Goal: Entertainment & Leisure: Consume media (video, audio)

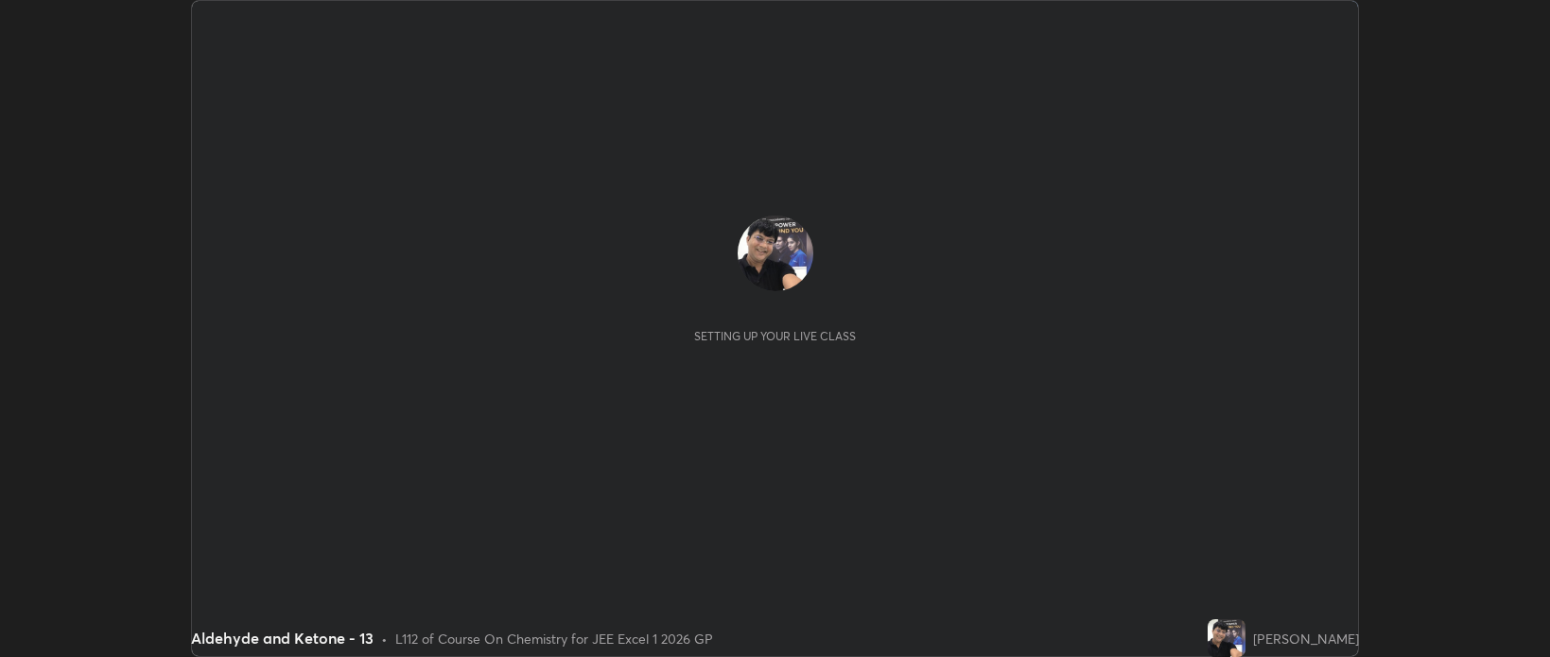
scroll to position [657, 1549]
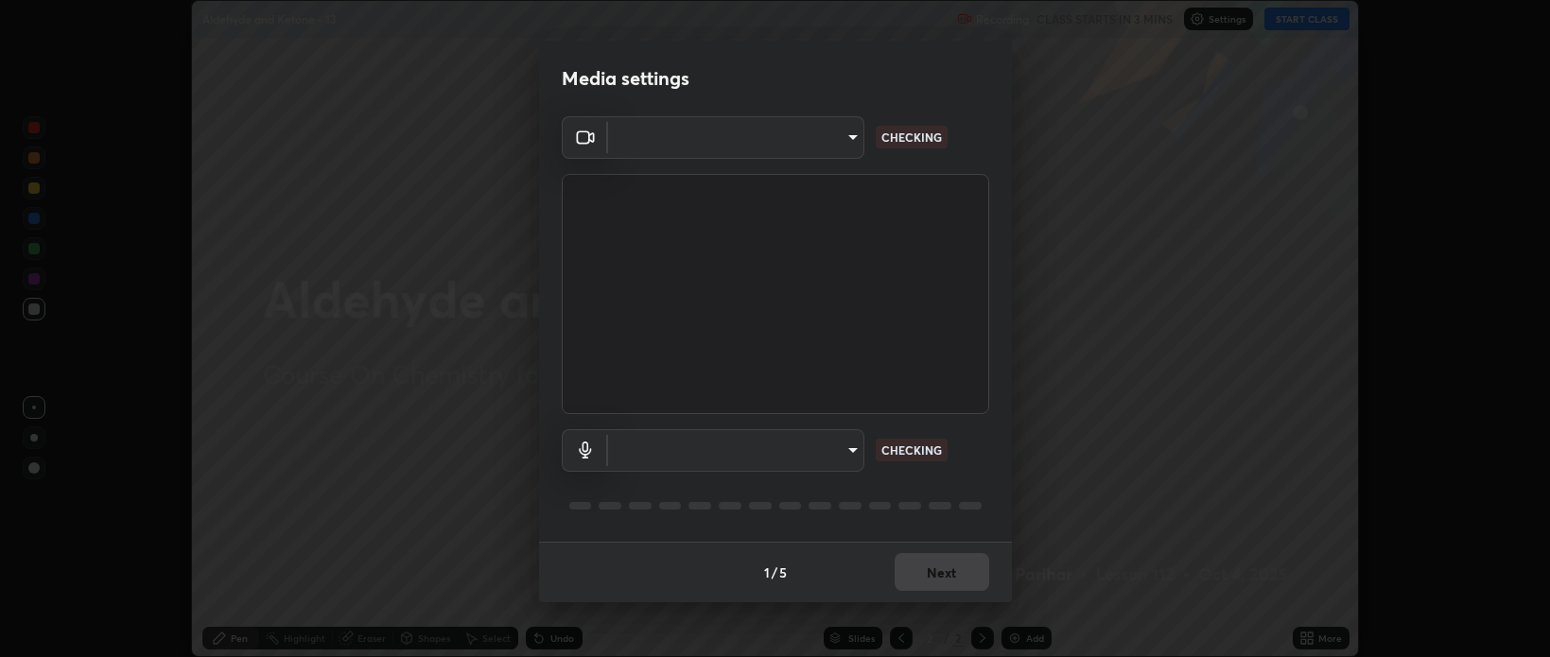
type input "bcb9d7dafccbd8d00e6ada9b6dd7e52ba20ca67bbbba0d0563dd421ab33f40a5"
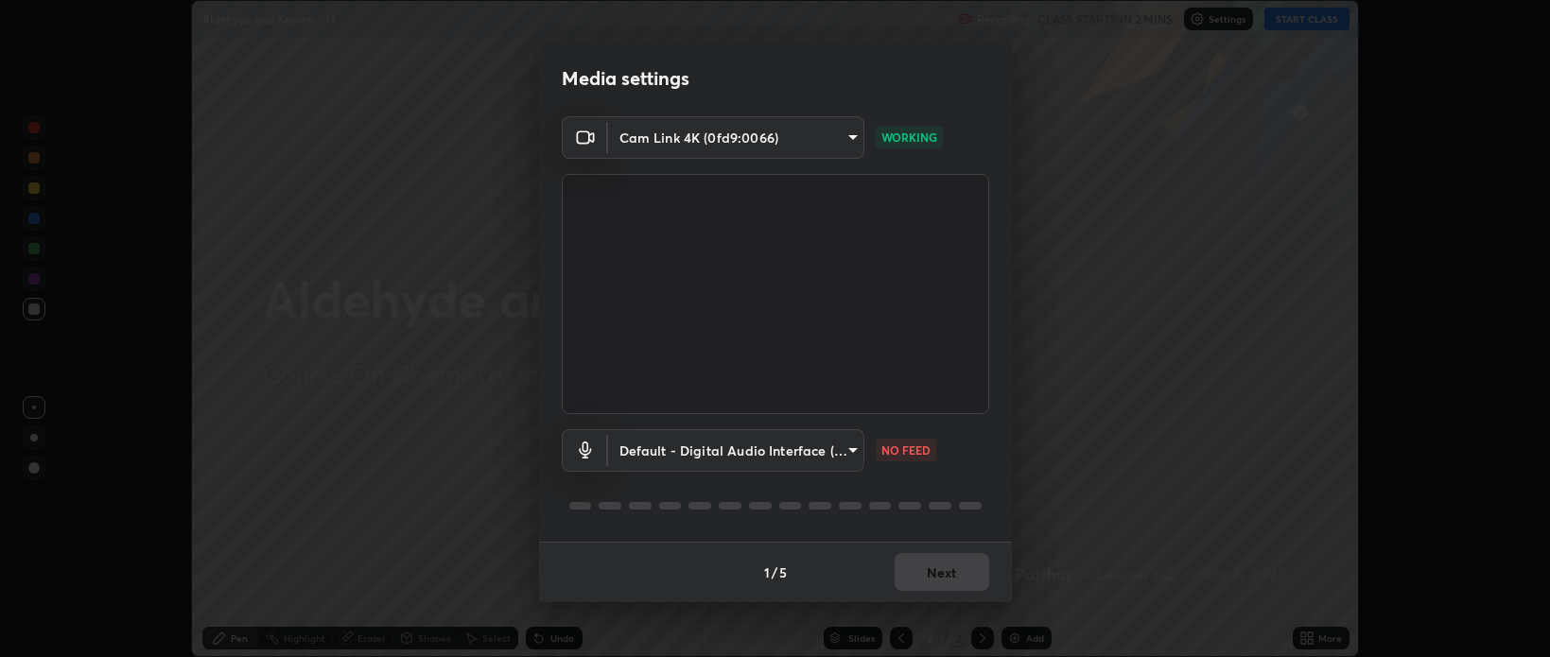
click at [851, 446] on body "Erase all Aldehyde and Ketone - 13 Recording CLASS STARTS IN 2 MINS Settings ST…" at bounding box center [775, 328] width 1550 height 657
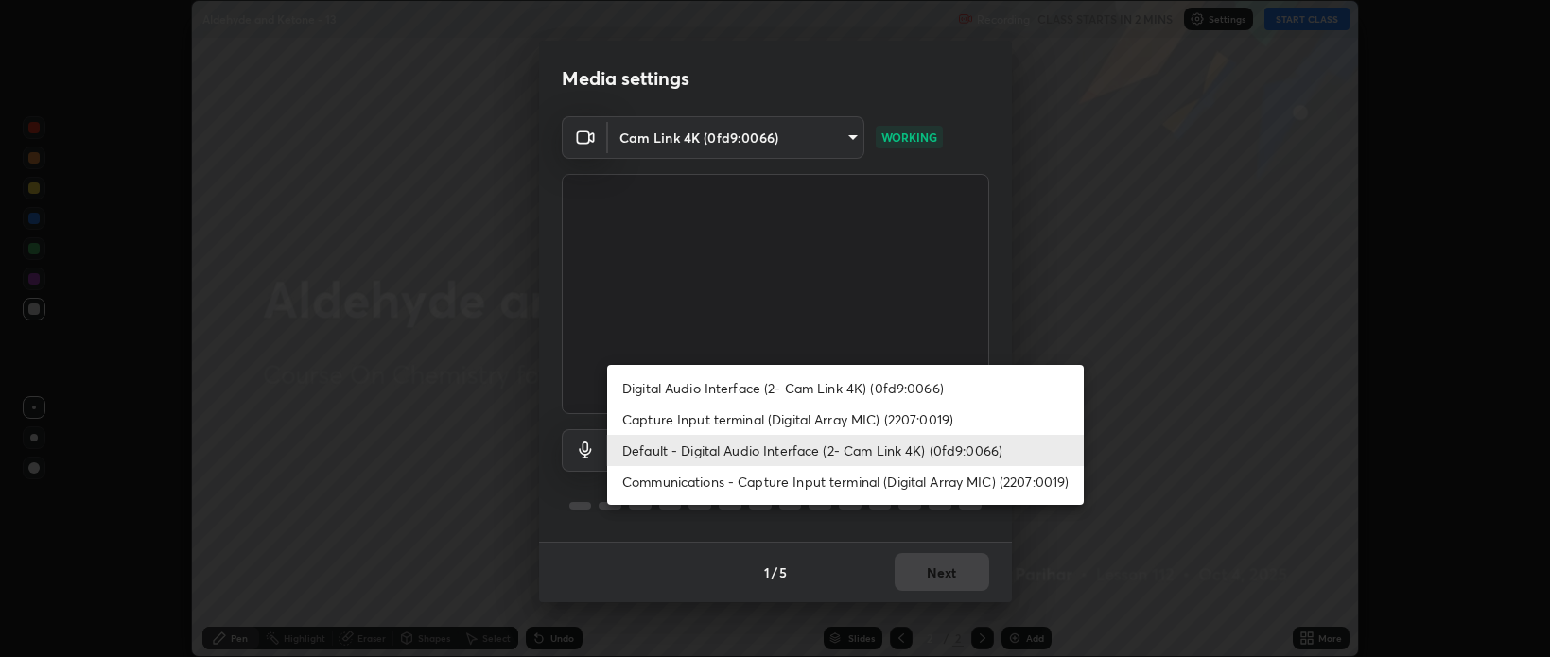
click at [838, 384] on li "Digital Audio Interface (2- Cam Link 4K) (0fd9:0066)" at bounding box center [845, 388] width 477 height 31
type input "559850e7c97d90d1678a65d52a4dc2e84a891b8579bba187e16b35c24c2929e5"
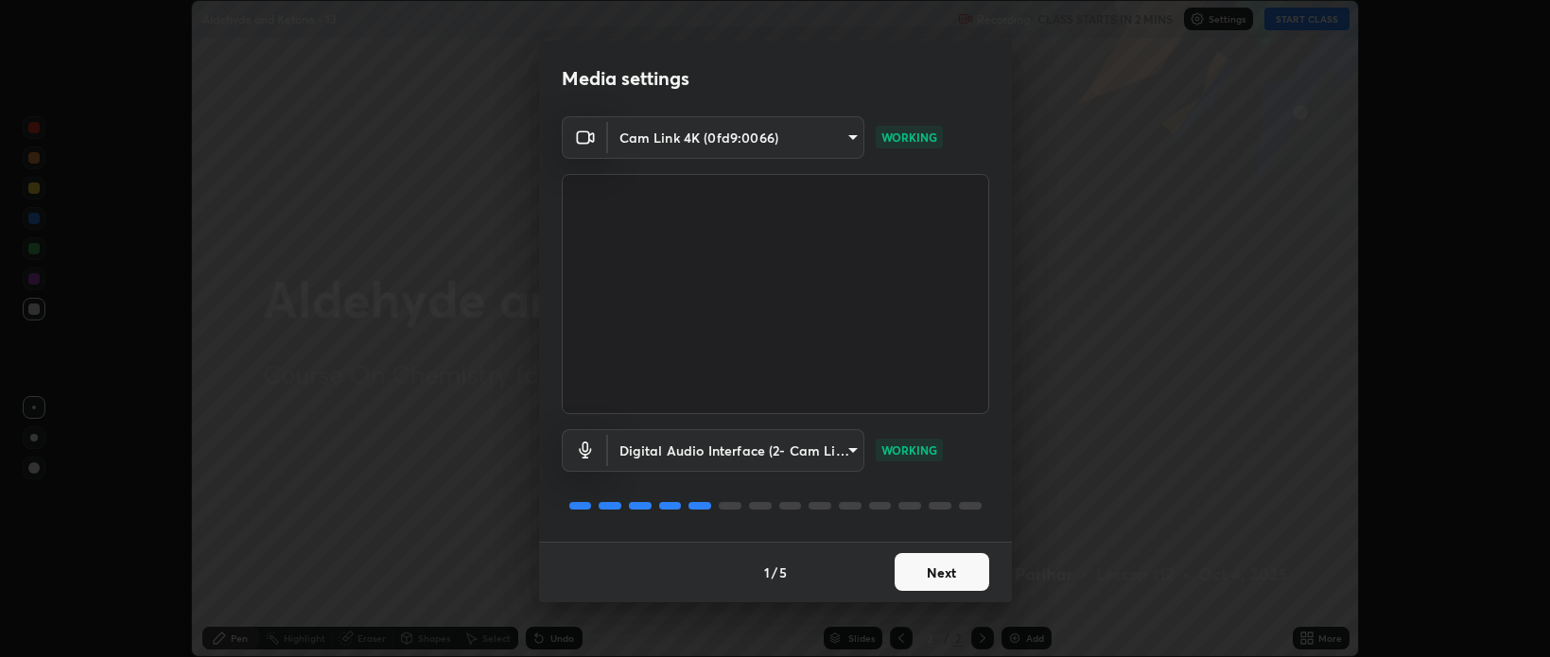
click at [936, 573] on button "Next" at bounding box center [942, 572] width 95 height 38
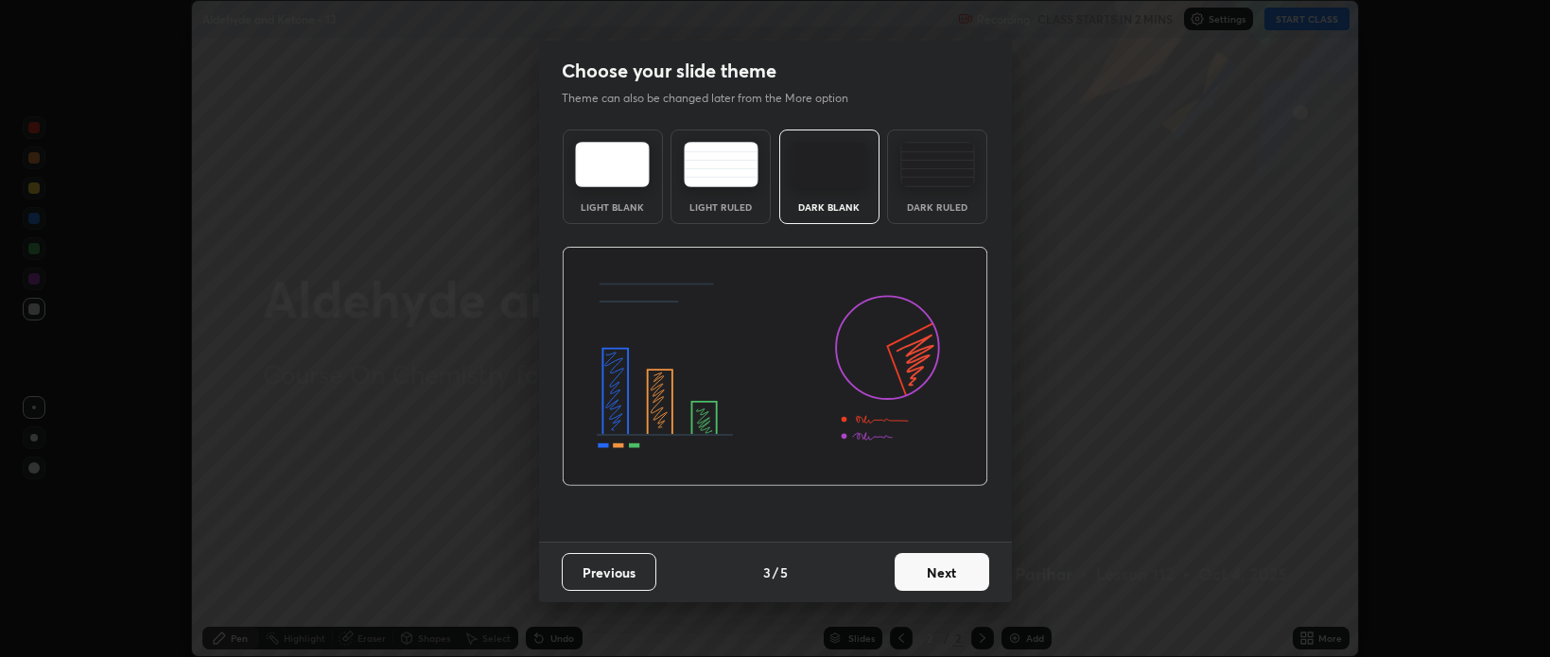
click at [956, 571] on button "Next" at bounding box center [942, 572] width 95 height 38
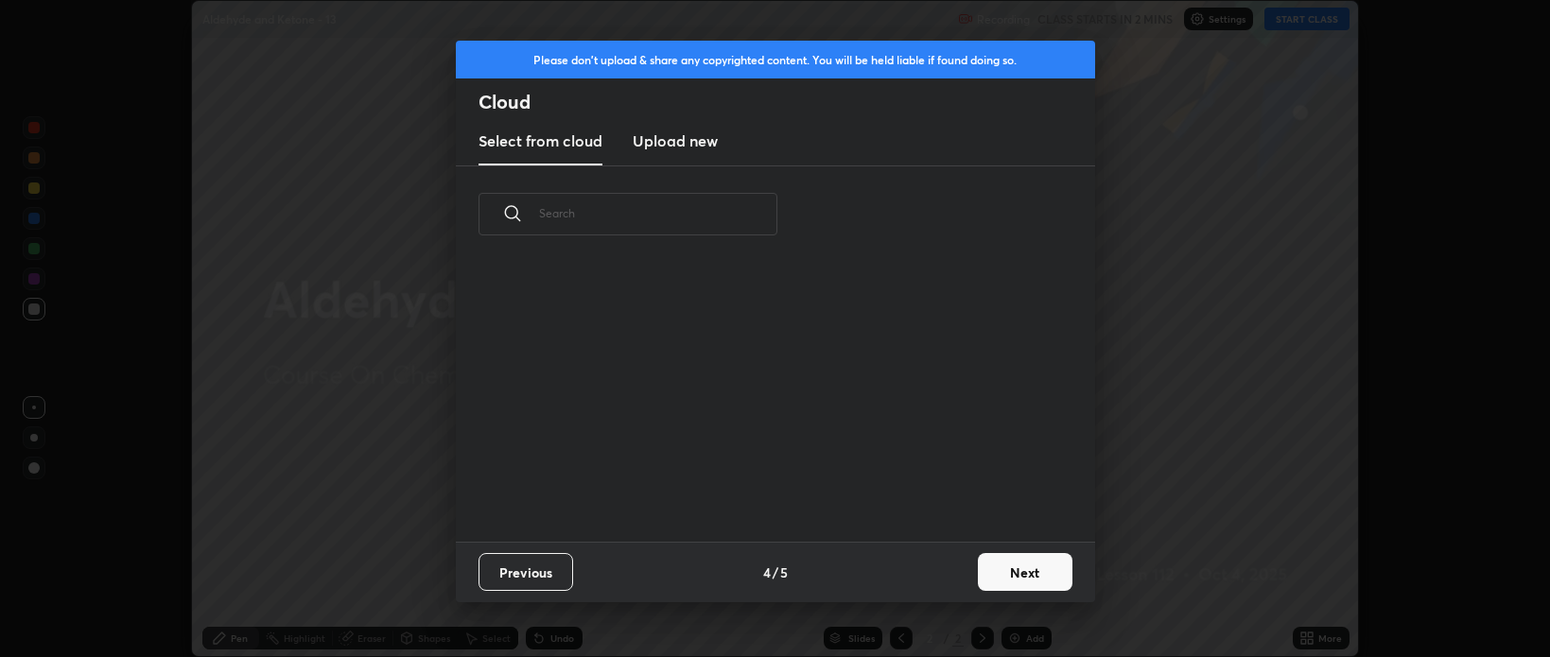
scroll to position [278, 607]
click at [1019, 574] on button "Next" at bounding box center [1025, 572] width 95 height 38
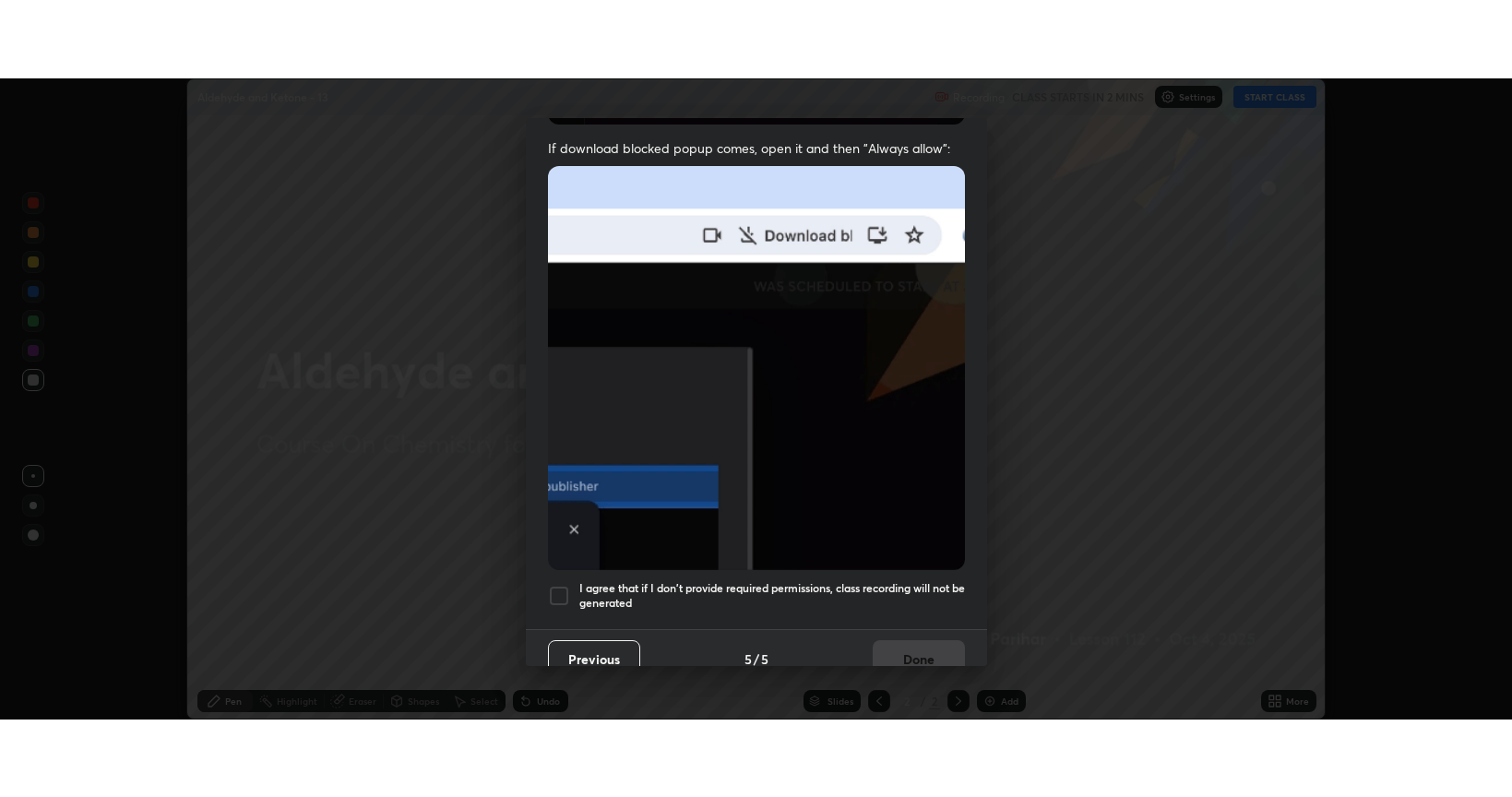
scroll to position [374, 0]
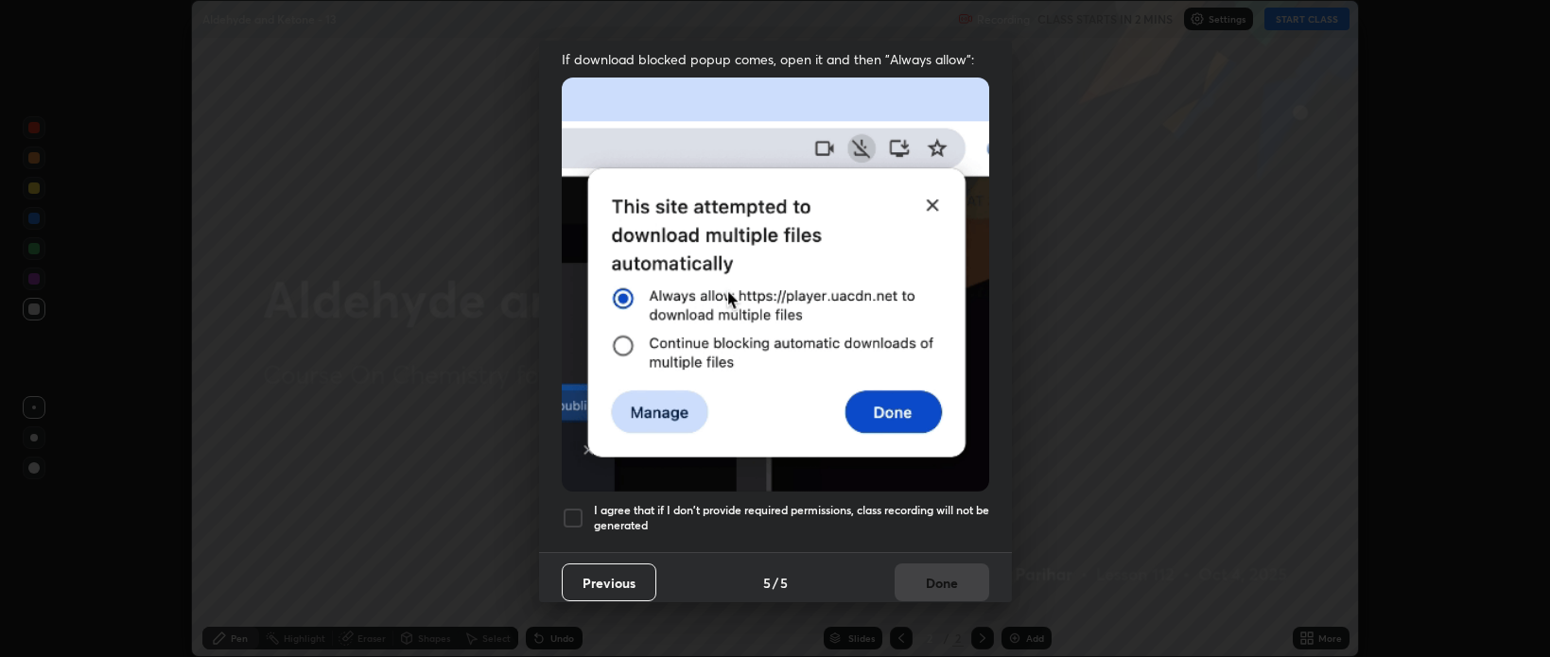
click at [574, 507] on div at bounding box center [573, 518] width 23 height 23
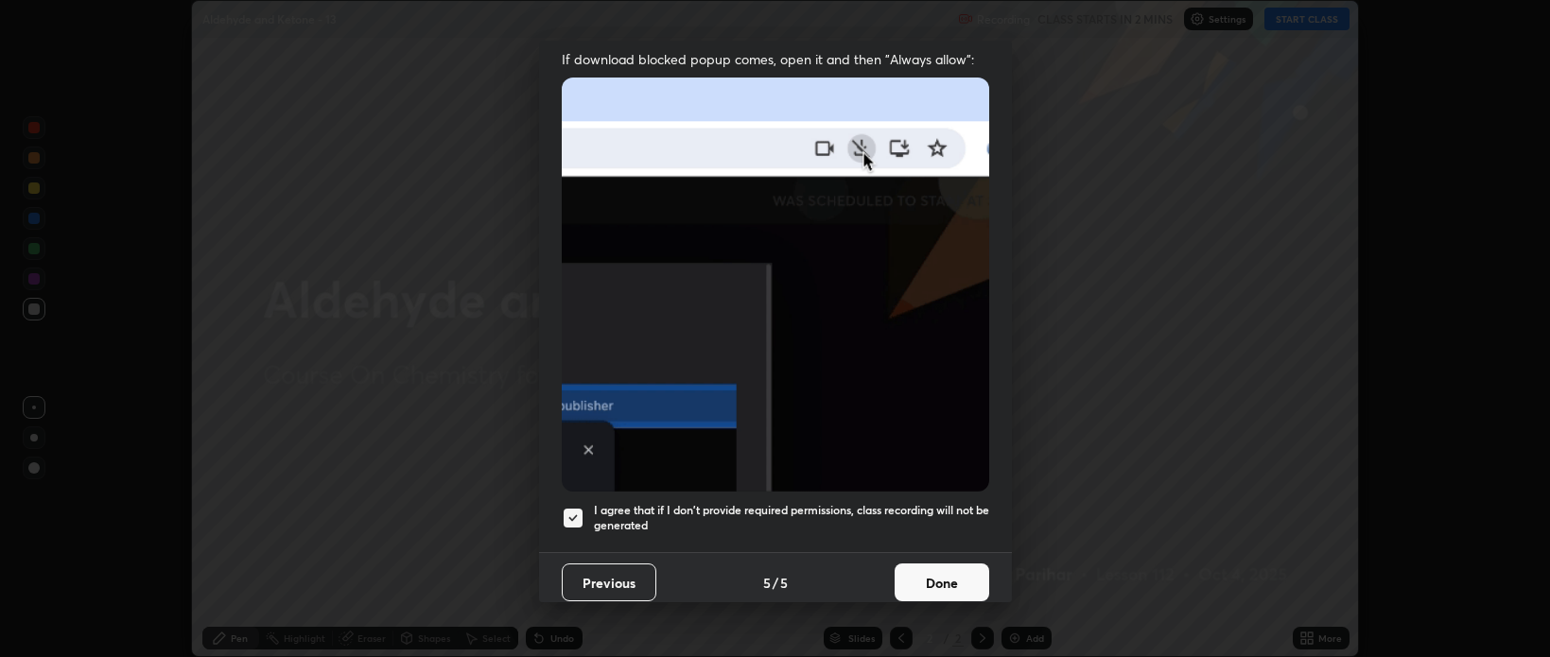
click at [933, 571] on button "Done" at bounding box center [942, 583] width 95 height 38
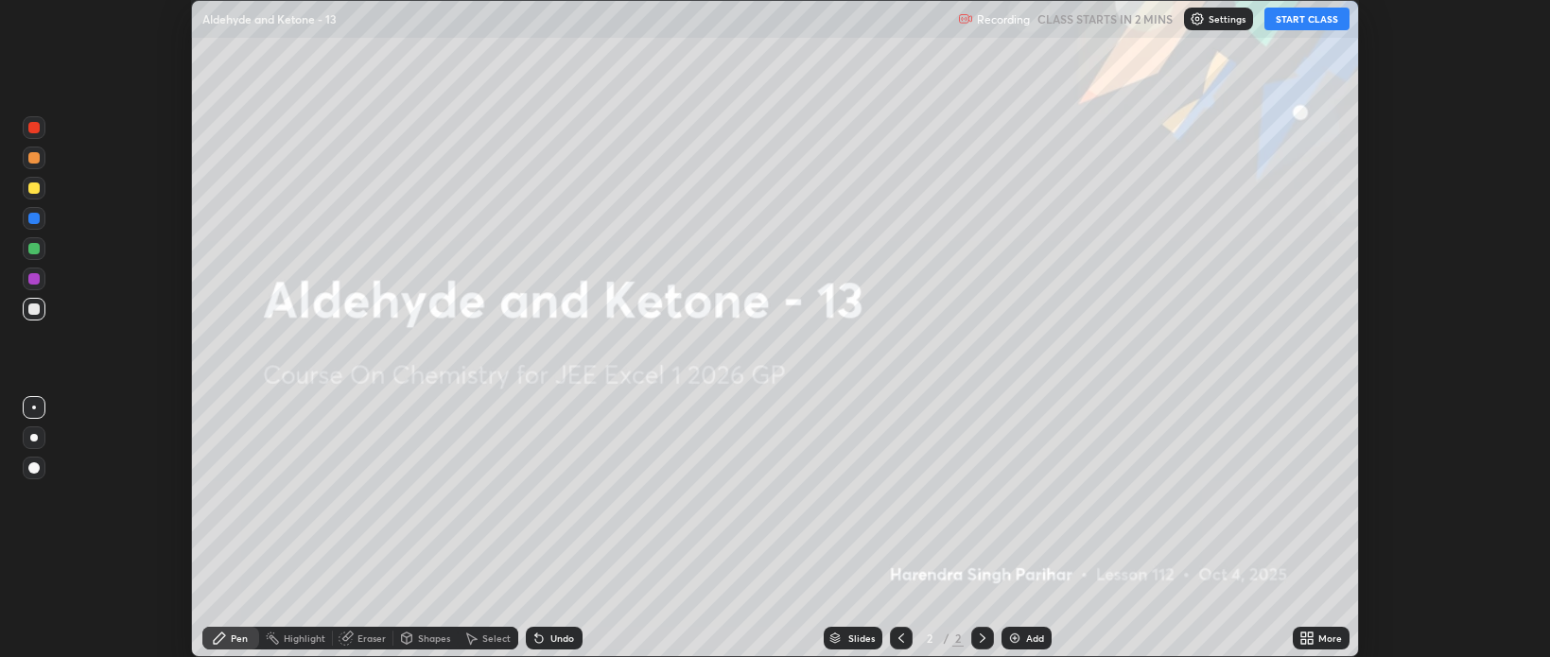
click at [1296, 18] on button "START CLASS" at bounding box center [1307, 19] width 85 height 23
click at [1310, 640] on icon at bounding box center [1310, 641] width 5 height 5
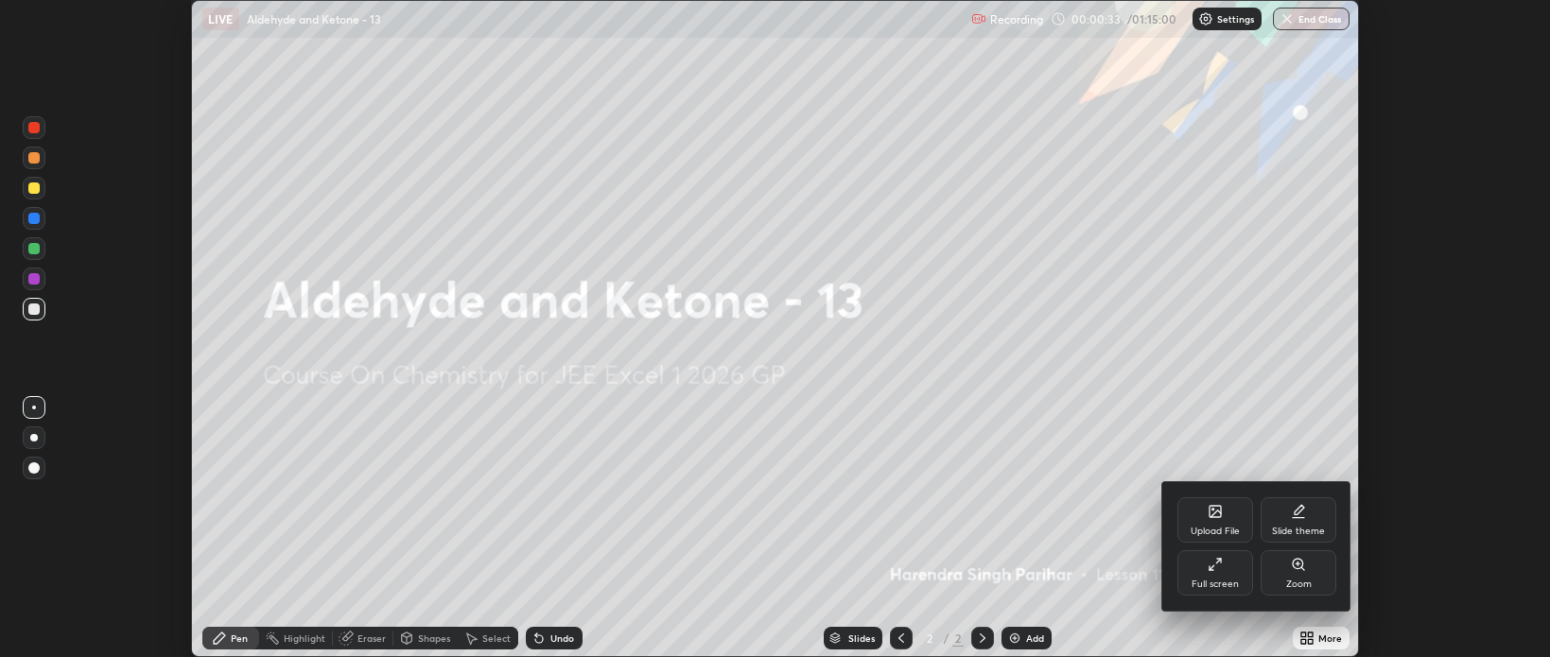
click at [1207, 568] on div "Full screen" at bounding box center [1216, 573] width 76 height 45
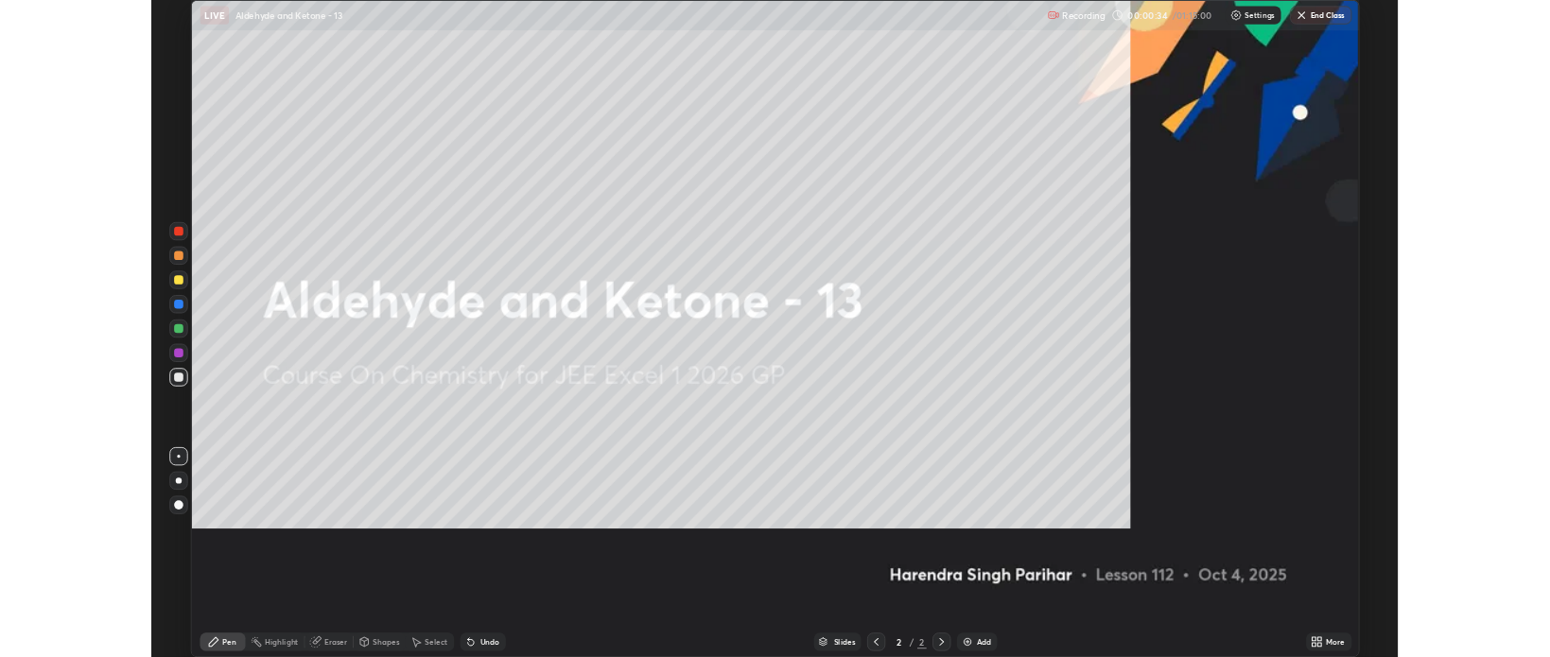
scroll to position [817, 1550]
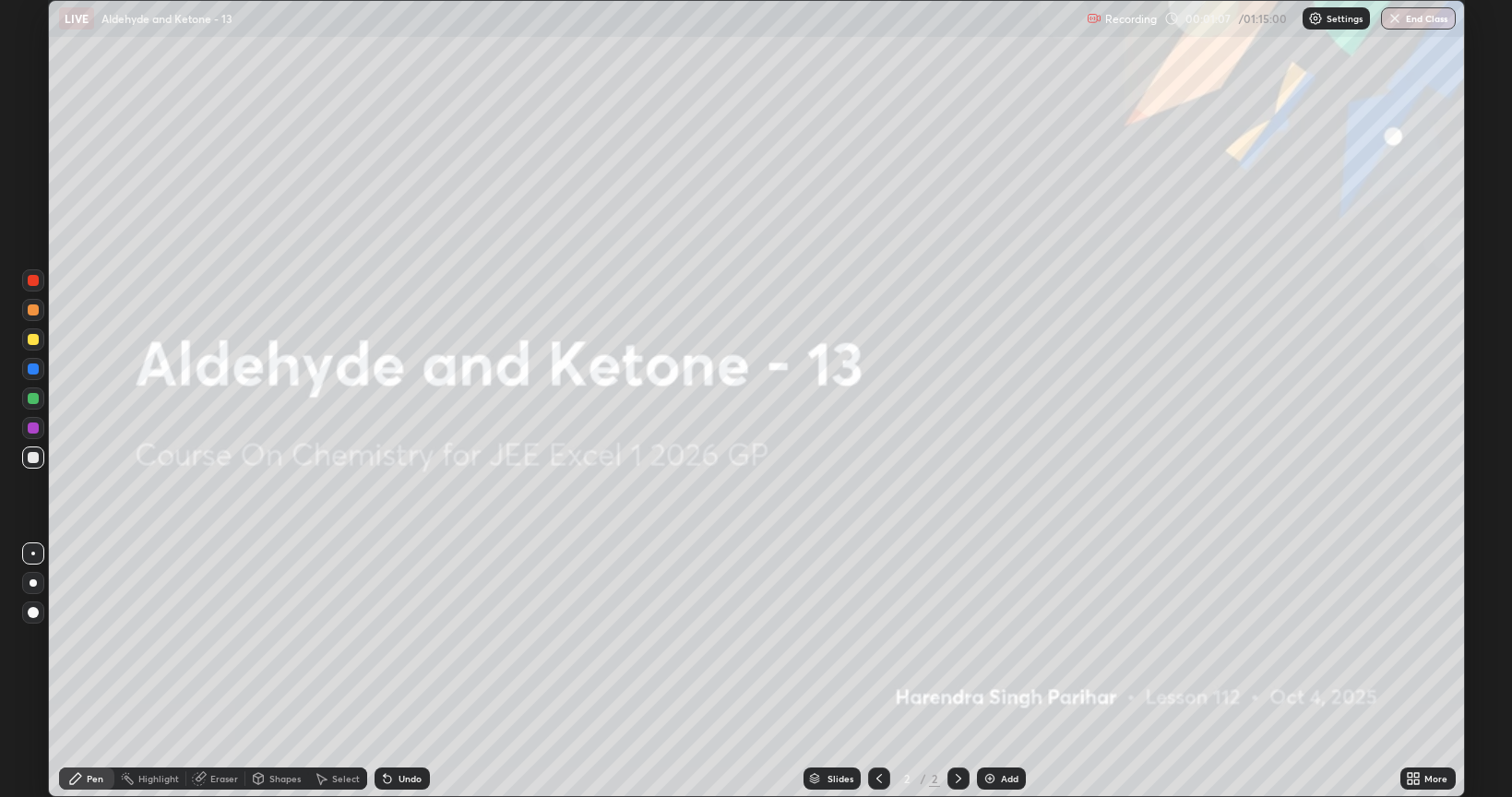
click at [1415, 640] on icon at bounding box center [1416, 776] width 5 height 5
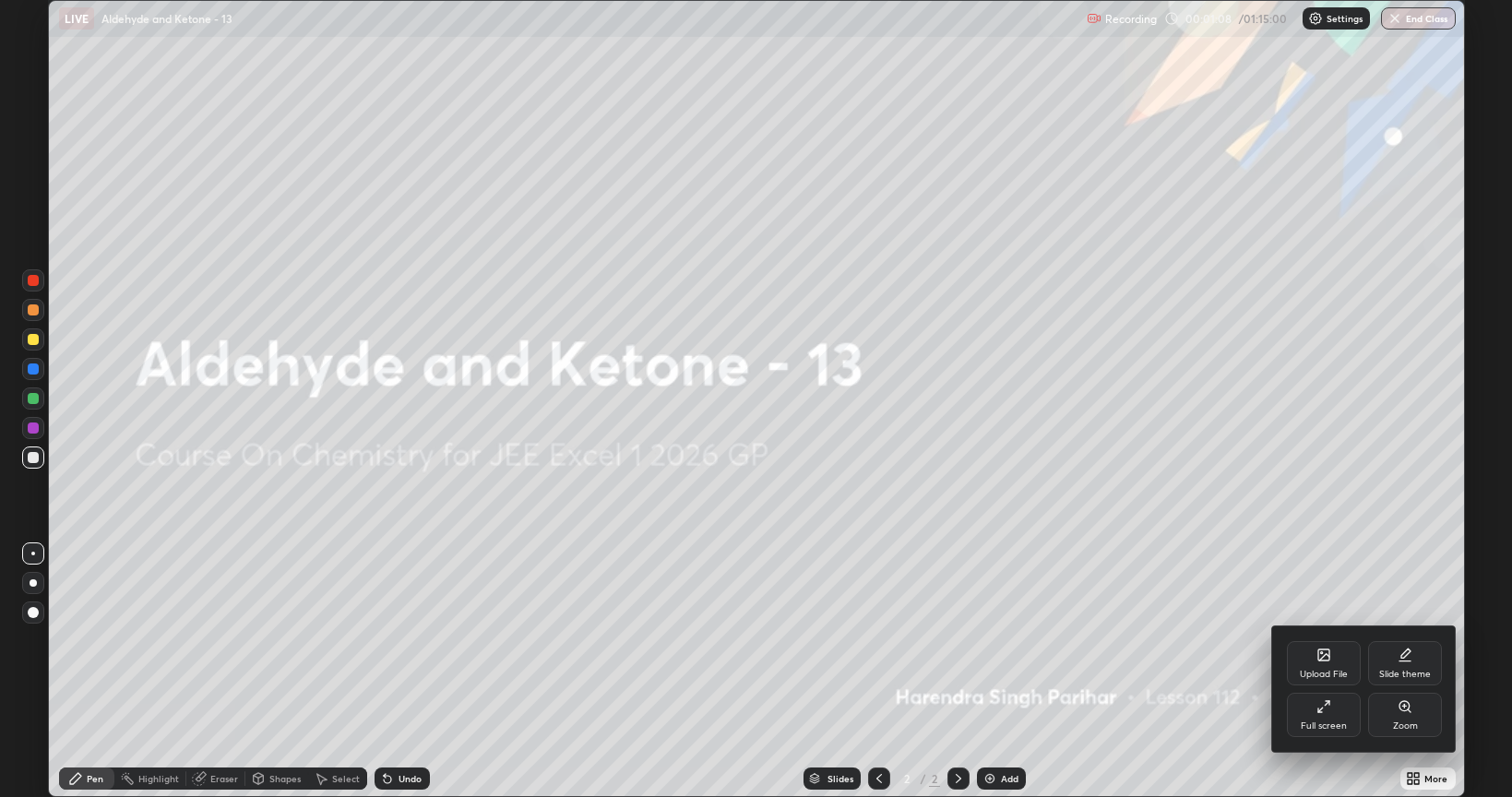
click at [1324, 640] on icon at bounding box center [1324, 706] width 15 height 15
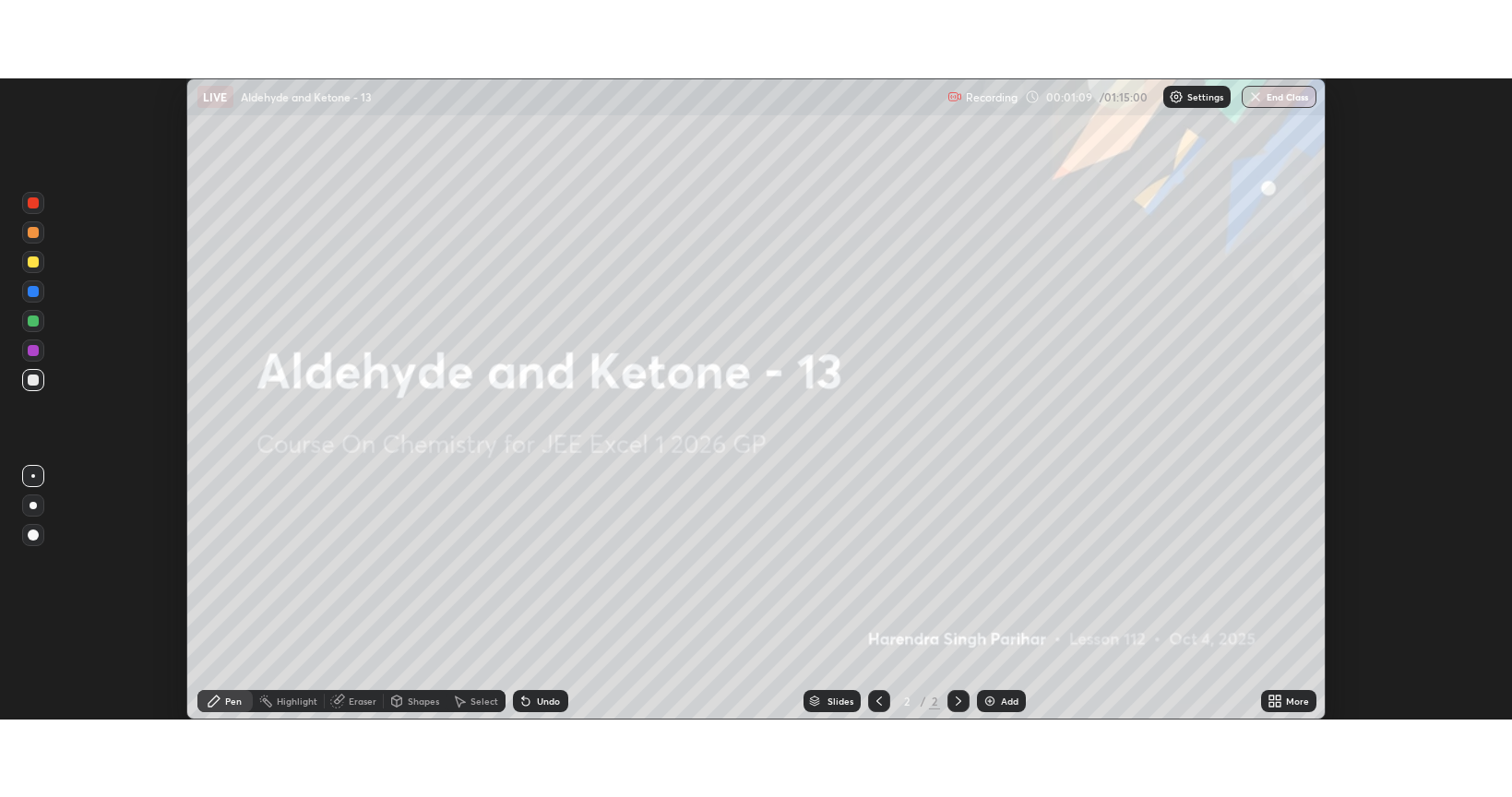
scroll to position [91635, 90760]
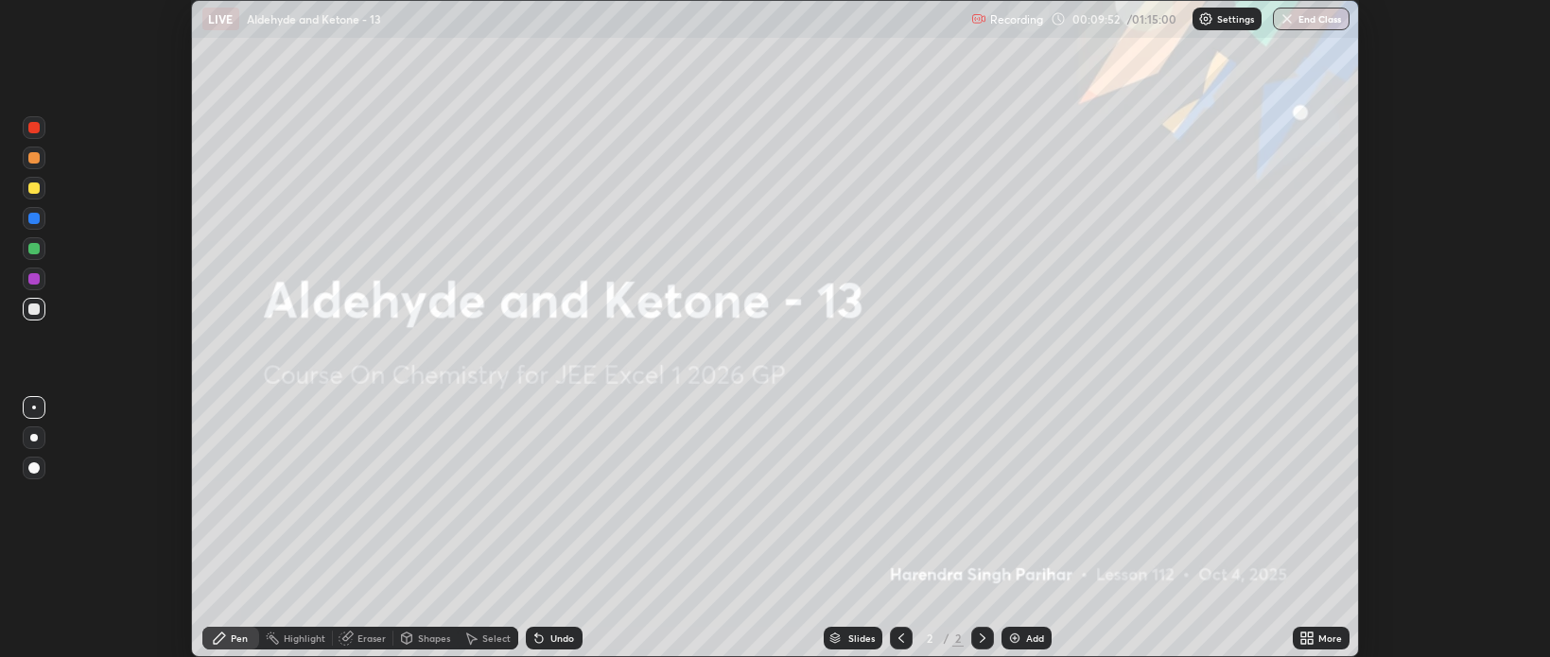
click at [1302, 630] on div "More" at bounding box center [1321, 638] width 57 height 23
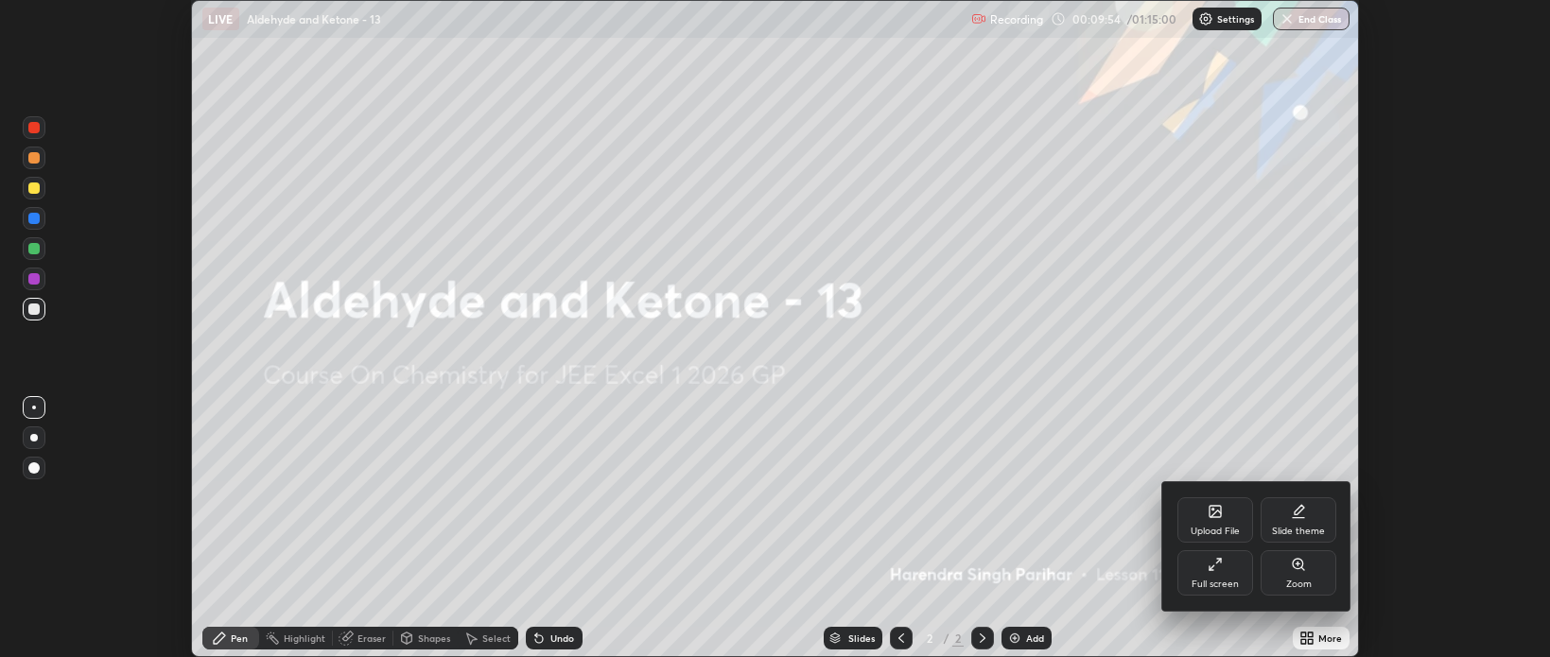
click at [1024, 643] on div at bounding box center [775, 328] width 1550 height 657
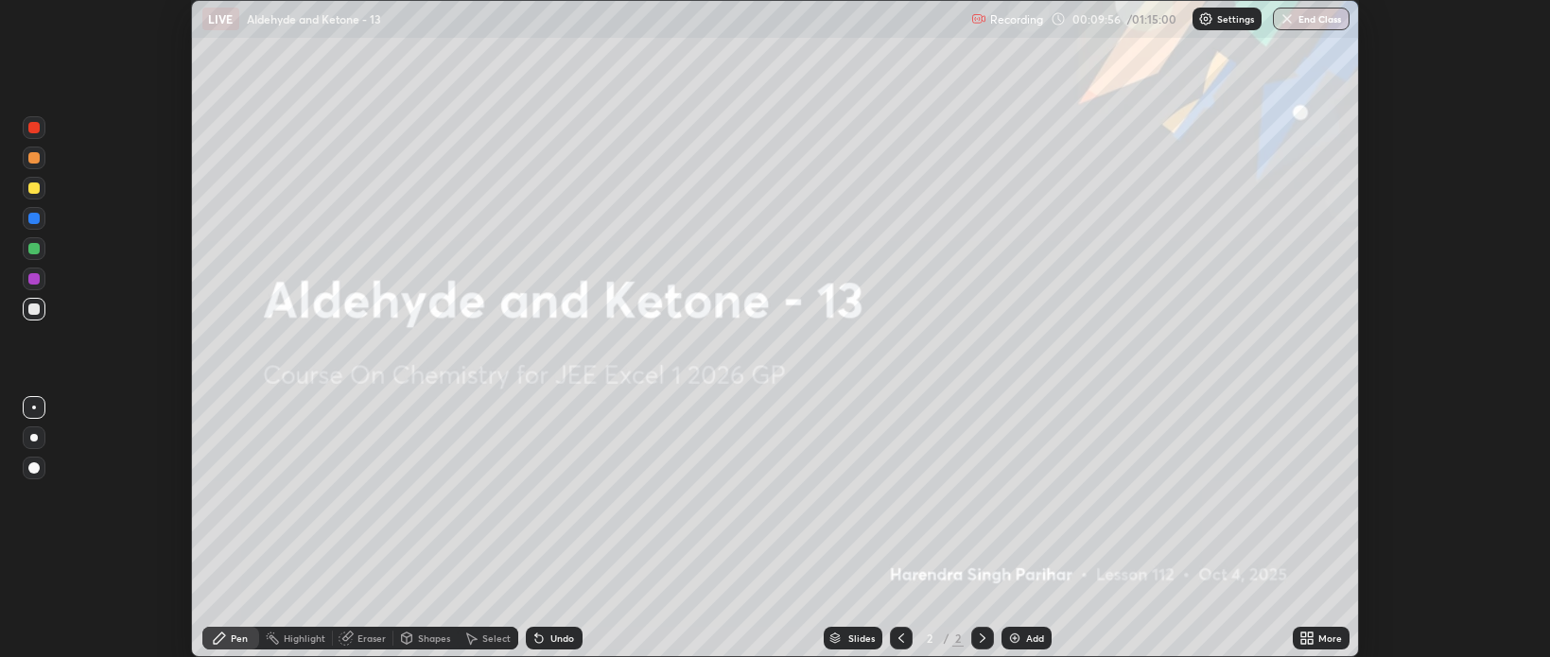
click at [1017, 639] on img at bounding box center [1014, 638] width 15 height 15
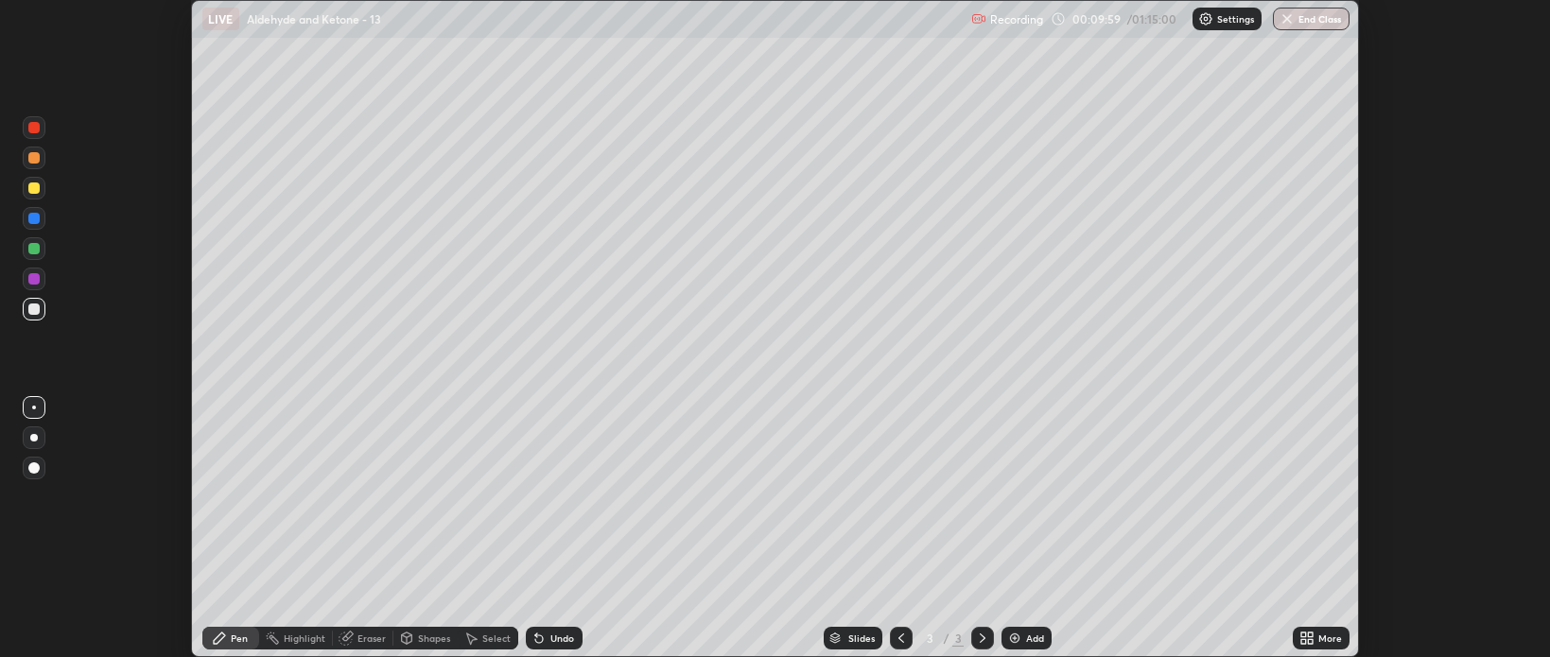
click at [1310, 637] on icon at bounding box center [1310, 635] width 5 height 5
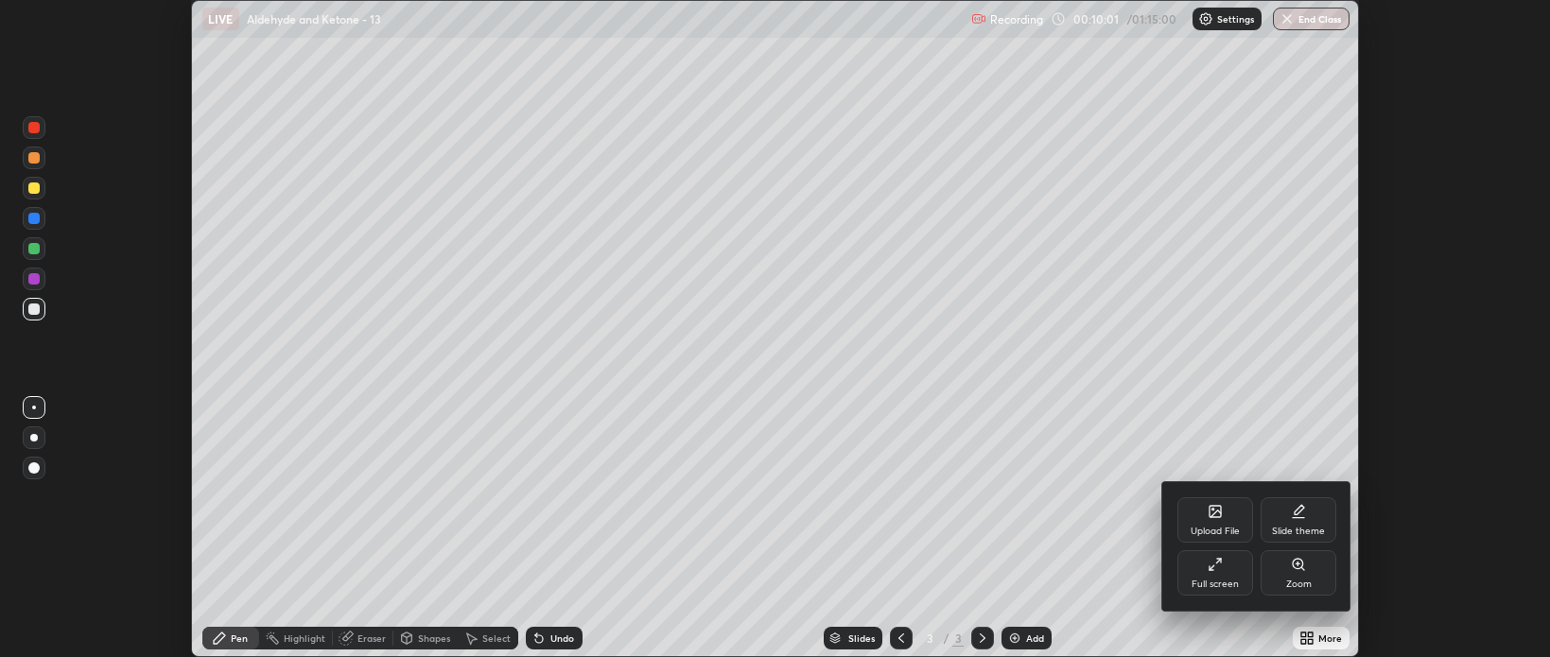
click at [1209, 571] on icon at bounding box center [1215, 564] width 15 height 15
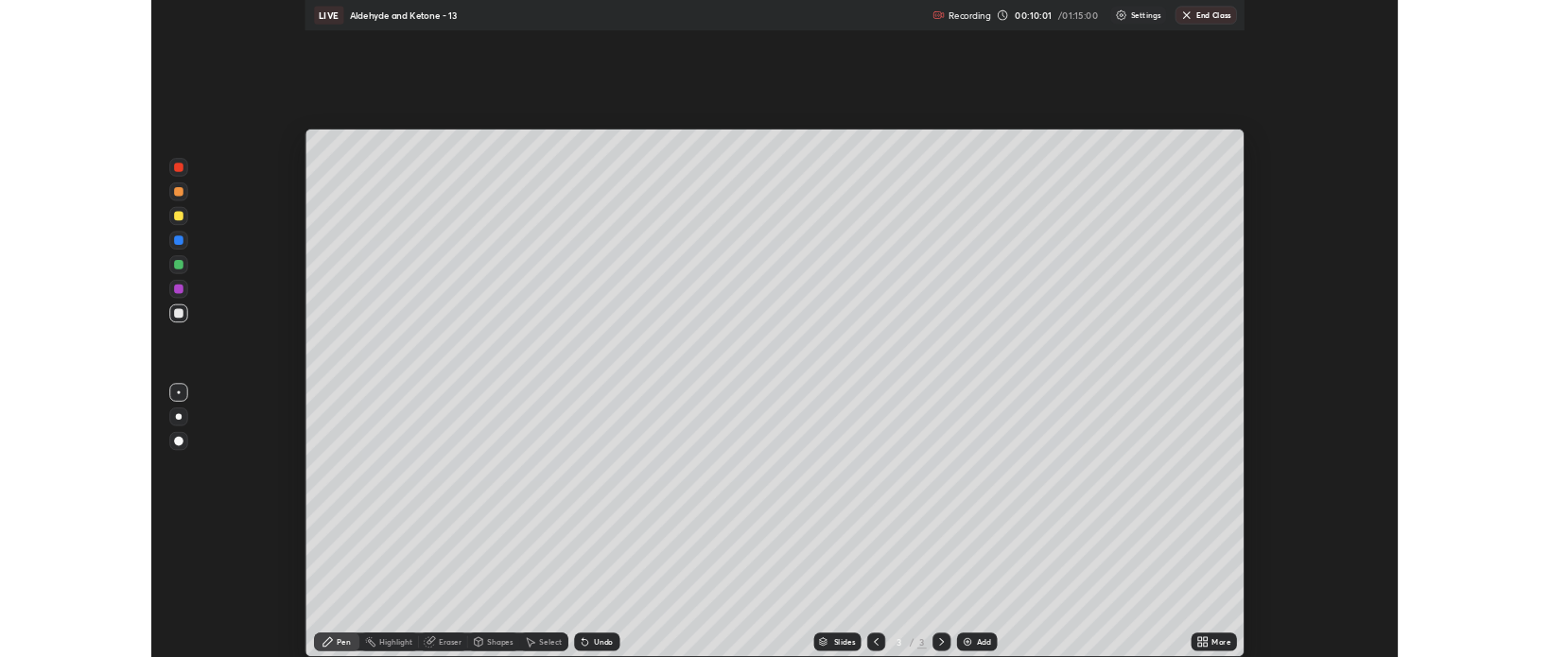
scroll to position [817, 1550]
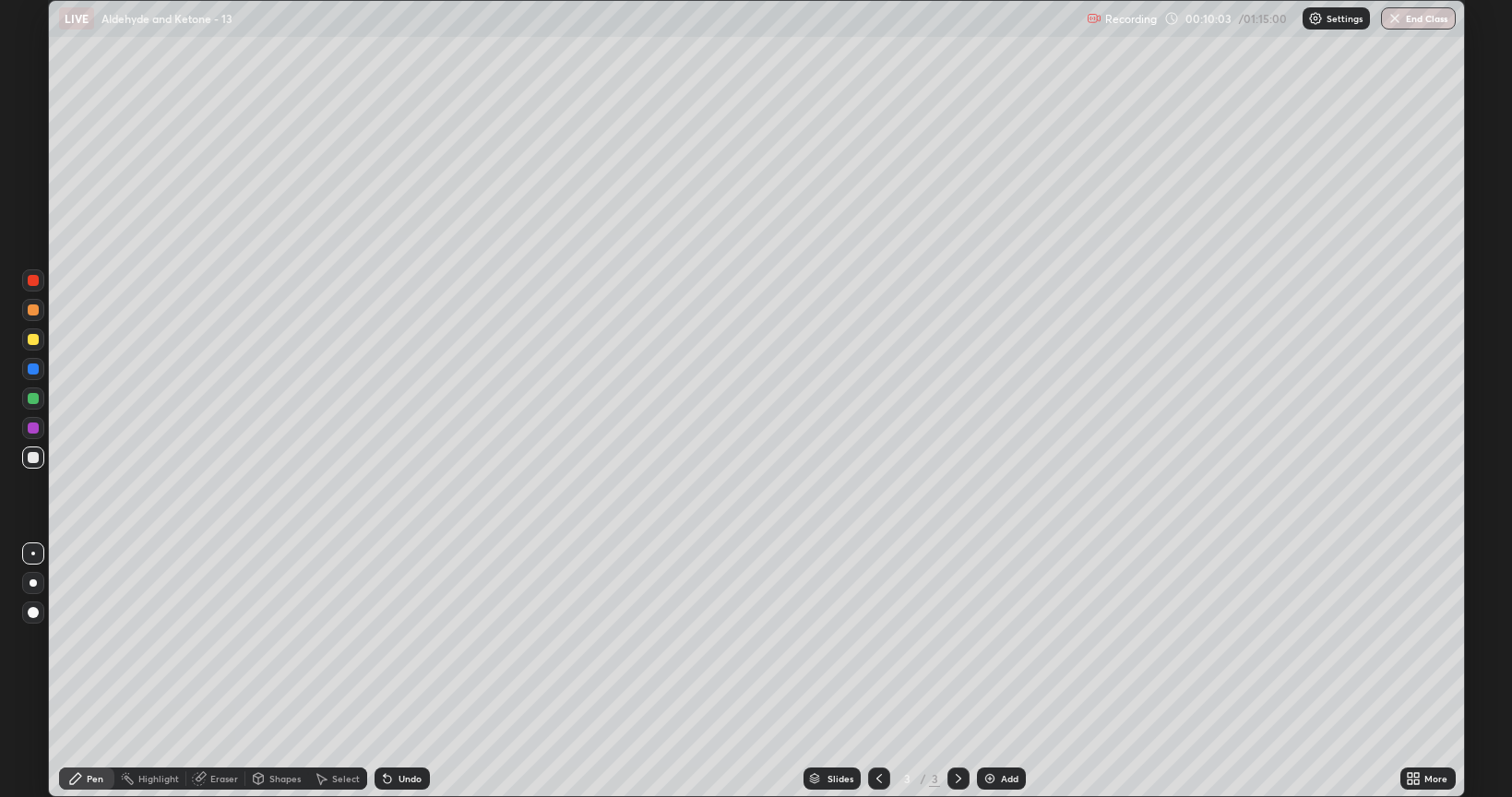
click at [36, 456] on div at bounding box center [32, 458] width 11 height 11
click at [33, 609] on div at bounding box center [32, 612] width 11 height 11
click at [284, 640] on div "Shapes" at bounding box center [285, 778] width 31 height 9
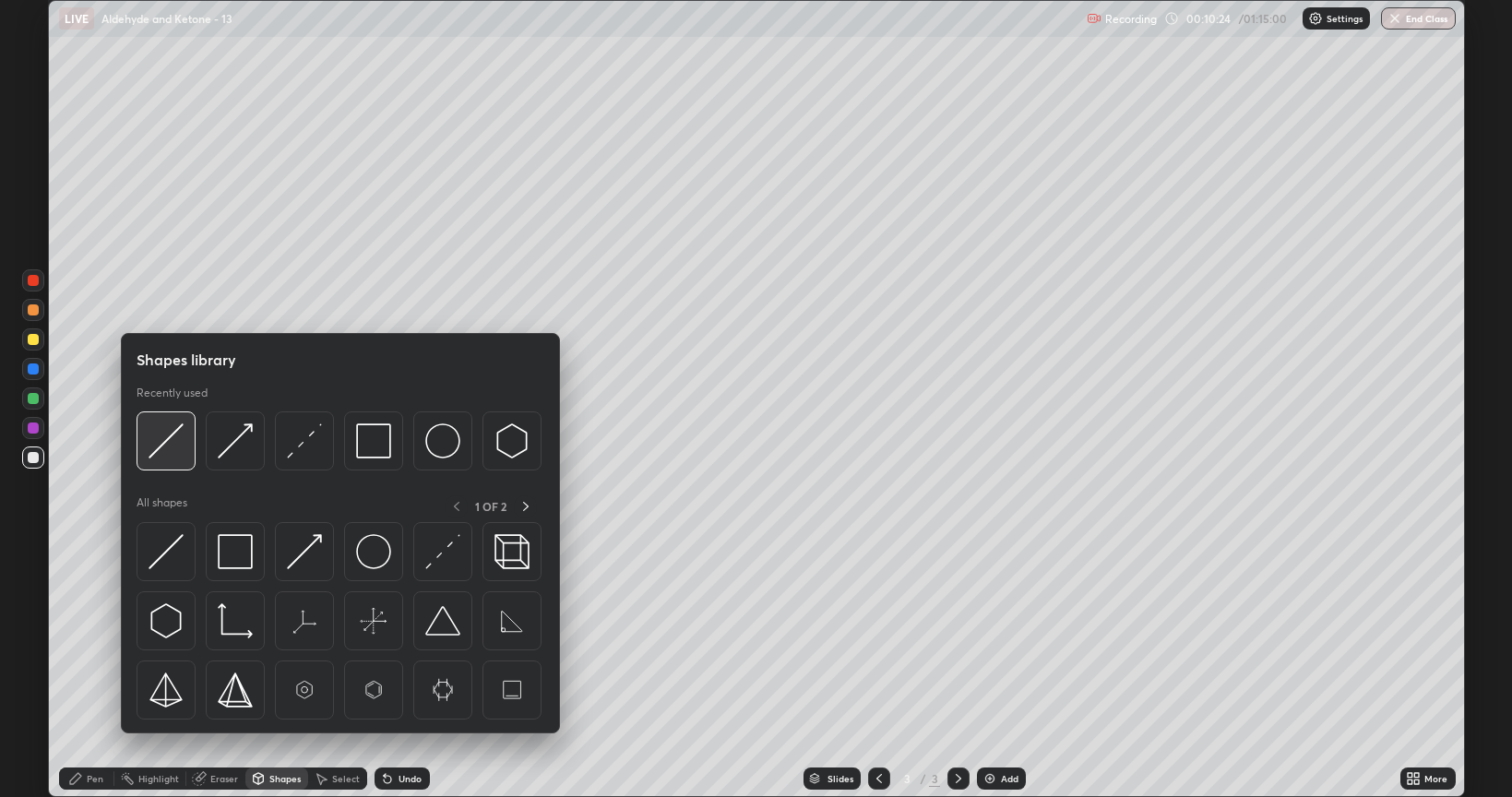
click at [173, 438] on img at bounding box center [166, 441] width 35 height 35
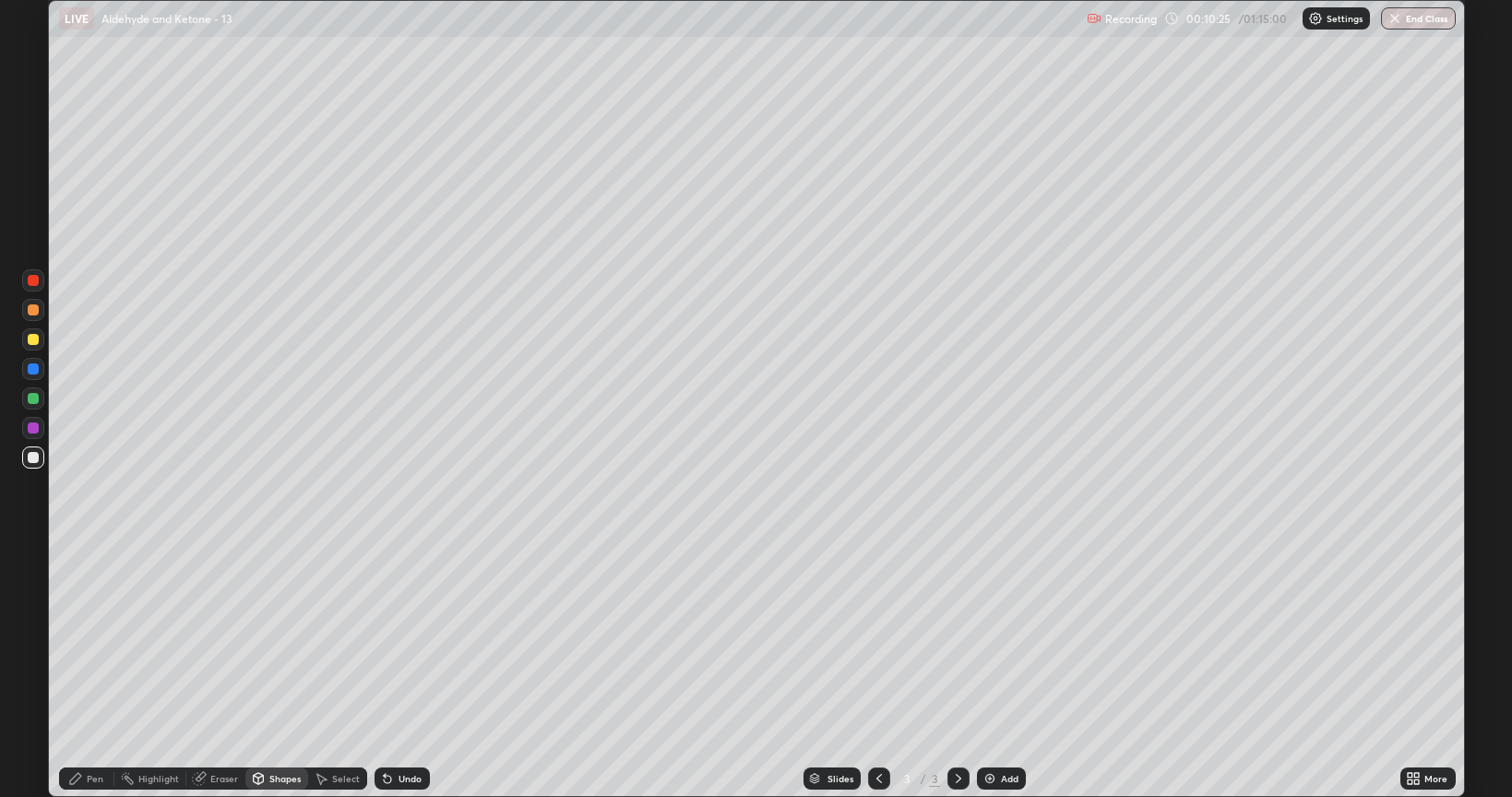
click at [30, 340] on div at bounding box center [32, 339] width 11 height 11
click at [94, 640] on div "Pen" at bounding box center [95, 778] width 17 height 9
click at [31, 400] on div at bounding box center [32, 398] width 11 height 11
click at [34, 337] on div at bounding box center [32, 339] width 11 height 11
click at [992, 640] on img at bounding box center [989, 778] width 15 height 15
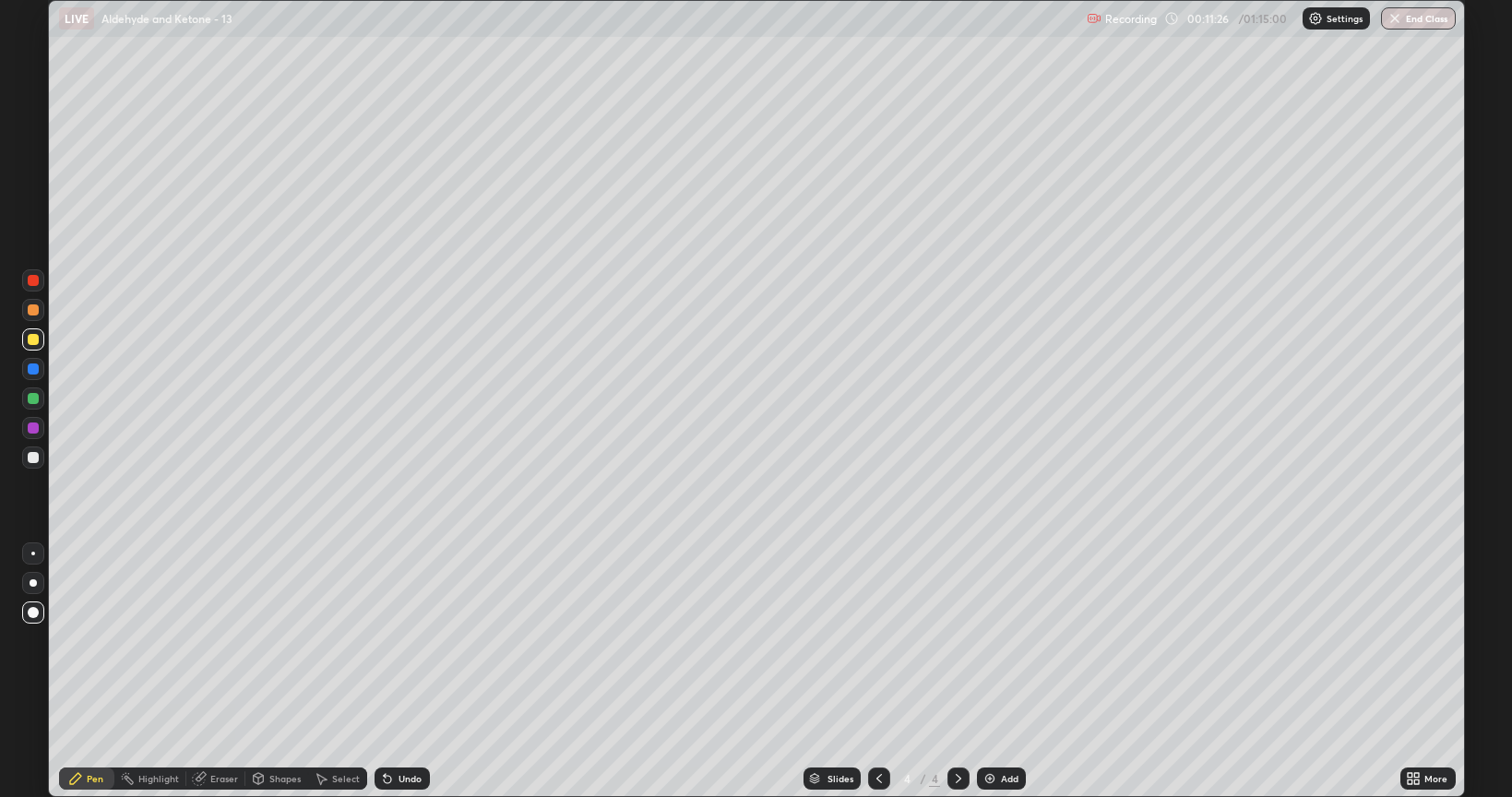
click at [29, 462] on div at bounding box center [32, 458] width 11 height 11
click at [31, 339] on div at bounding box center [32, 339] width 11 height 11
click at [36, 455] on div at bounding box center [32, 458] width 11 height 11
click at [30, 397] on div at bounding box center [32, 398] width 11 height 11
click at [34, 341] on div at bounding box center [32, 339] width 11 height 11
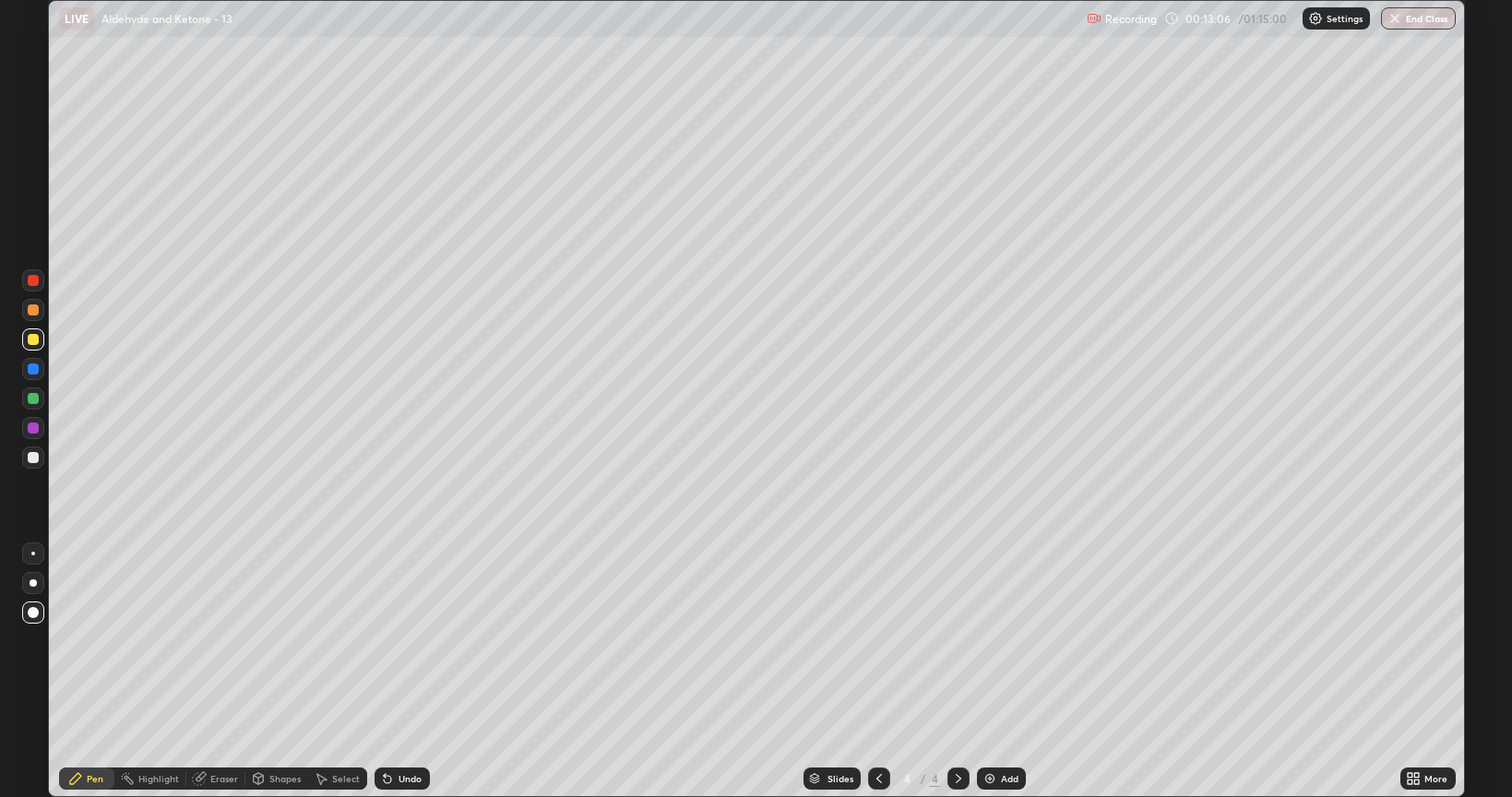
click at [33, 460] on div at bounding box center [32, 458] width 11 height 11
click at [34, 399] on div at bounding box center [32, 398] width 11 height 11
click at [31, 343] on div at bounding box center [32, 339] width 11 height 11
click at [38, 401] on div at bounding box center [32, 398] width 11 height 11
click at [37, 461] on div at bounding box center [32, 458] width 11 height 11
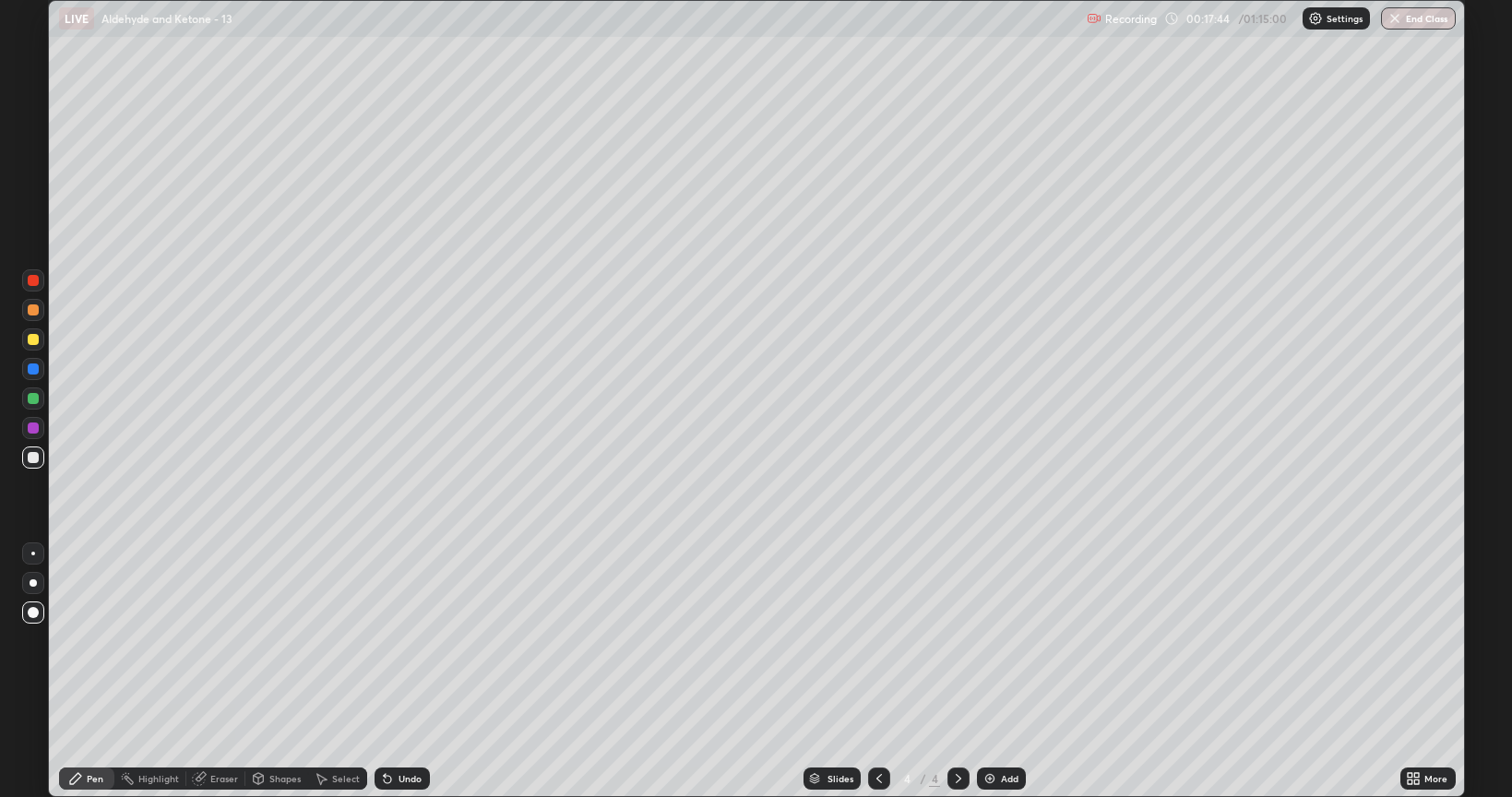
click at [33, 366] on div at bounding box center [32, 369] width 11 height 11
click at [33, 458] on div at bounding box center [32, 458] width 11 height 11
click at [33, 339] on div at bounding box center [32, 339] width 11 height 11
click at [385, 640] on icon at bounding box center [388, 780] width 8 height 8
click at [392, 640] on icon at bounding box center [387, 778] width 15 height 15
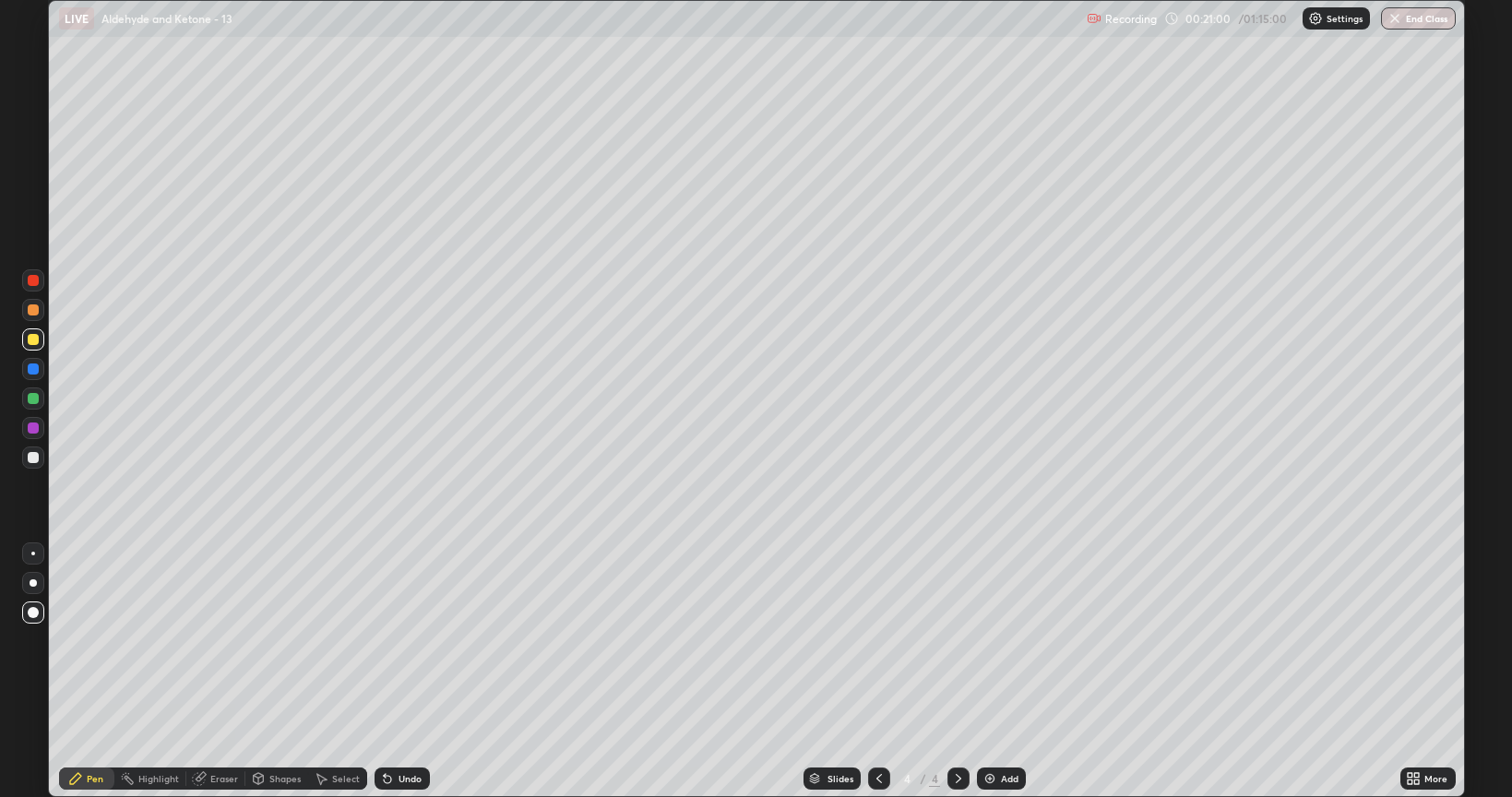
click at [1410, 640] on icon at bounding box center [1410, 776] width 5 height 5
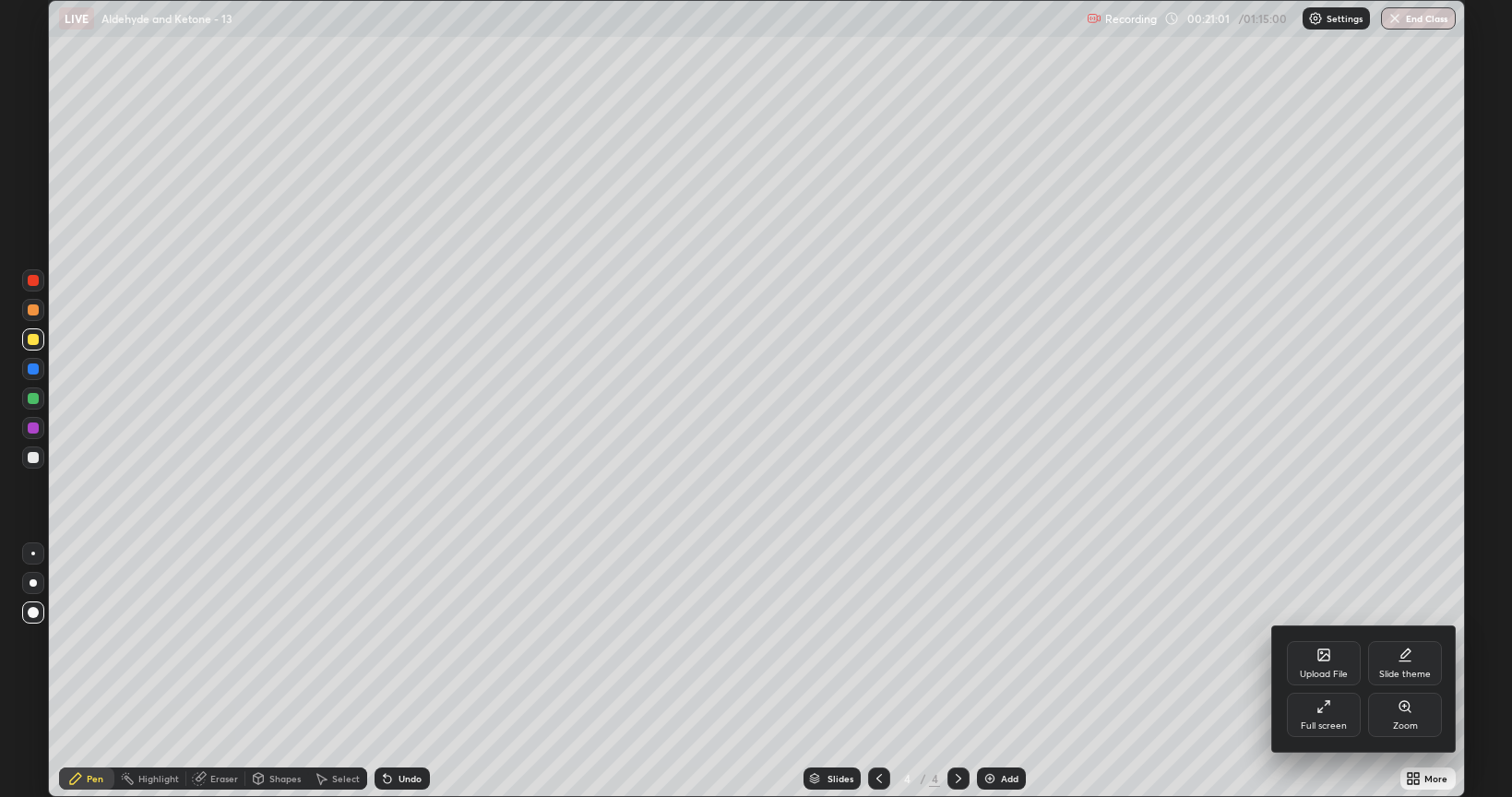
click at [1325, 640] on div "Full screen" at bounding box center [1325, 714] width 74 height 44
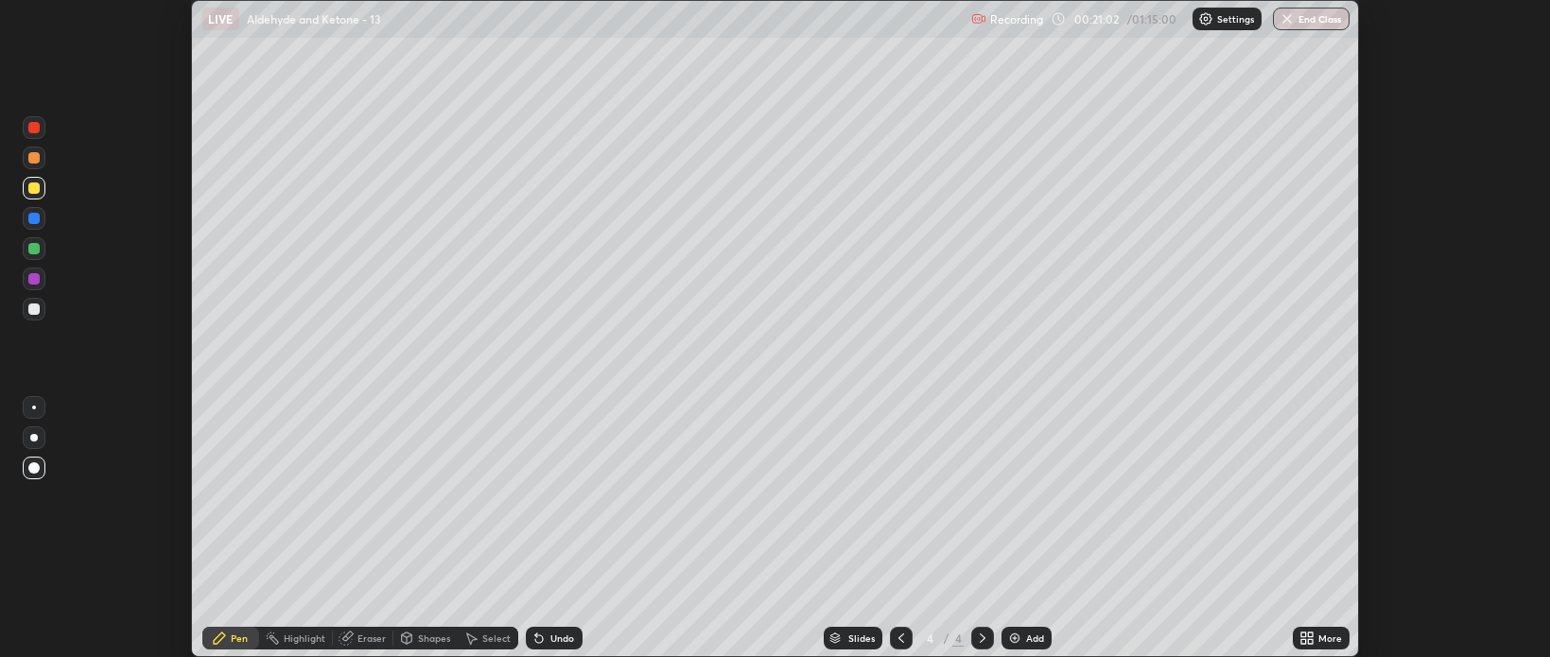
scroll to position [93934, 93041]
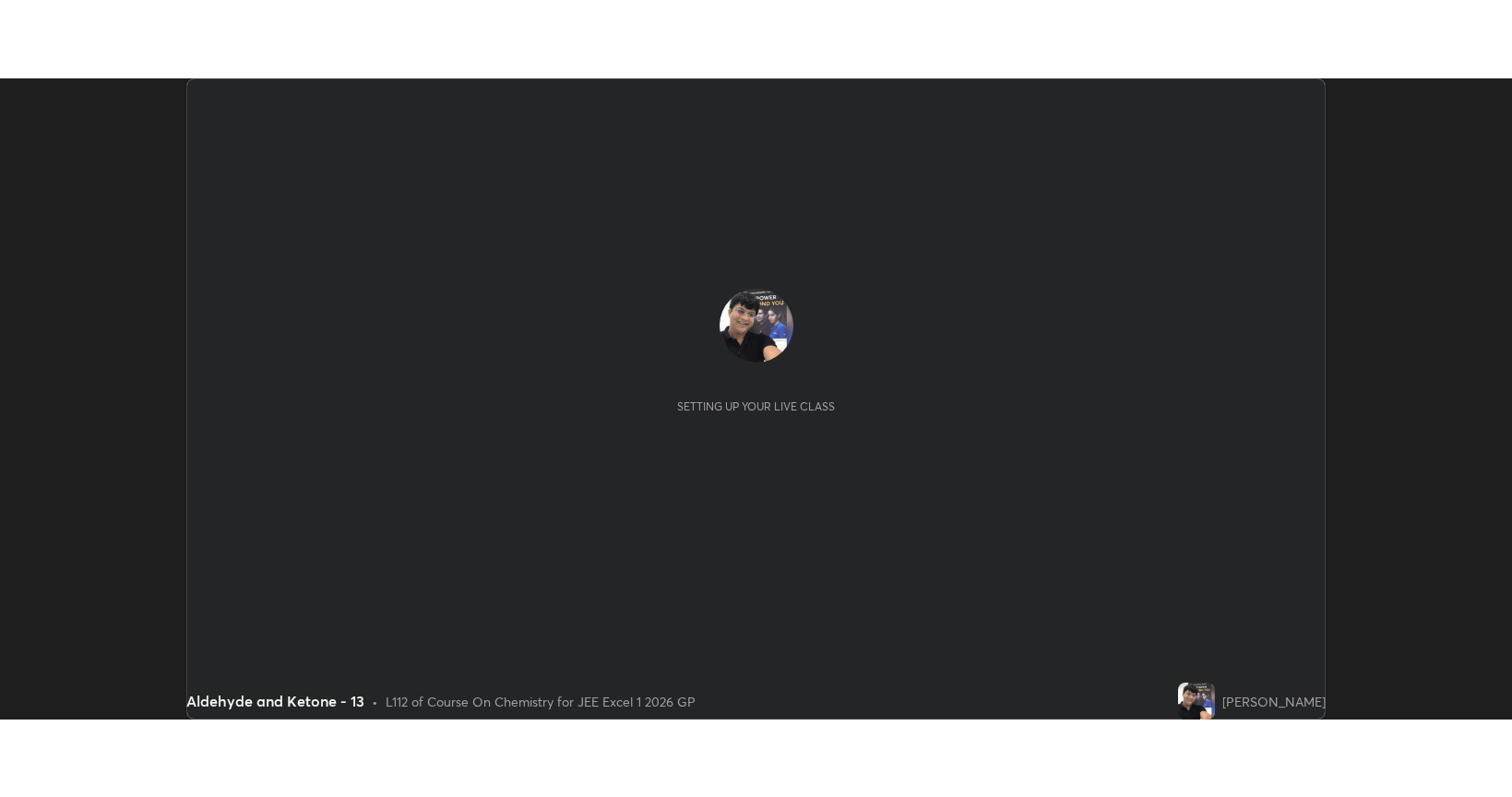
scroll to position [641, 1512]
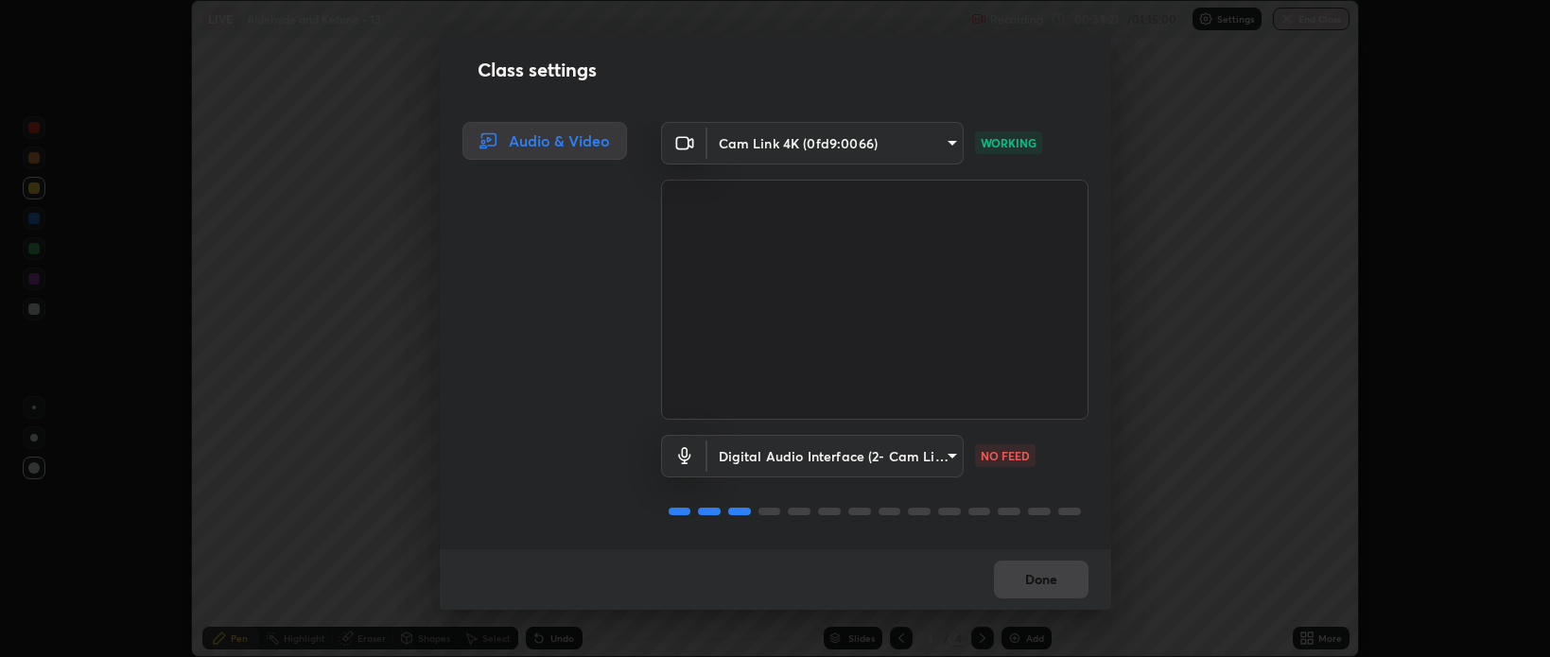
click at [939, 456] on body "Erase all LIVE Aldehyde and Ketone - 13 Recording 00:33:21 / 01:15:00 Settings …" at bounding box center [775, 328] width 1550 height 657
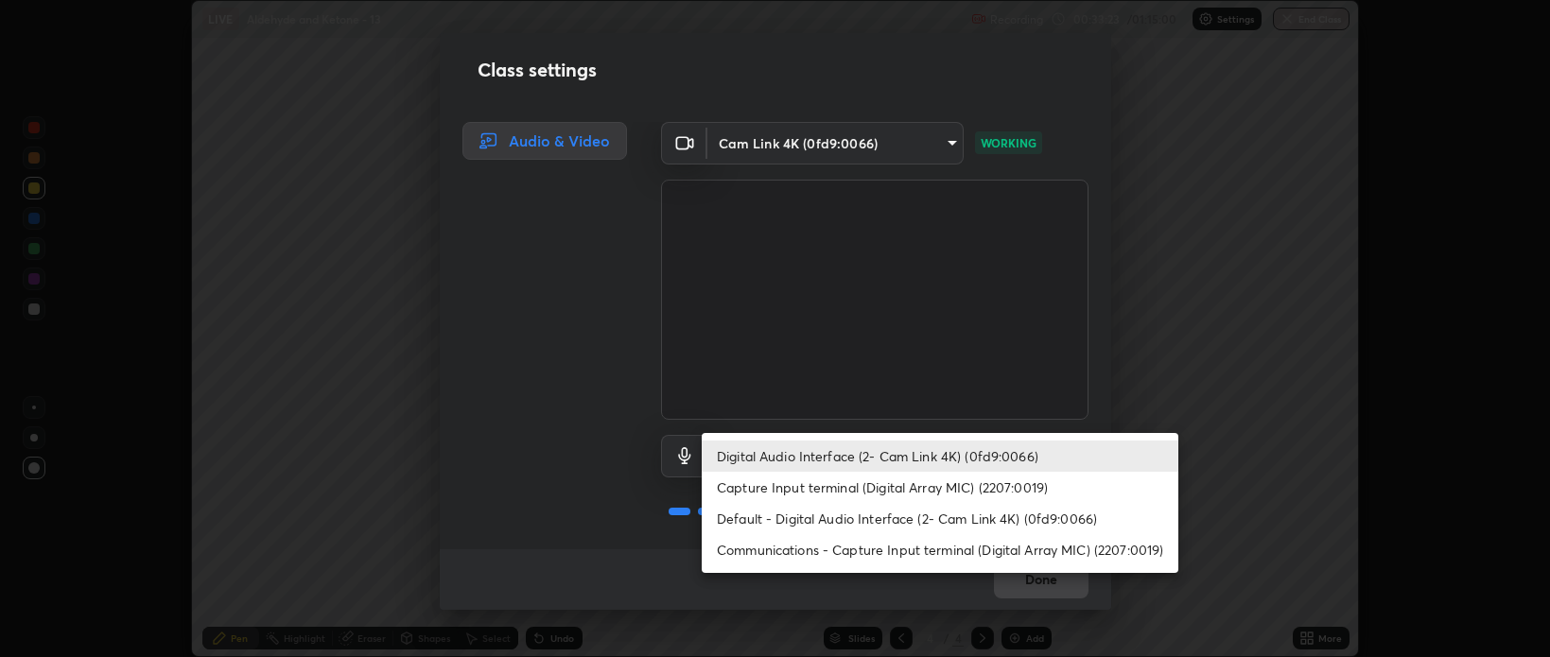
click at [902, 456] on li "Digital Audio Interface (2- Cam Link 4K) (0fd9:0066)" at bounding box center [940, 456] width 477 height 31
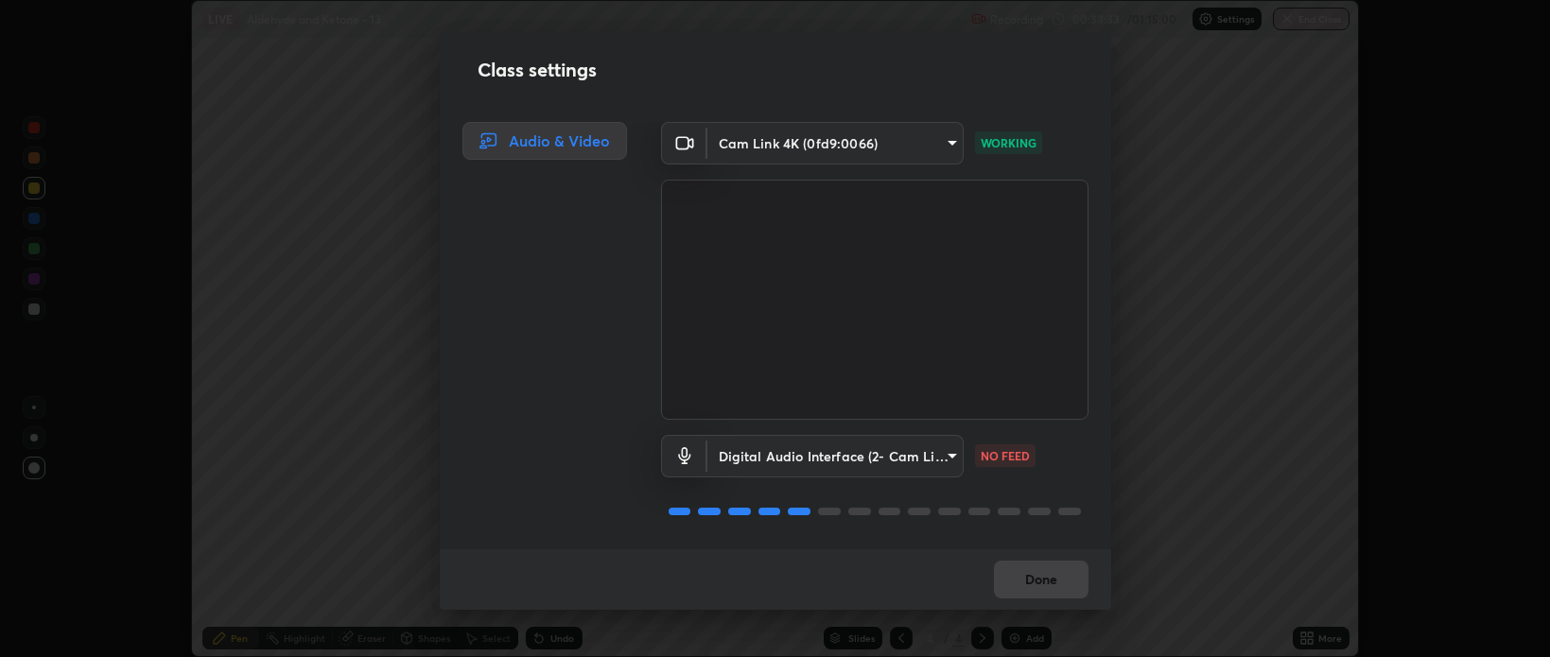
click at [941, 456] on body "Erase all LIVE Aldehyde and Ketone - 13 Recording 00:33:33 / 01:15:00 Settings …" at bounding box center [775, 328] width 1550 height 657
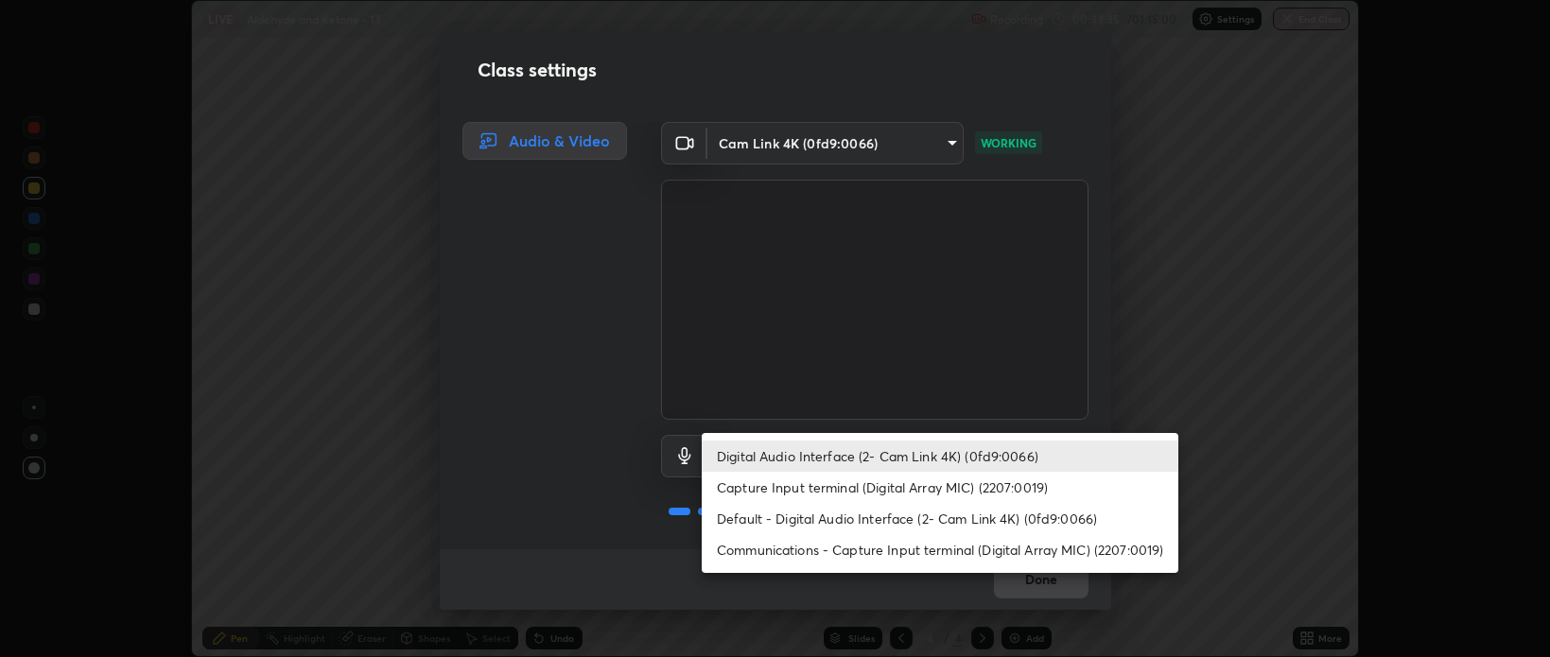
click at [936, 517] on li "Default - Digital Audio Interface (2- Cam Link 4K) (0fd9:0066)" at bounding box center [940, 518] width 477 height 31
type input "default"
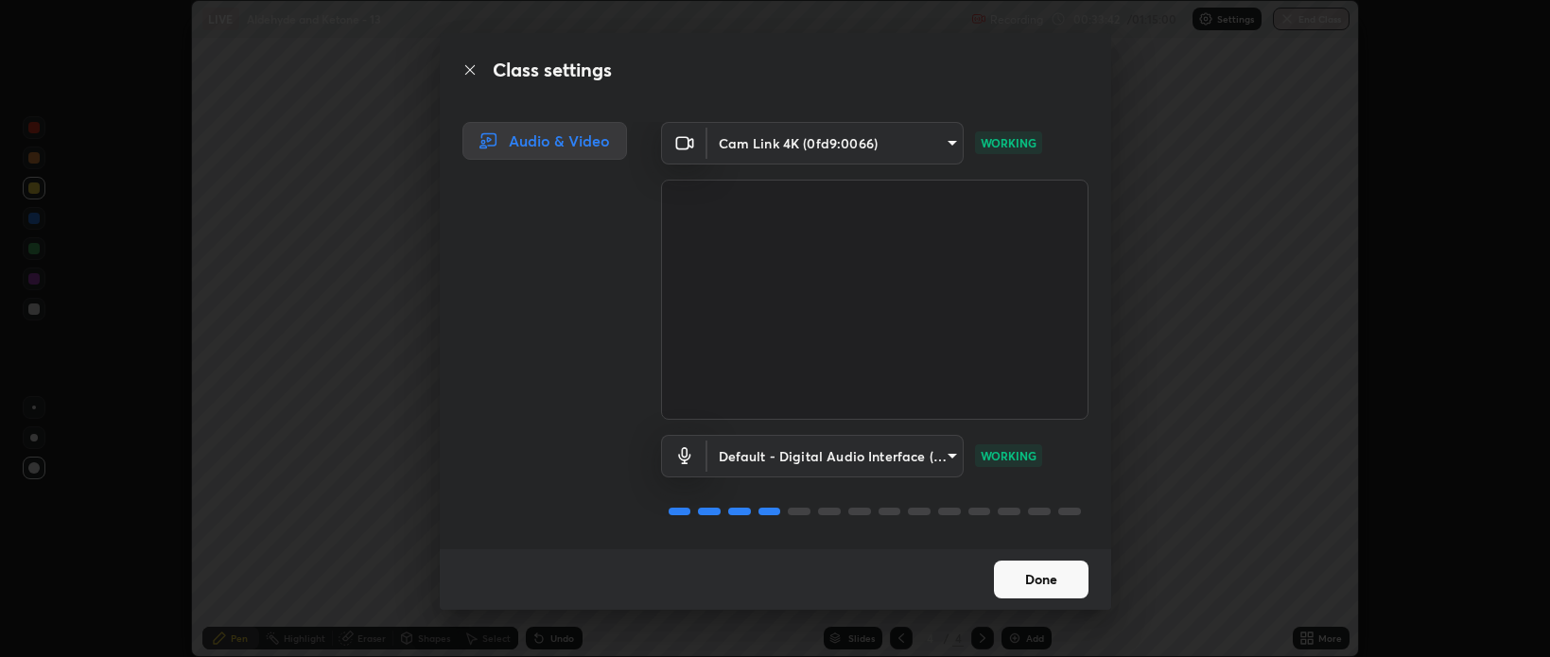
click at [1048, 586] on button "Done" at bounding box center [1041, 580] width 95 height 38
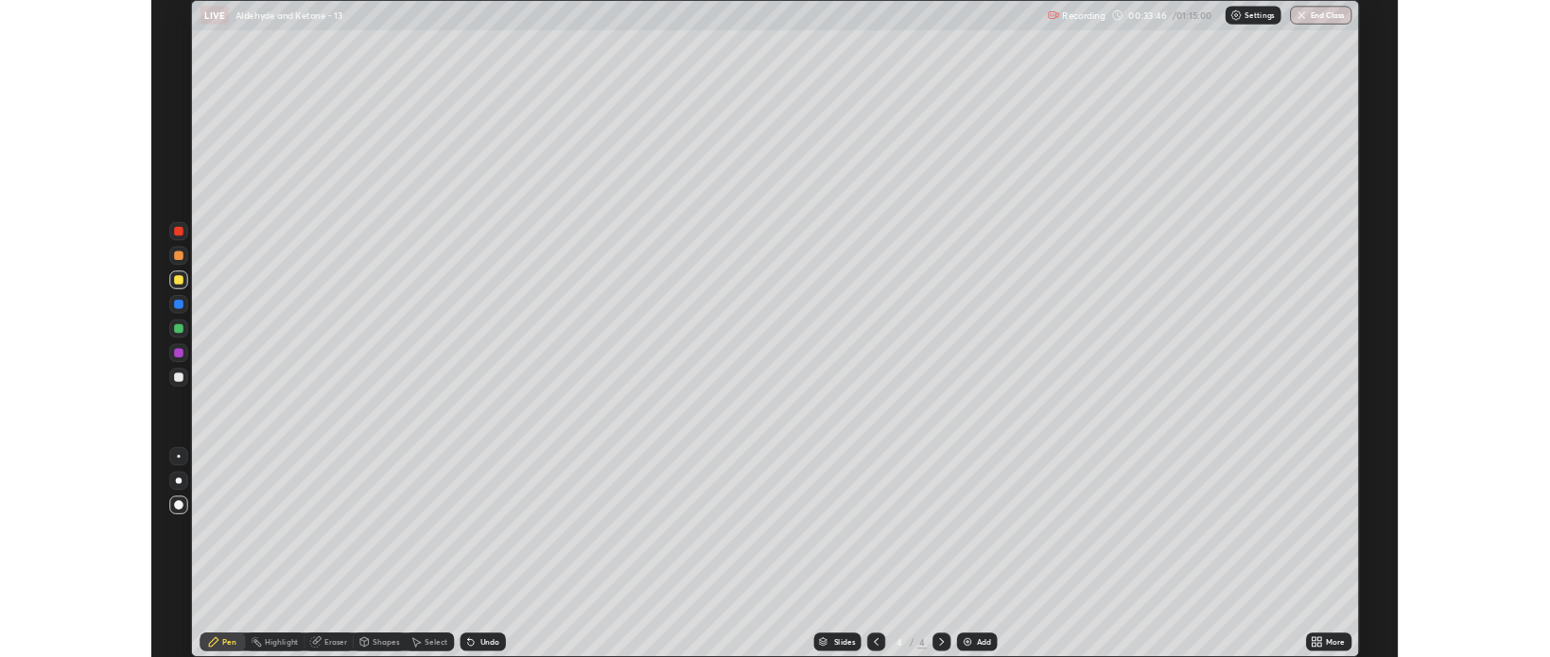
scroll to position [817, 1550]
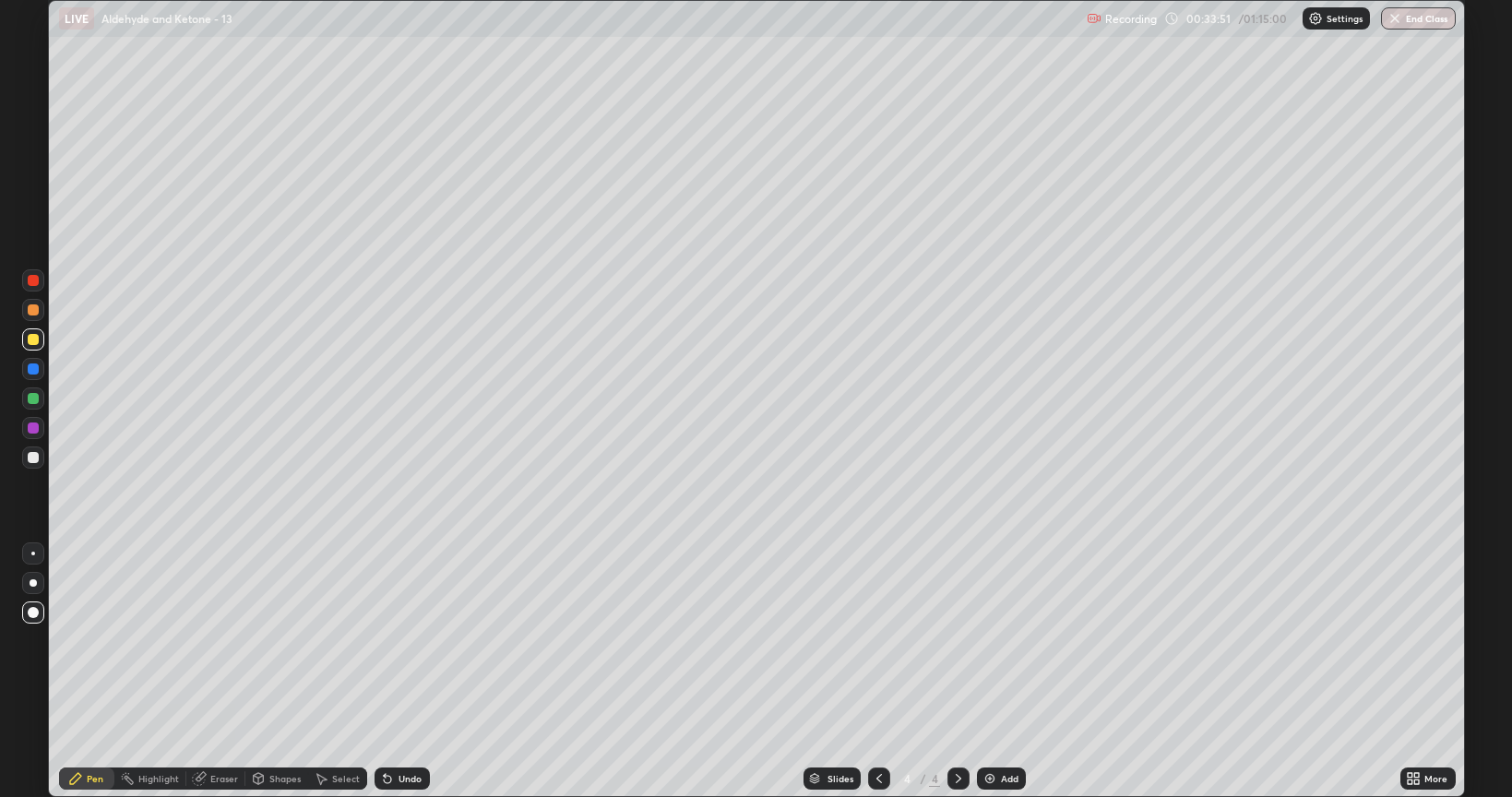
click at [1415, 640] on icon at bounding box center [1413, 778] width 15 height 15
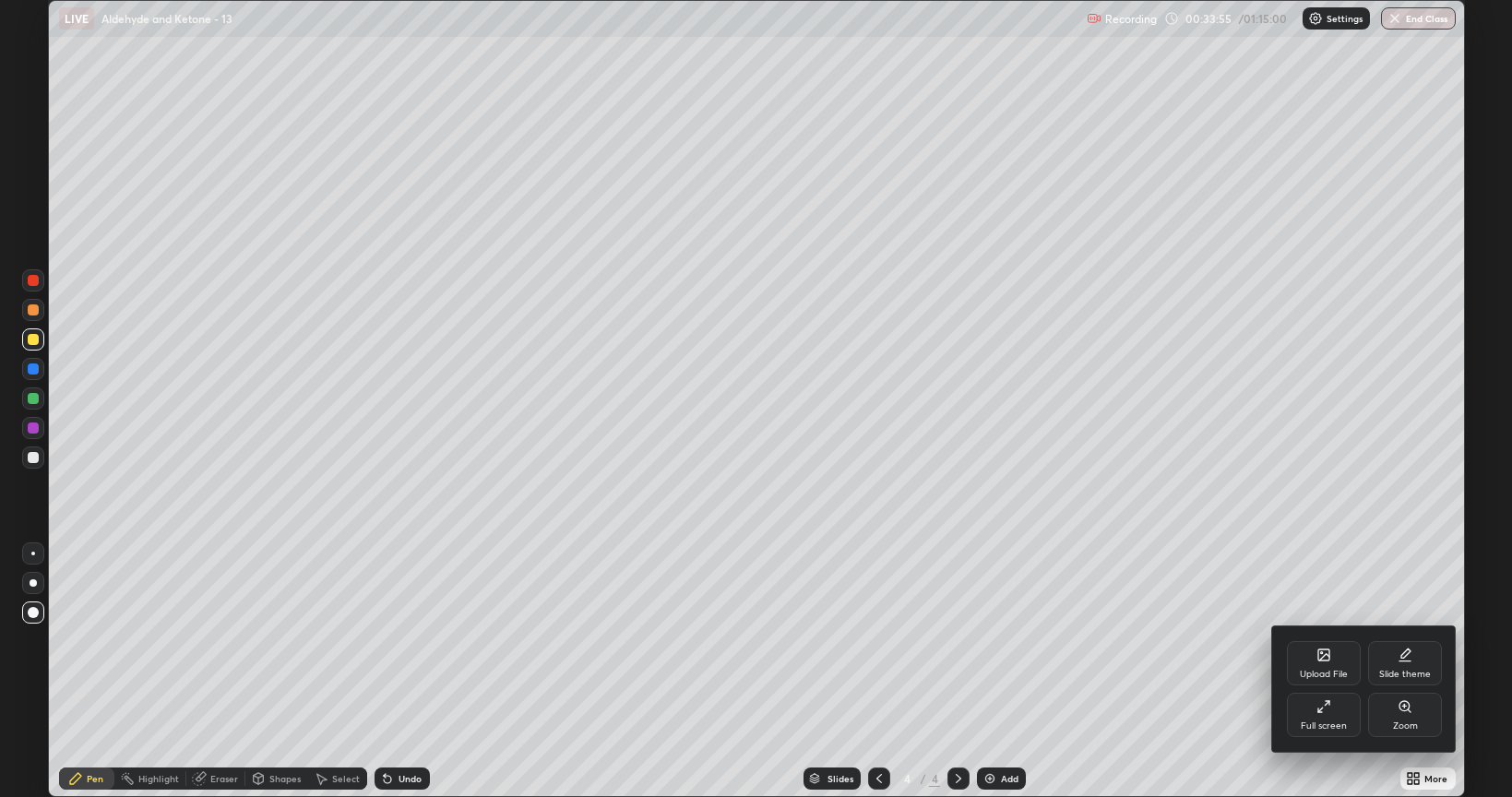
click at [1323, 640] on icon at bounding box center [1321, 710] width 5 height 5
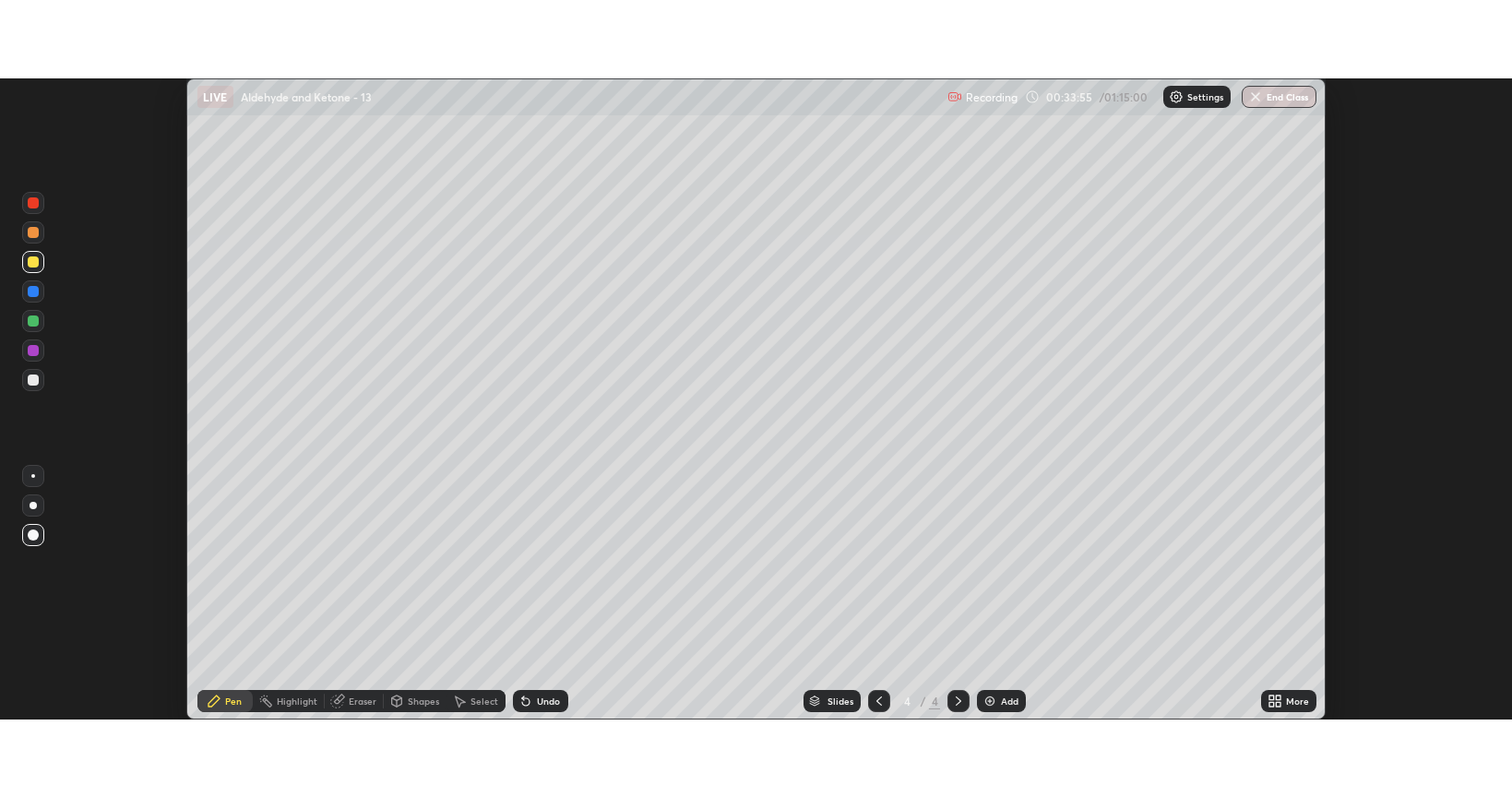
scroll to position [91635, 90760]
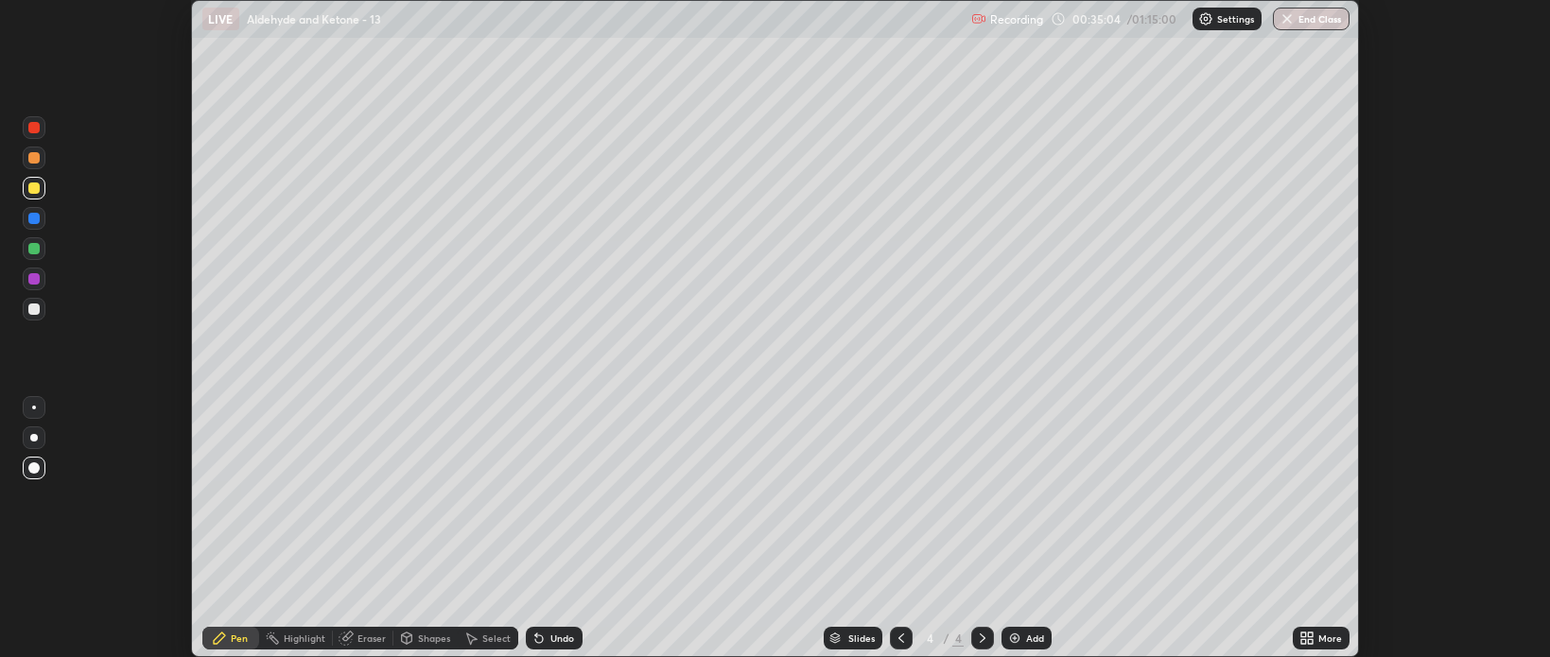
click at [1302, 636] on icon at bounding box center [1304, 635] width 5 height 5
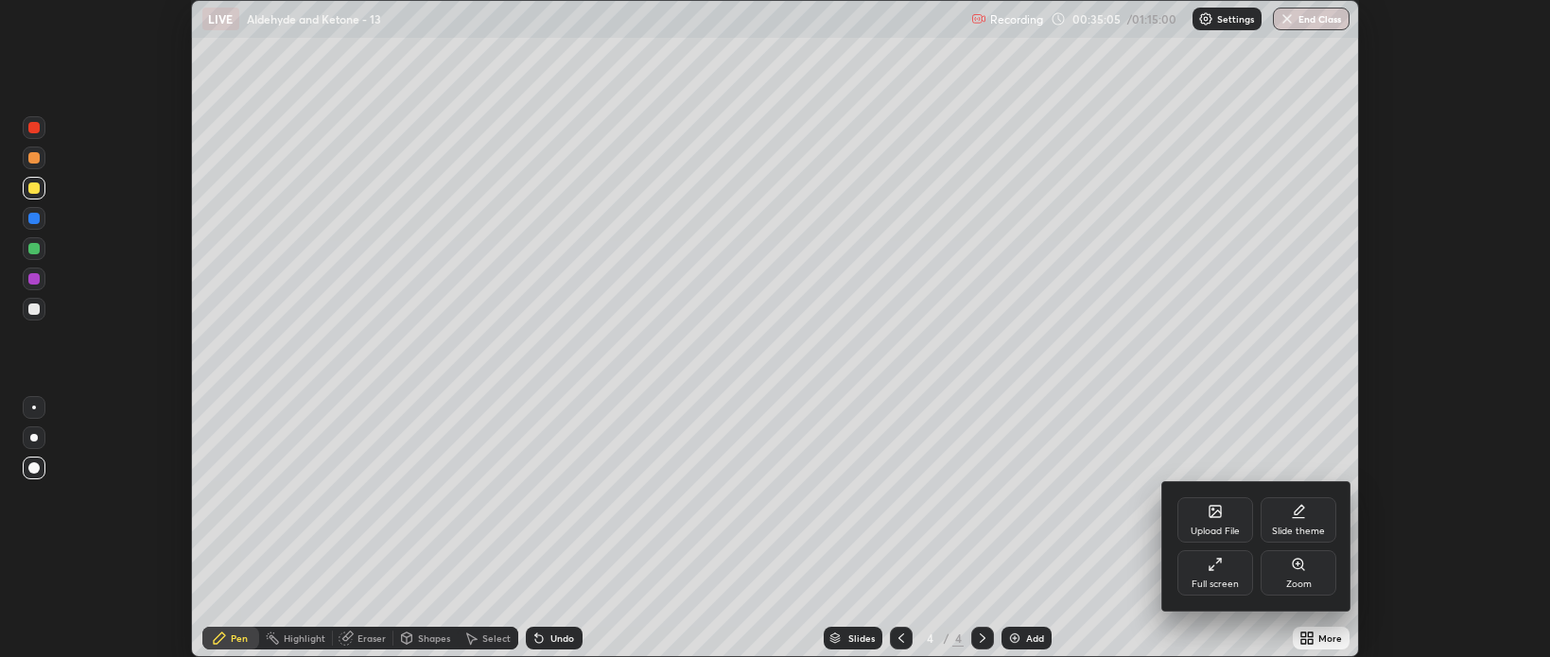
click at [1218, 570] on icon at bounding box center [1215, 564] width 15 height 15
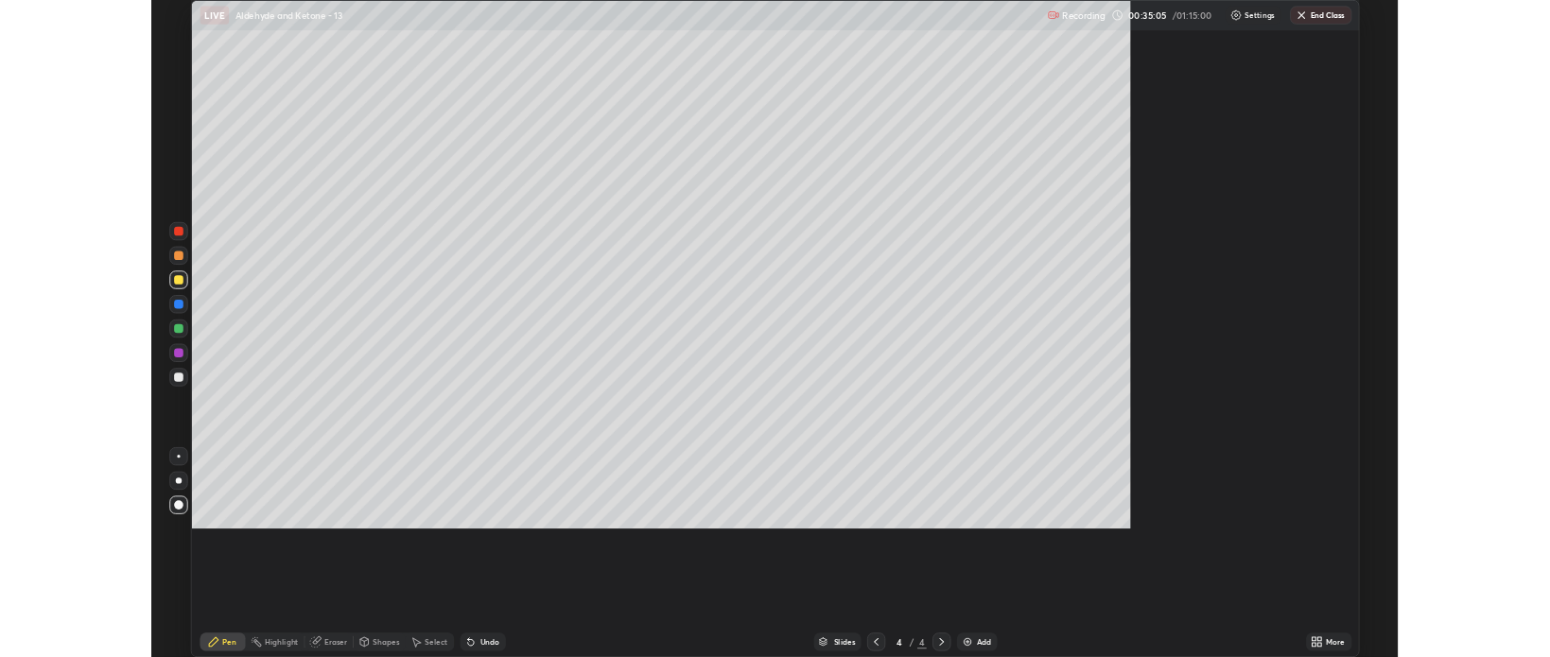
scroll to position [817, 1550]
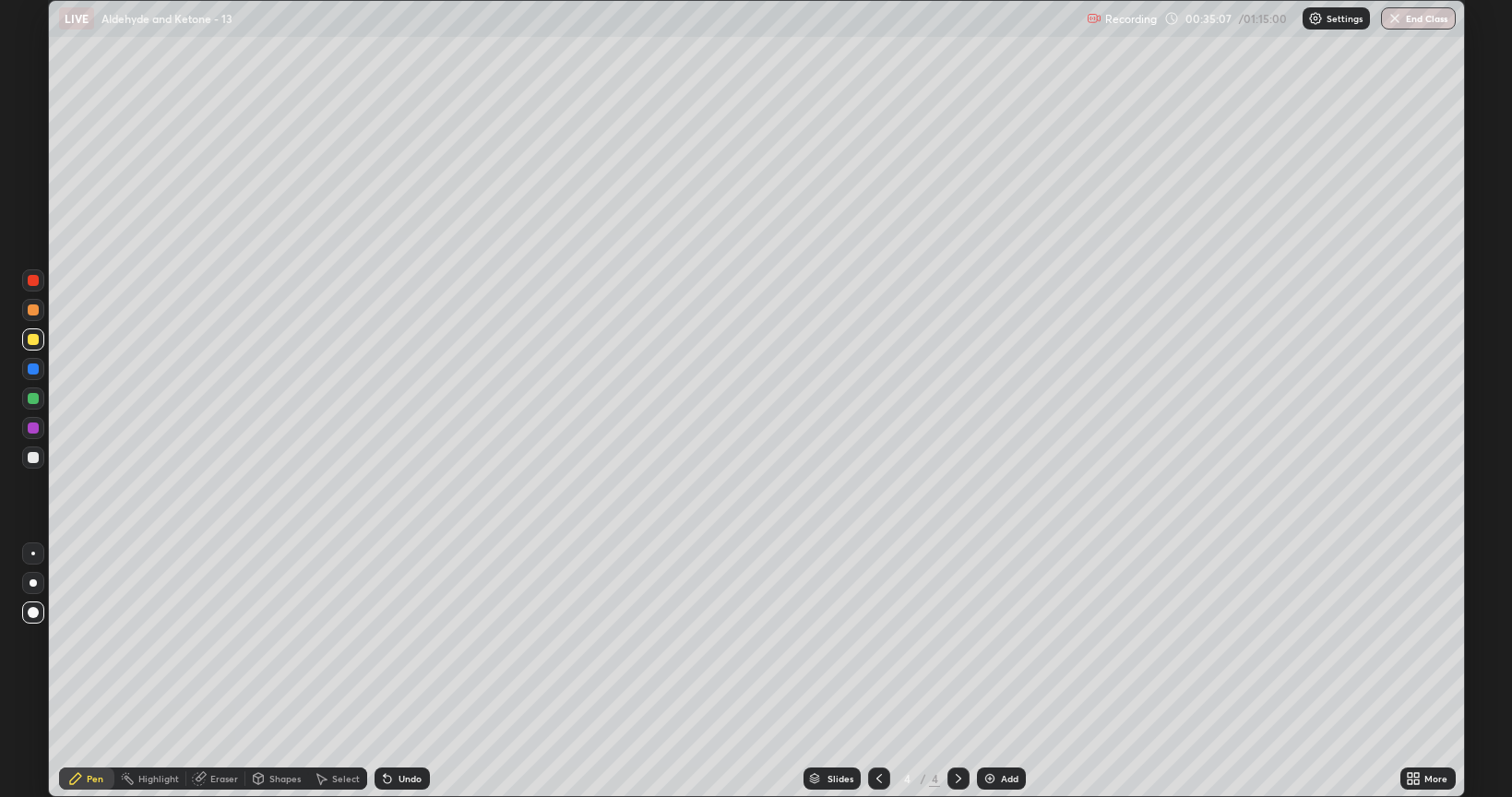
click at [1411, 640] on icon at bounding box center [1413, 778] width 15 height 15
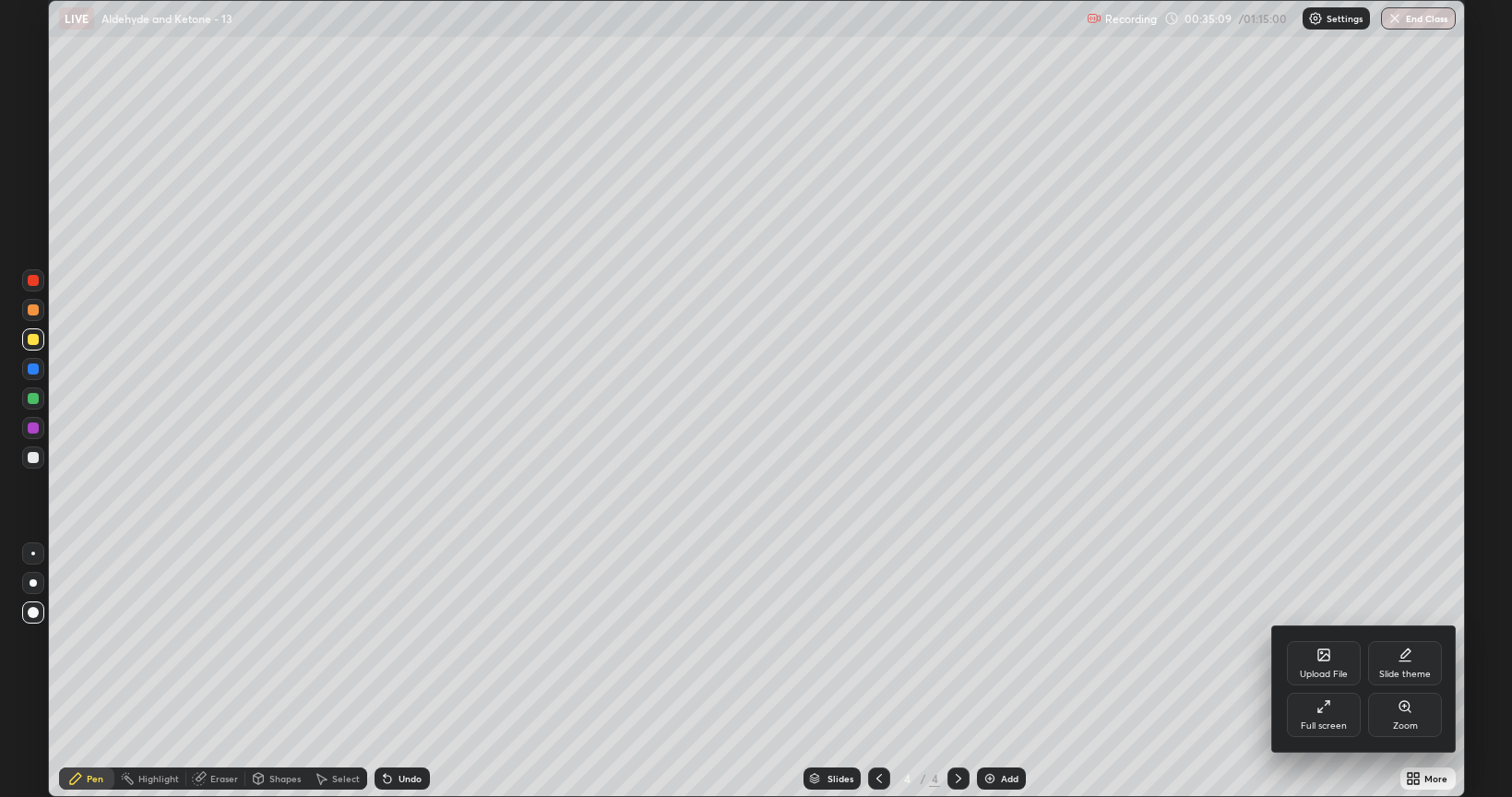
click at [1017, 640] on div at bounding box center [756, 398] width 1512 height 797
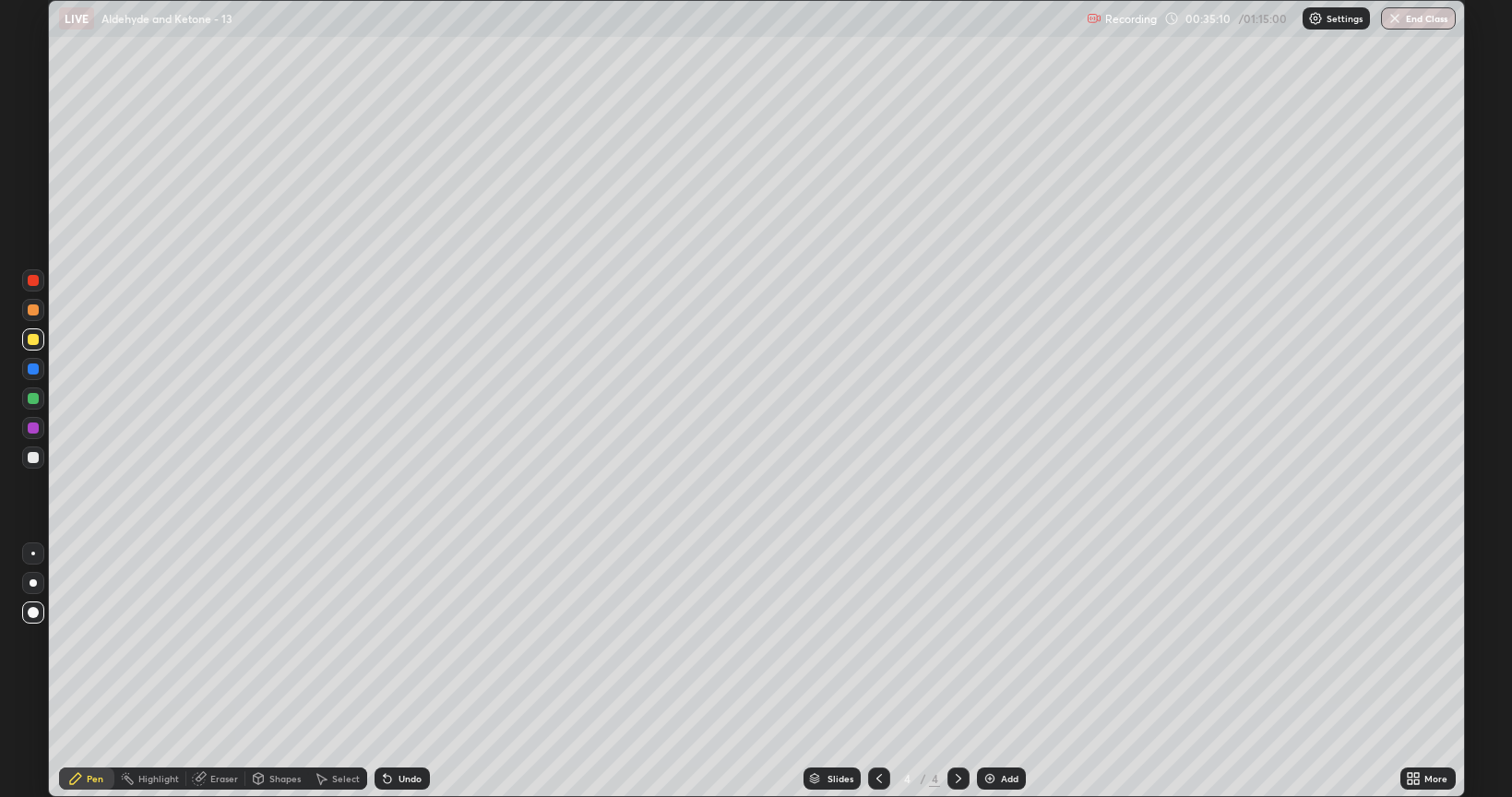
click at [993, 640] on img at bounding box center [989, 778] width 15 height 15
click at [36, 458] on div at bounding box center [32, 458] width 11 height 11
click at [29, 338] on div at bounding box center [32, 339] width 11 height 11
click at [28, 456] on div at bounding box center [32, 458] width 11 height 11
click at [29, 458] on div at bounding box center [32, 458] width 11 height 11
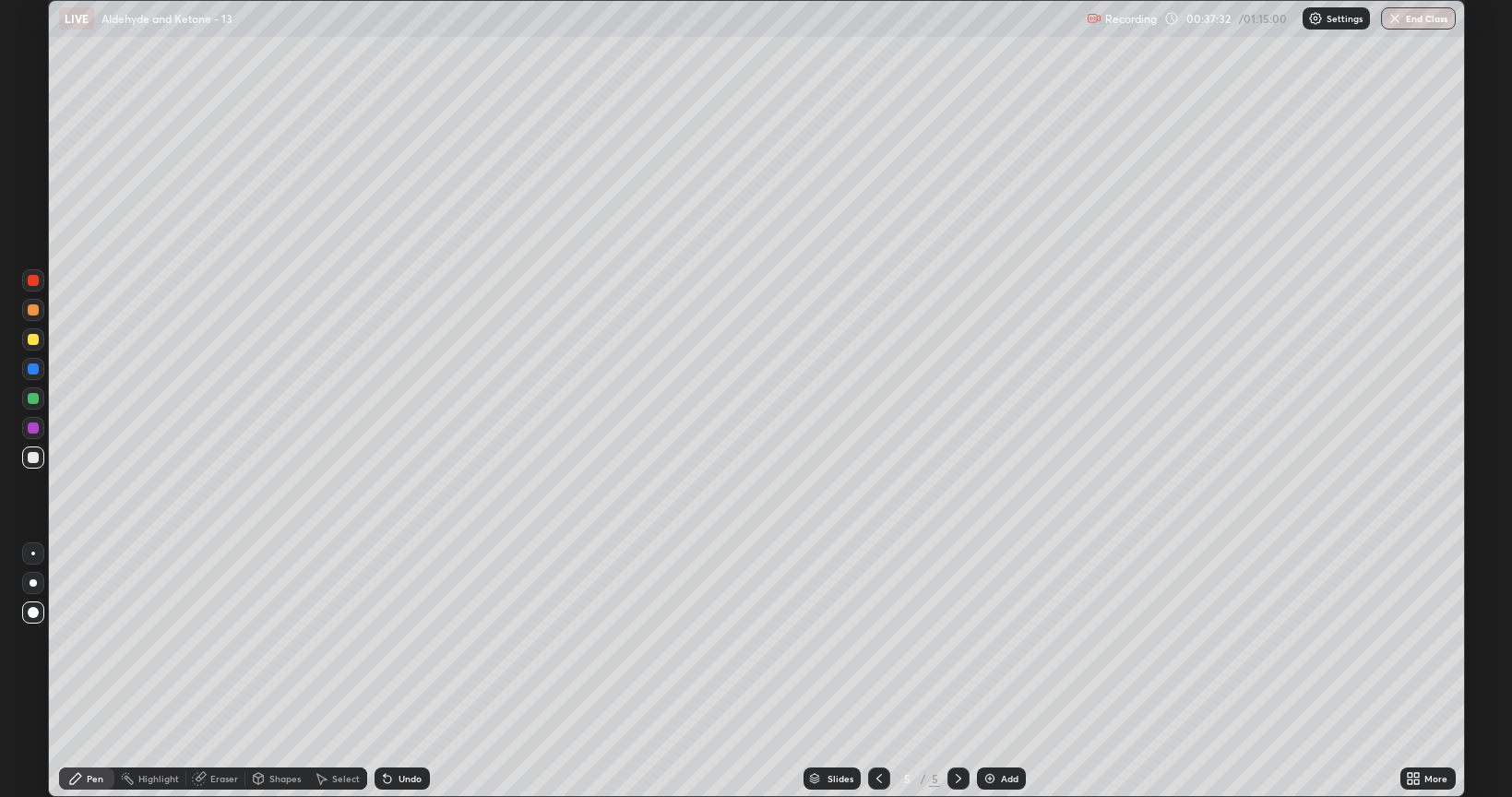
click at [33, 344] on div at bounding box center [32, 339] width 11 height 11
click at [988, 640] on img at bounding box center [989, 778] width 15 height 15
click at [27, 455] on div at bounding box center [32, 458] width 11 height 11
click at [987, 640] on img at bounding box center [989, 778] width 15 height 15
click at [33, 336] on div at bounding box center [32, 339] width 11 height 11
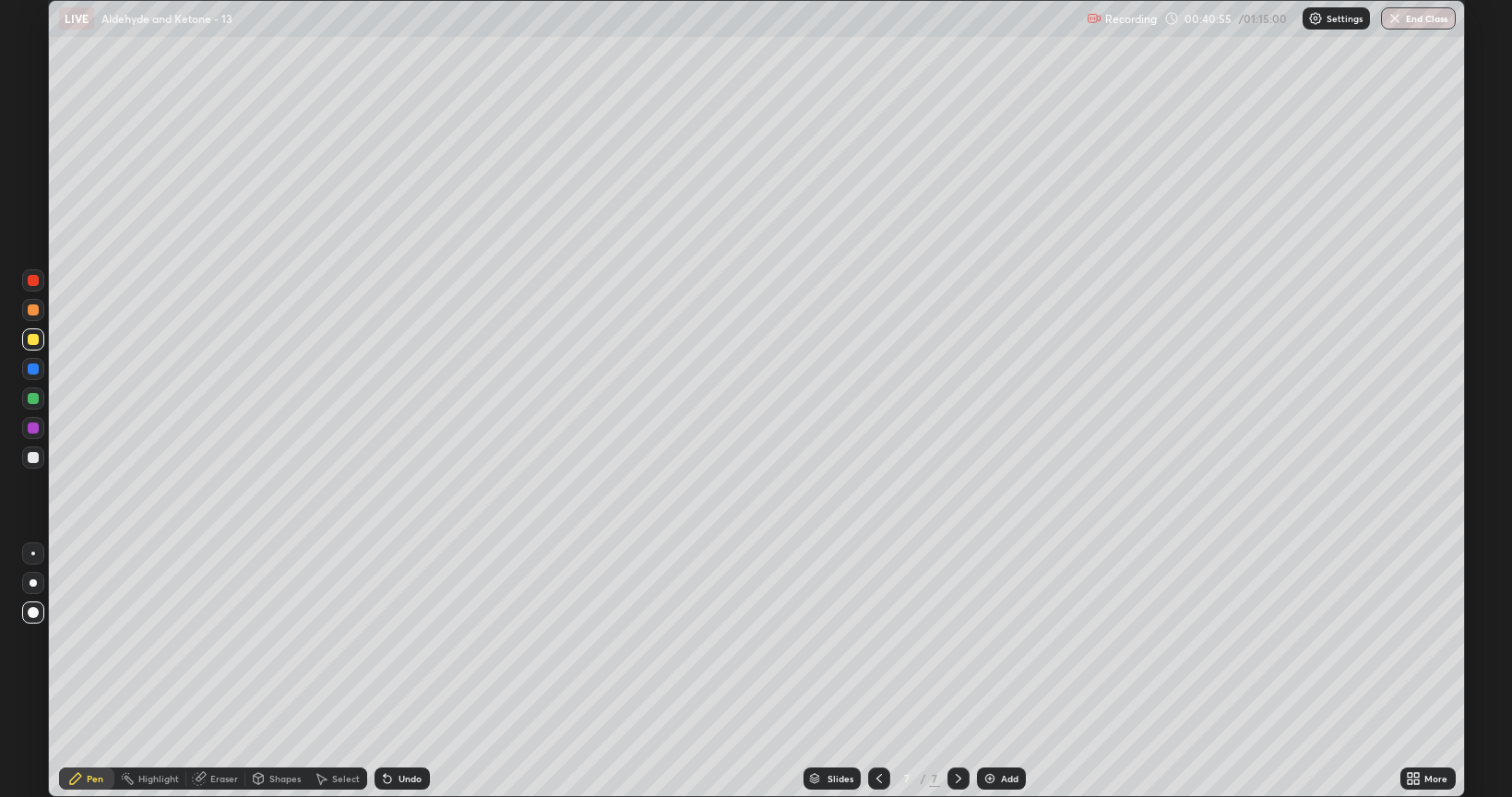
click at [31, 339] on div at bounding box center [32, 339] width 11 height 11
click at [33, 401] on div at bounding box center [32, 398] width 11 height 11
click at [36, 336] on div at bounding box center [32, 339] width 11 height 11
click at [28, 459] on div at bounding box center [32, 458] width 11 height 11
click at [29, 399] on div at bounding box center [32, 398] width 11 height 11
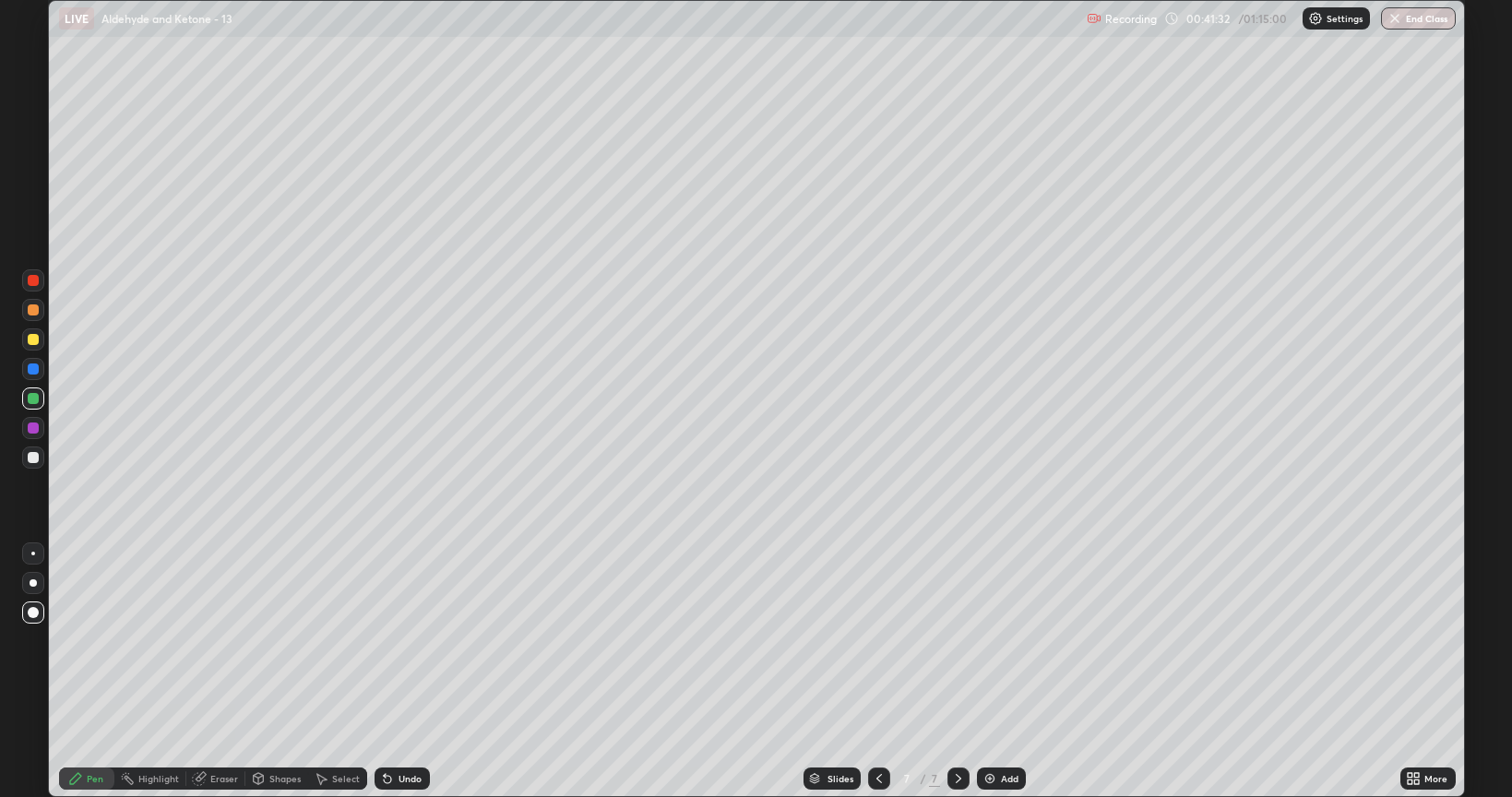
click at [32, 367] on div at bounding box center [32, 369] width 11 height 11
click at [24, 455] on div at bounding box center [33, 458] width 22 height 22
click at [30, 309] on div at bounding box center [32, 309] width 11 height 11
click at [989, 640] on img at bounding box center [989, 778] width 15 height 15
click at [32, 458] on div at bounding box center [32, 458] width 11 height 11
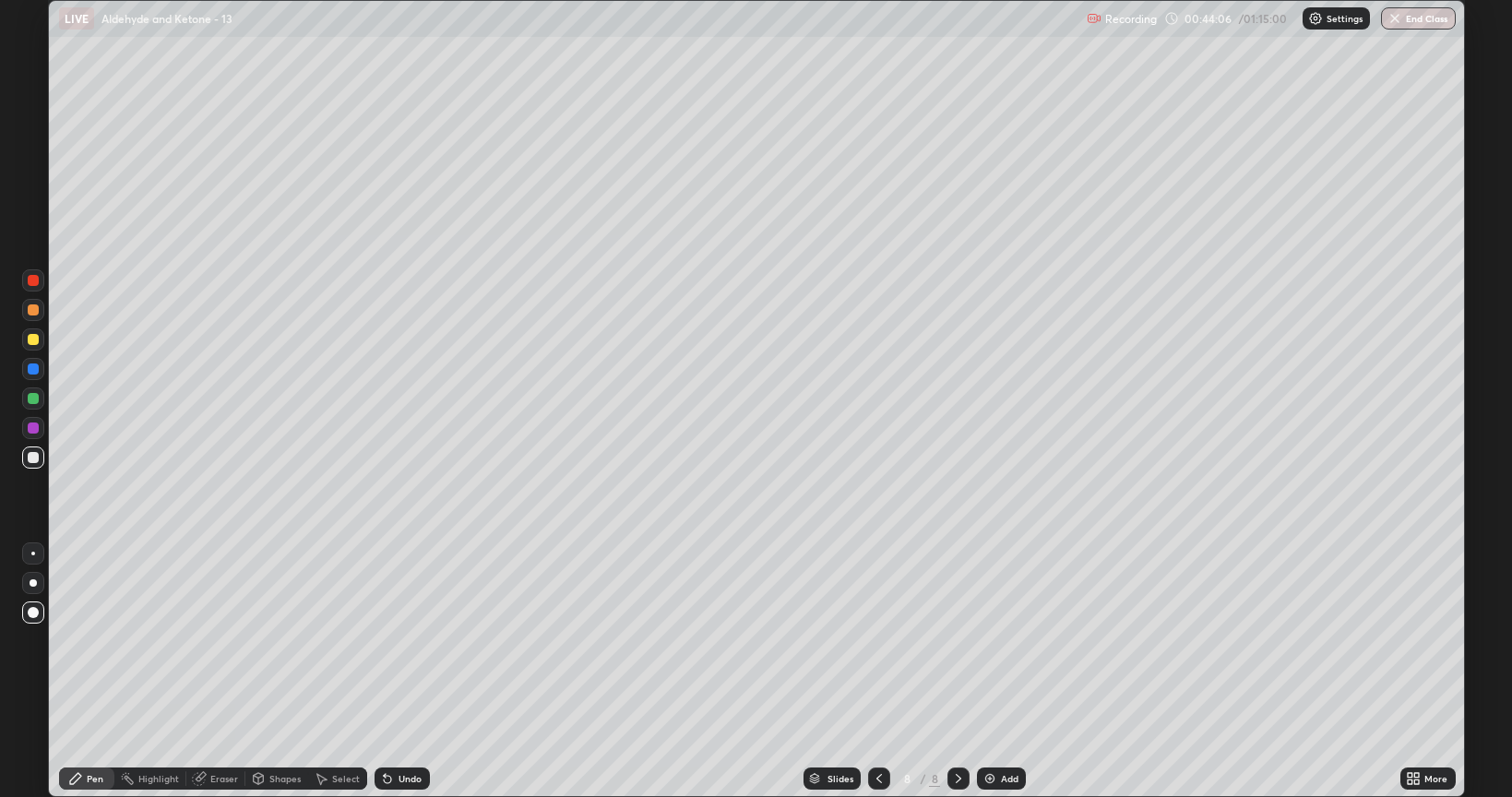
click at [273, 640] on div "Shapes" at bounding box center [285, 778] width 31 height 9
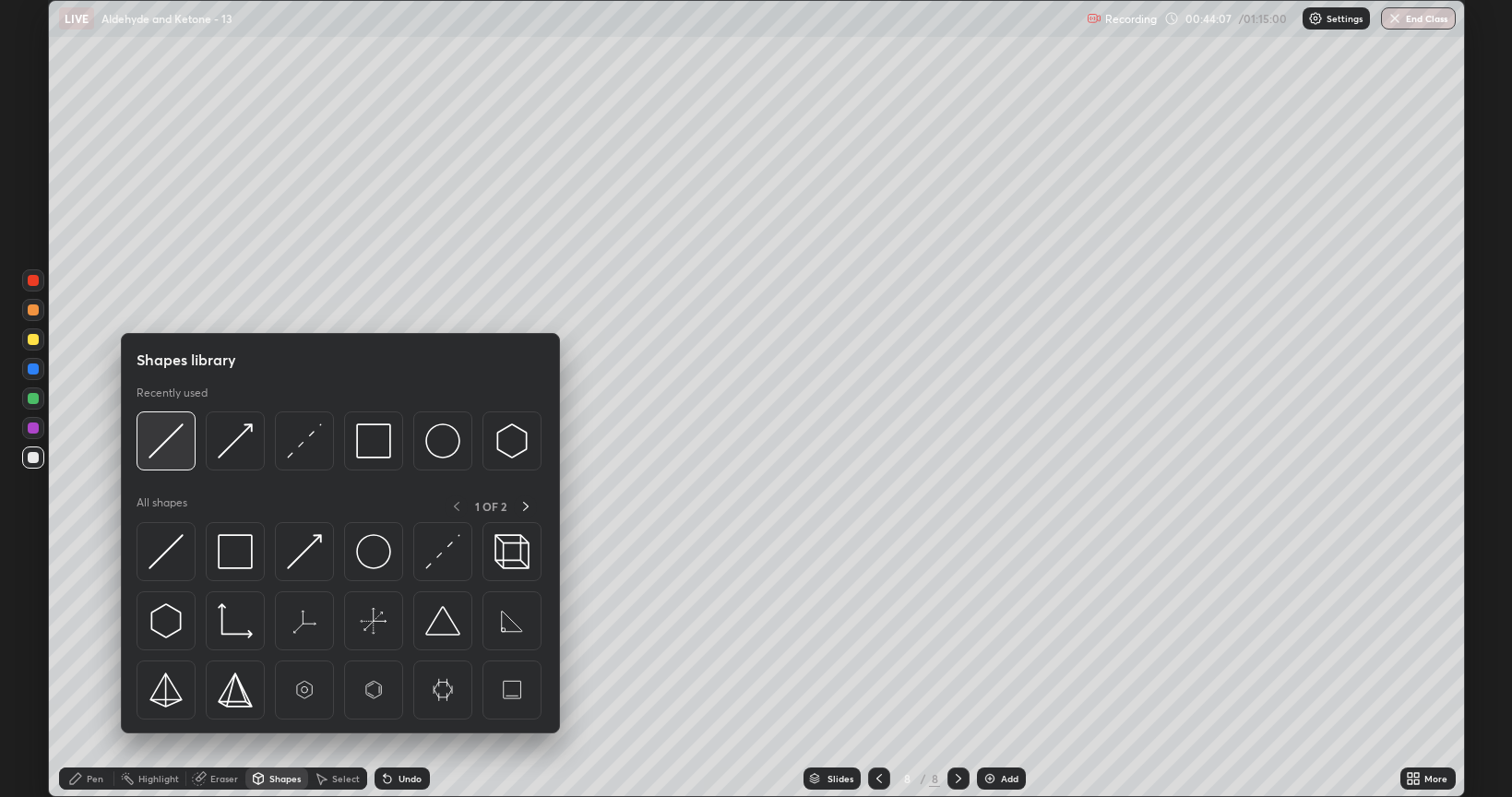
click at [169, 435] on img at bounding box center [166, 441] width 35 height 35
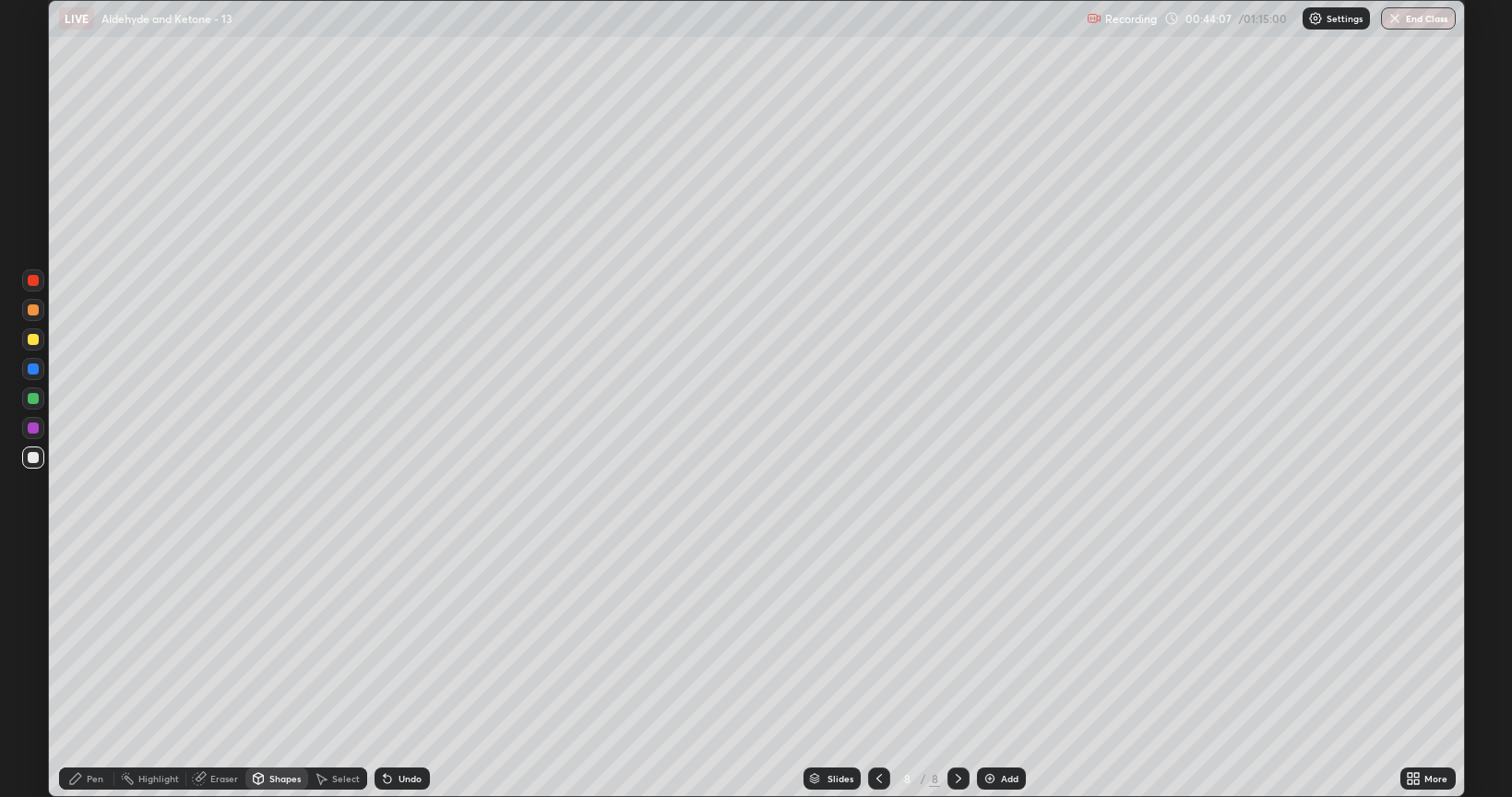
click at [34, 337] on div at bounding box center [32, 339] width 11 height 11
click at [35, 458] on div at bounding box center [32, 458] width 11 height 11
click at [98, 640] on div "Pen" at bounding box center [95, 778] width 17 height 9
click at [29, 396] on div at bounding box center [32, 398] width 11 height 11
click at [385, 640] on icon at bounding box center [388, 780] width 8 height 8
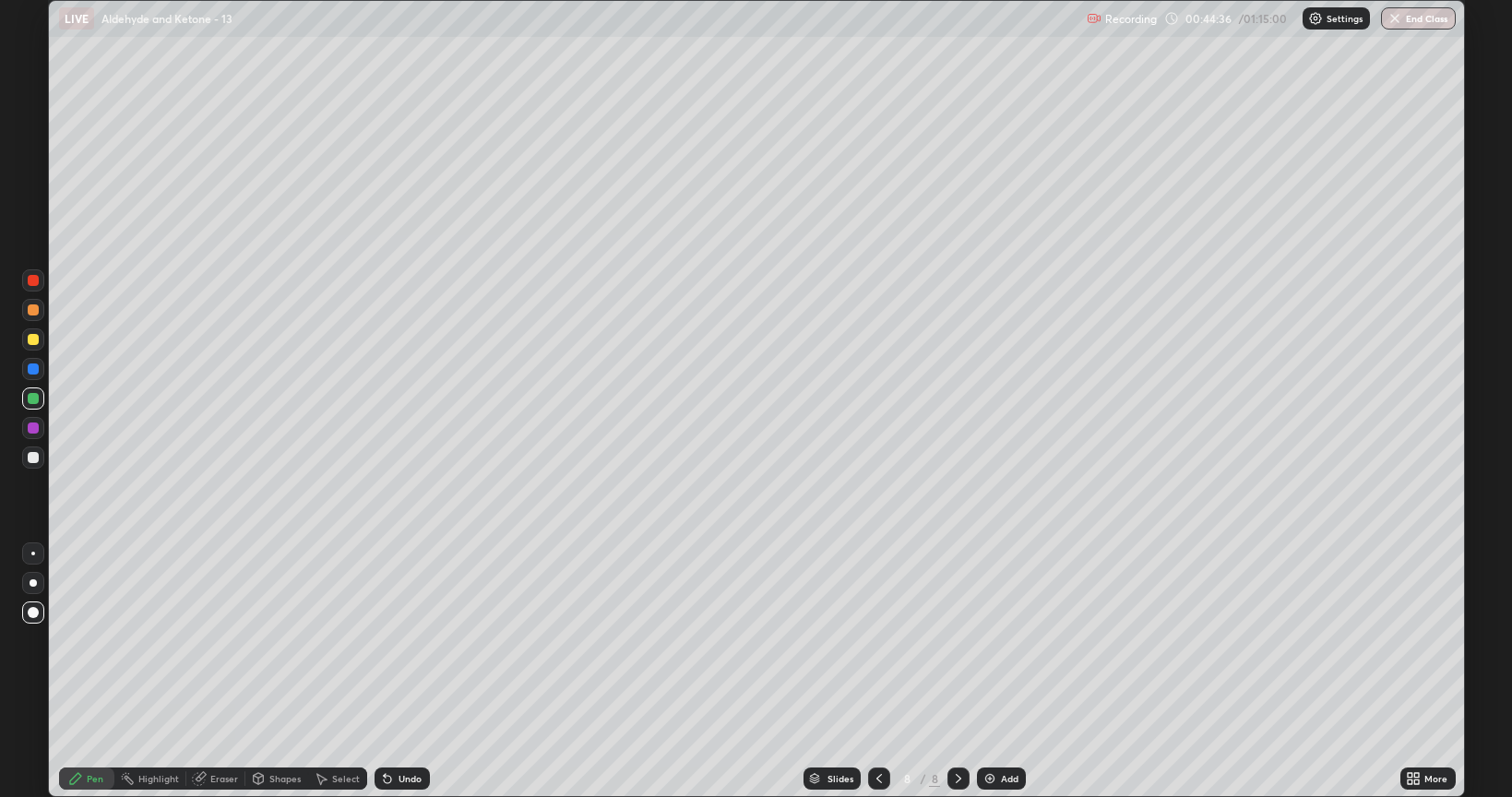
click at [389, 640] on icon at bounding box center [387, 778] width 15 height 15
click at [283, 640] on div "Shapes" at bounding box center [285, 778] width 31 height 9
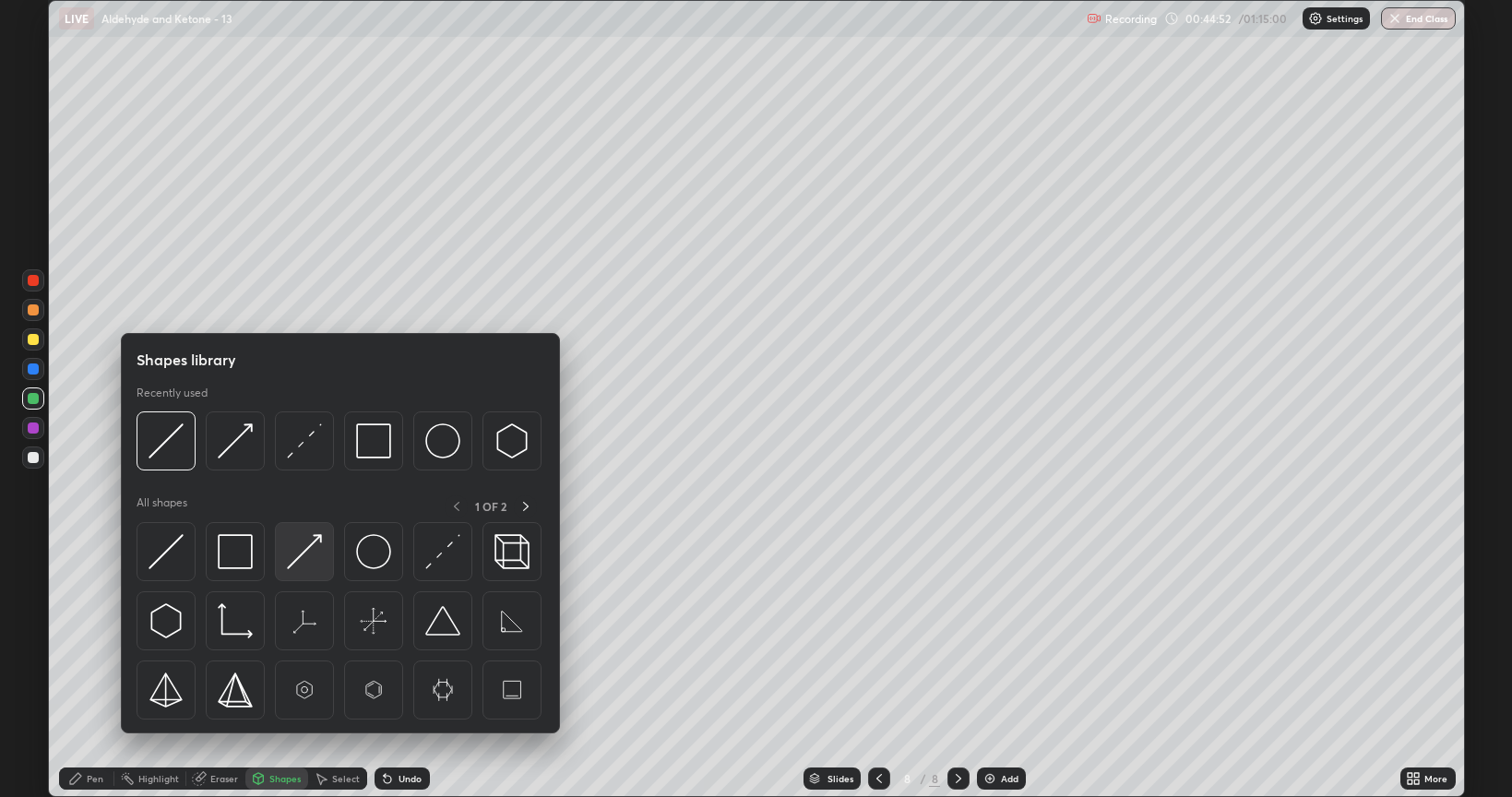
click at [315, 551] on img at bounding box center [304, 552] width 35 height 35
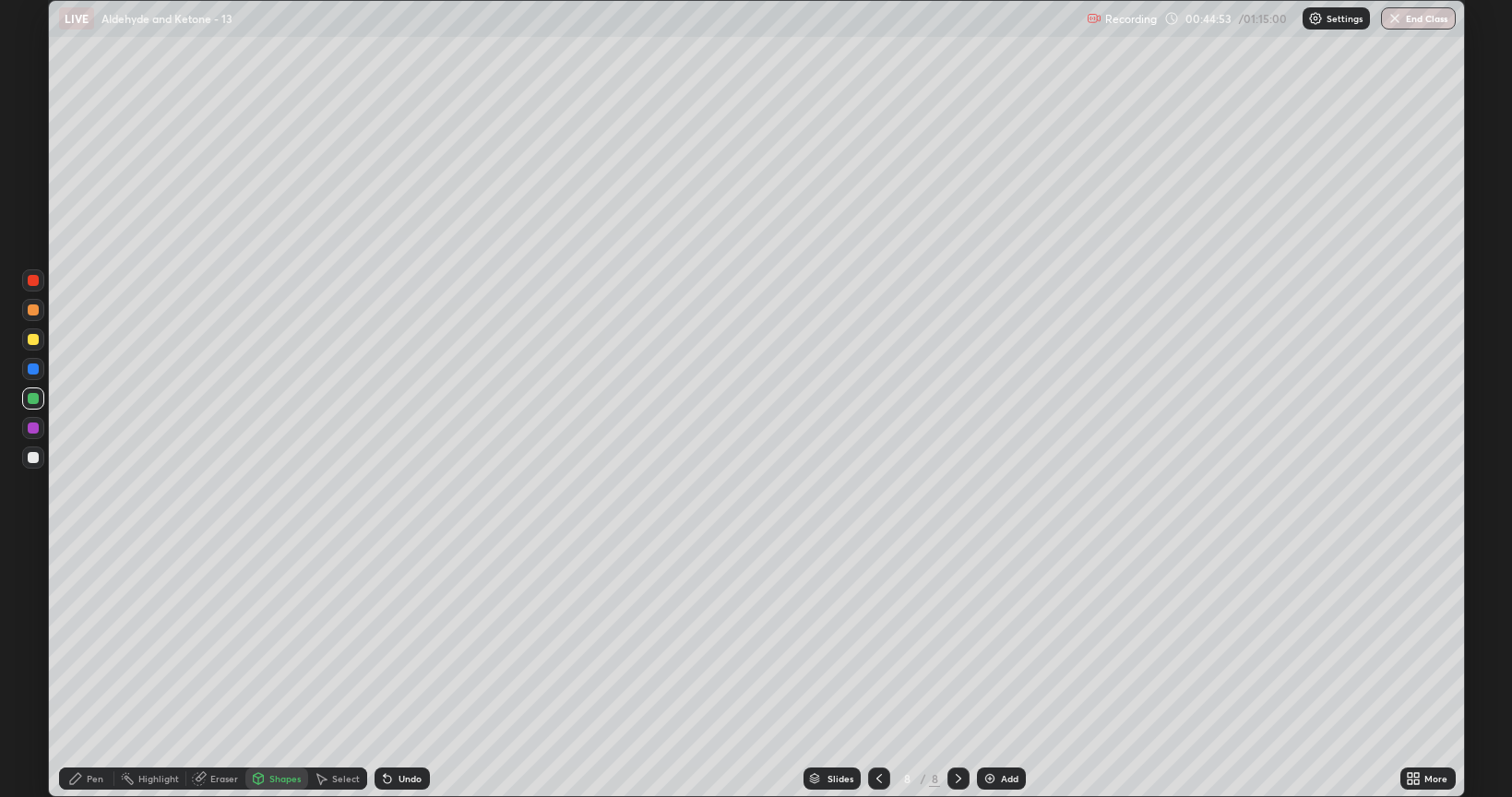
click at [33, 336] on div at bounding box center [32, 339] width 11 height 11
click at [98, 640] on div "Pen" at bounding box center [87, 778] width 56 height 22
click at [33, 429] on div at bounding box center [32, 427] width 11 height 11
click at [33, 313] on div at bounding box center [32, 309] width 11 height 11
click at [994, 640] on img at bounding box center [989, 778] width 15 height 15
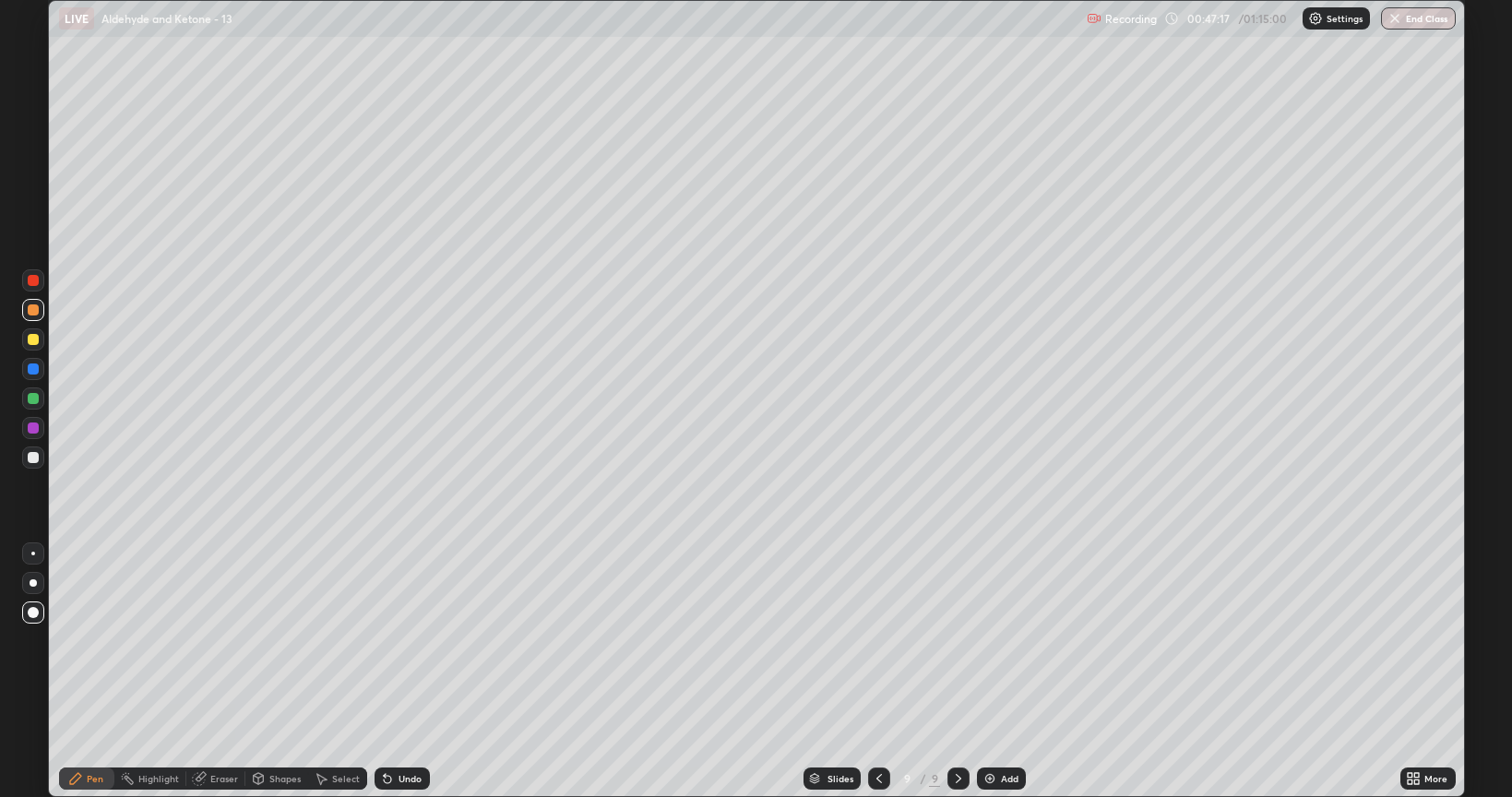
click at [31, 459] on div at bounding box center [32, 458] width 11 height 11
click at [37, 397] on div at bounding box center [32, 398] width 11 height 11
click at [27, 370] on div at bounding box center [32, 369] width 11 height 11
click at [30, 310] on div at bounding box center [32, 309] width 11 height 11
click at [992, 640] on img at bounding box center [989, 778] width 15 height 15
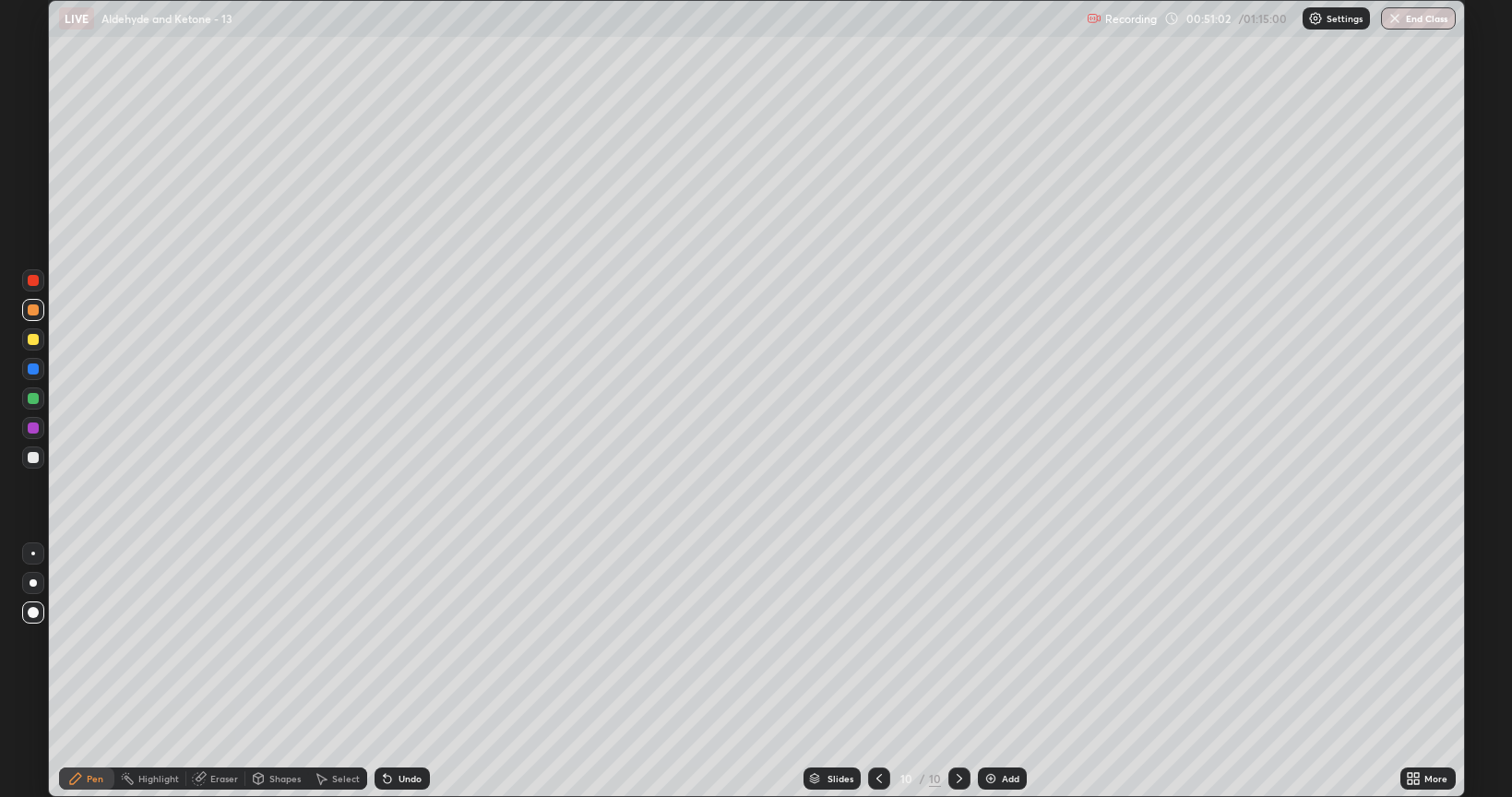
click at [31, 459] on div at bounding box center [32, 458] width 11 height 11
click at [37, 341] on div at bounding box center [32, 339] width 11 height 11
click at [31, 399] on div at bounding box center [32, 398] width 11 height 11
click at [35, 304] on div at bounding box center [32, 309] width 11 height 11
click at [30, 454] on div at bounding box center [32, 458] width 11 height 11
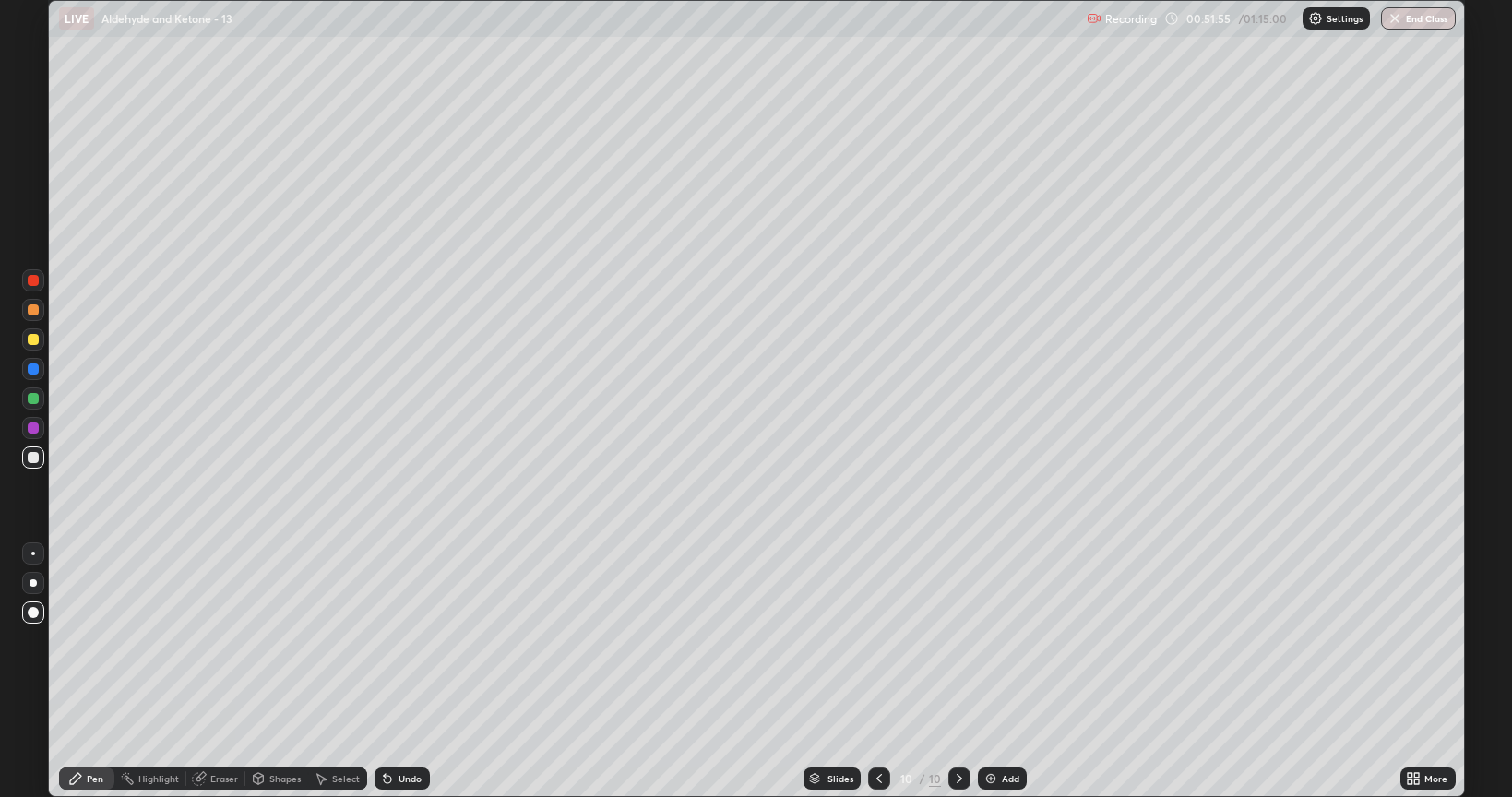
click at [33, 369] on div at bounding box center [32, 369] width 11 height 11
click at [31, 457] on div at bounding box center [32, 458] width 11 height 11
click at [35, 341] on div at bounding box center [32, 339] width 11 height 11
click at [36, 457] on div at bounding box center [32, 458] width 11 height 11
click at [31, 452] on div at bounding box center [33, 458] width 22 height 22
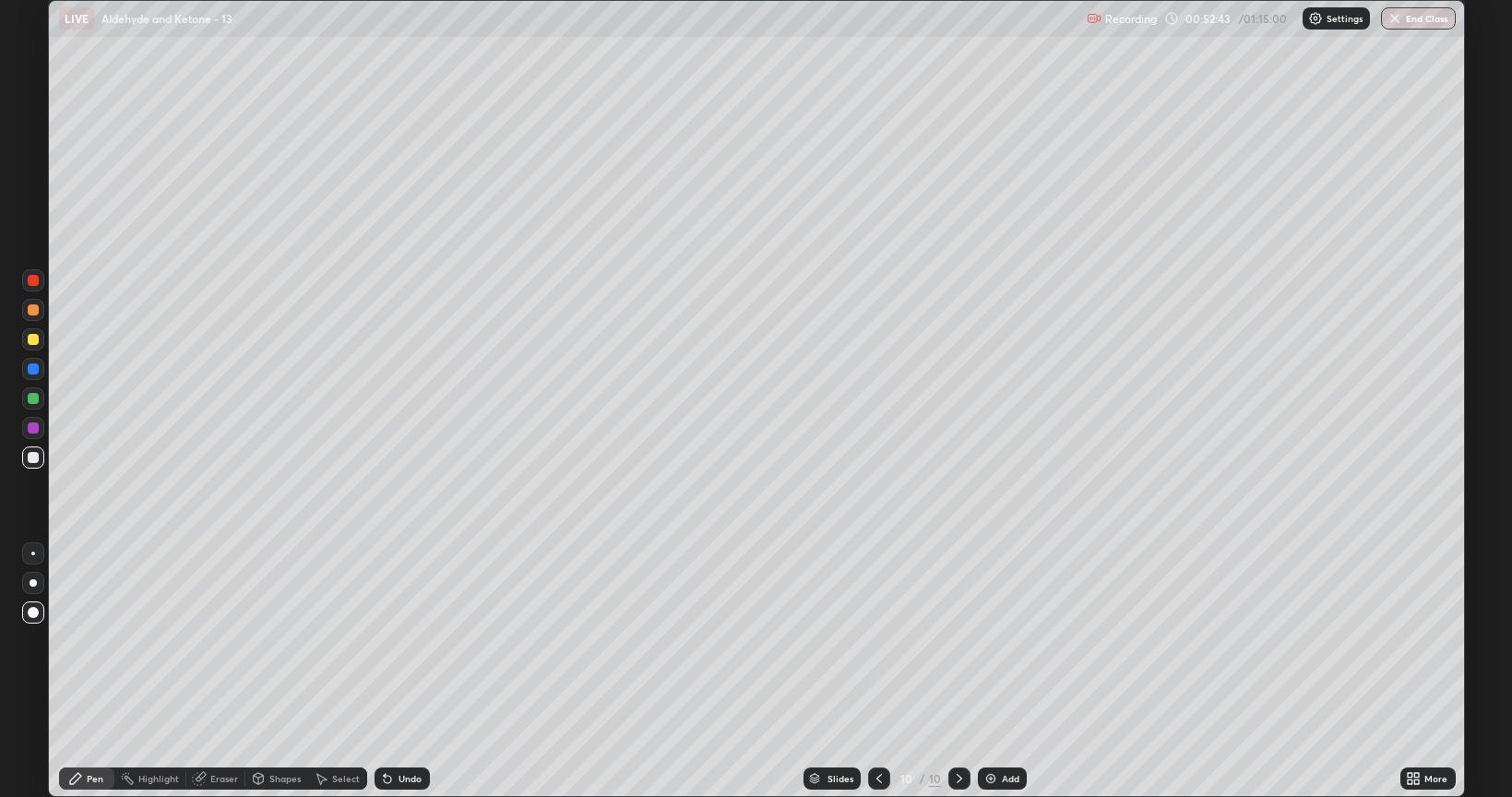
click at [40, 344] on div at bounding box center [33, 339] width 22 height 22
click at [31, 311] on div at bounding box center [32, 309] width 11 height 11
click at [34, 458] on div at bounding box center [32, 458] width 11 height 11
click at [991, 640] on img at bounding box center [990, 778] width 15 height 15
click at [33, 337] on div at bounding box center [32, 339] width 11 height 11
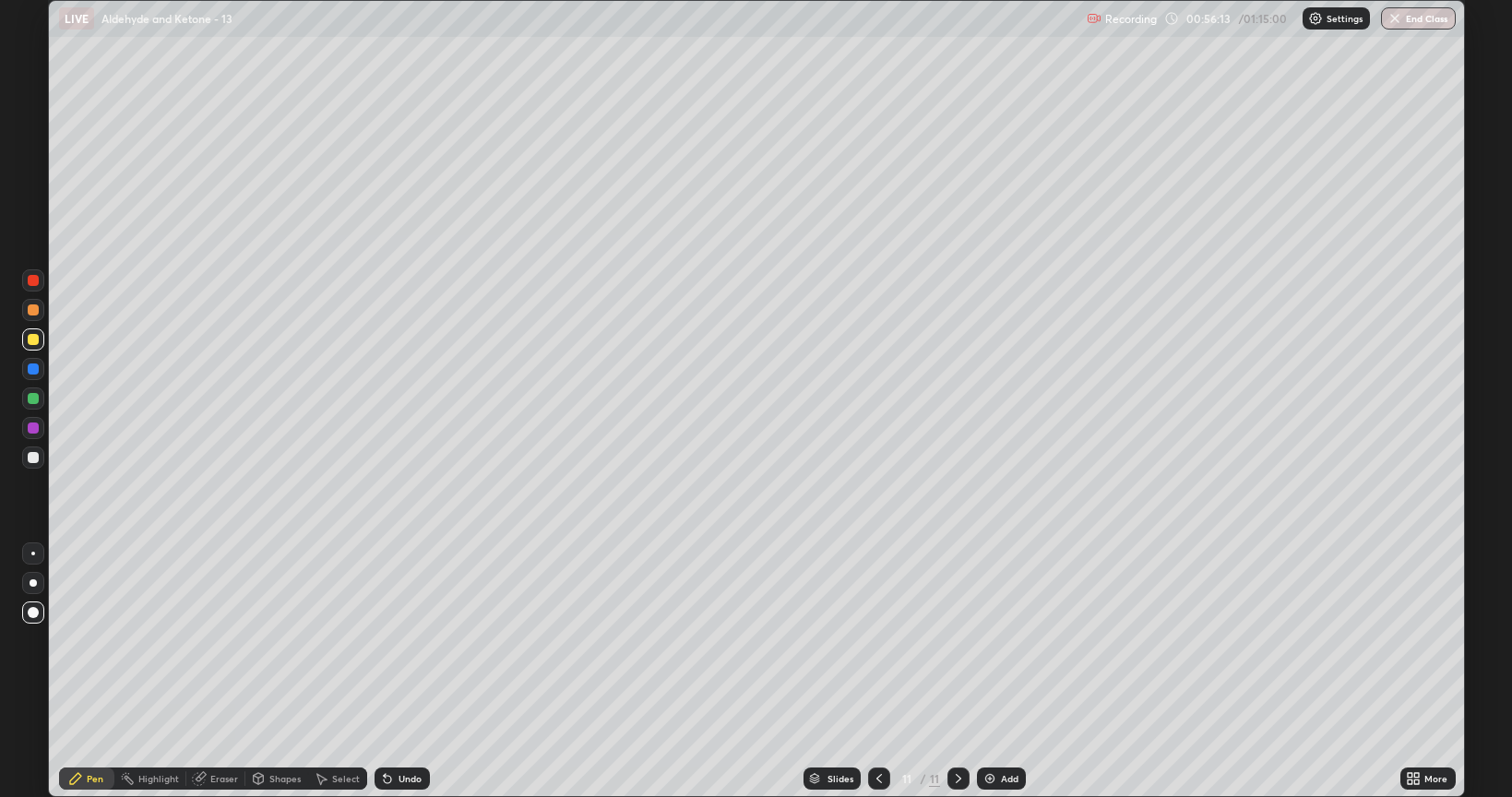
click at [32, 340] on div at bounding box center [32, 339] width 11 height 11
click at [35, 400] on div at bounding box center [32, 398] width 11 height 11
click at [33, 458] on div at bounding box center [32, 458] width 11 height 11
click at [29, 338] on div at bounding box center [32, 339] width 11 height 11
click at [399, 640] on div "Undo" at bounding box center [411, 778] width 23 height 9
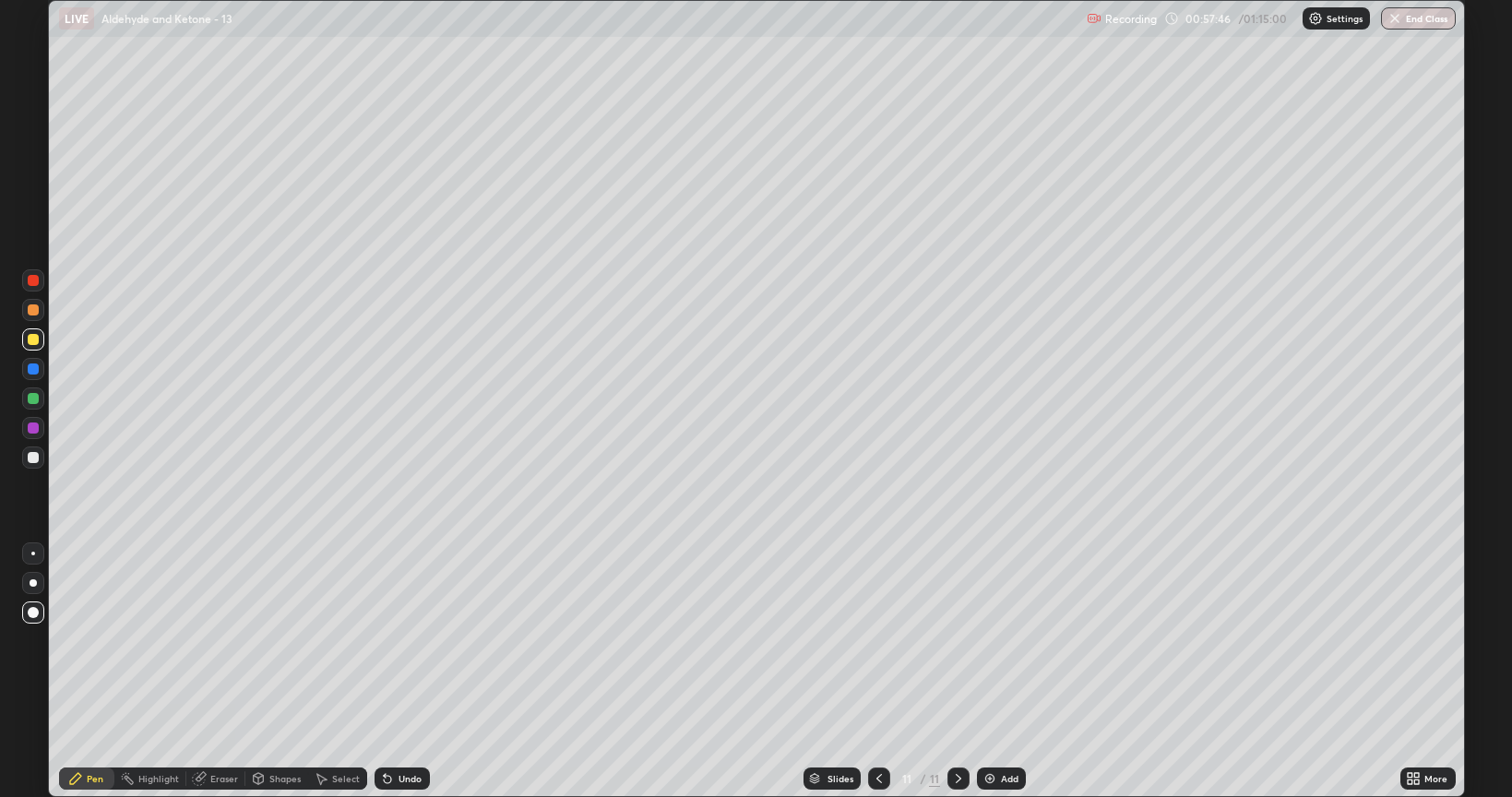
click at [388, 640] on icon at bounding box center [388, 780] width 8 height 8
click at [280, 640] on div "Shapes" at bounding box center [285, 778] width 31 height 9
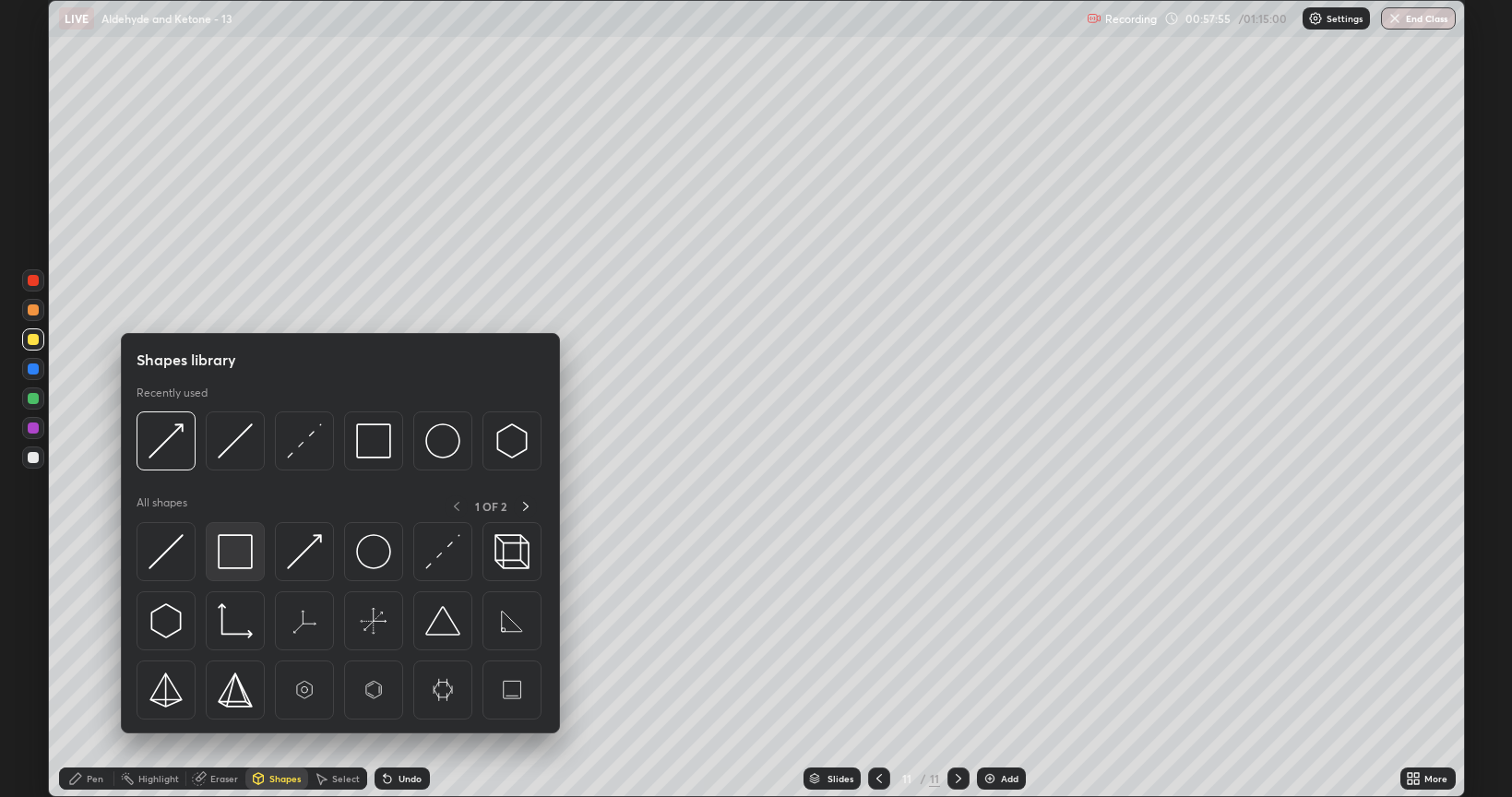
click at [234, 543] on img at bounding box center [235, 552] width 35 height 35
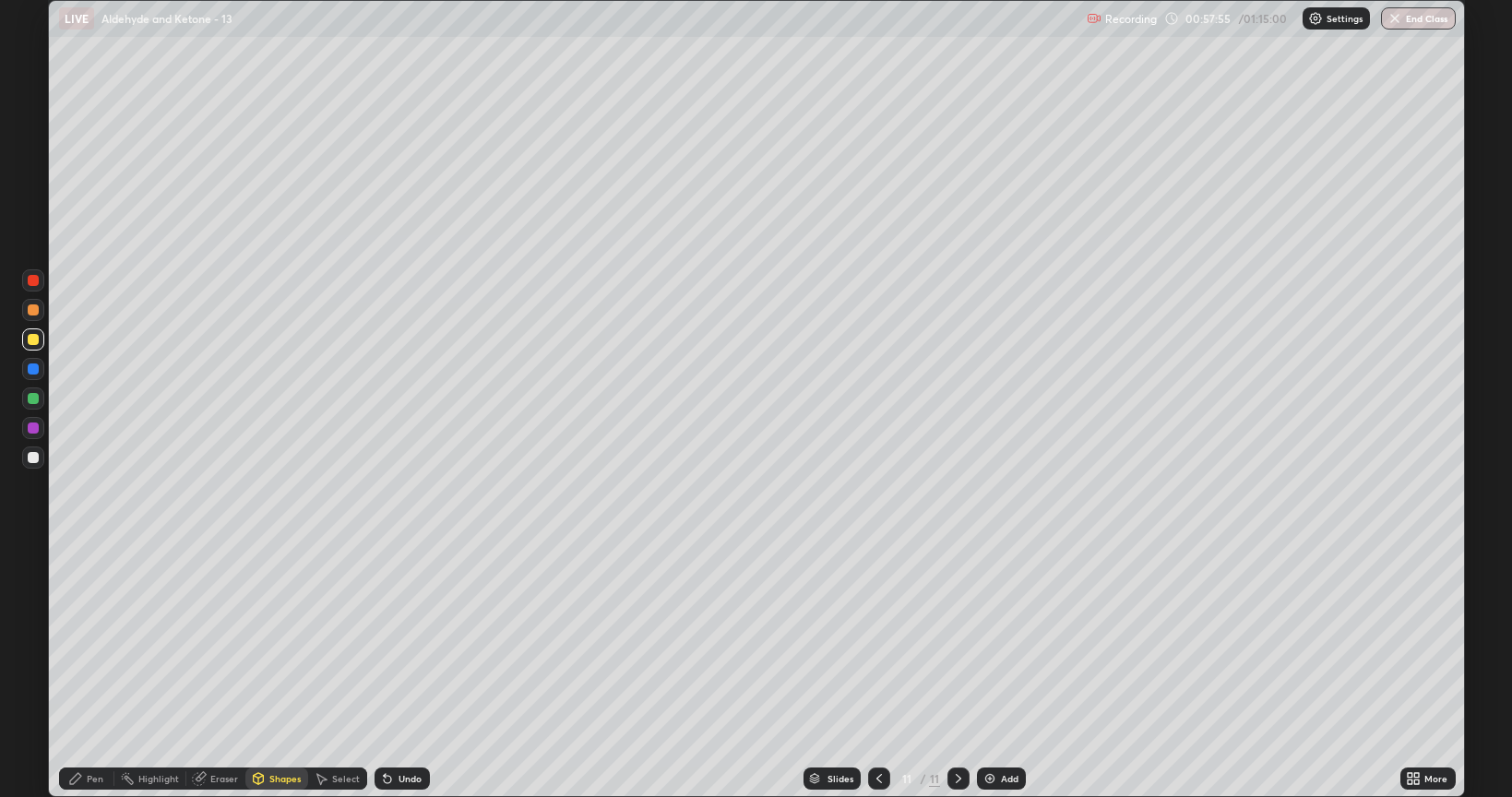
click at [32, 428] on div at bounding box center [32, 427] width 11 height 11
click at [288, 640] on div "Shapes" at bounding box center [285, 778] width 31 height 9
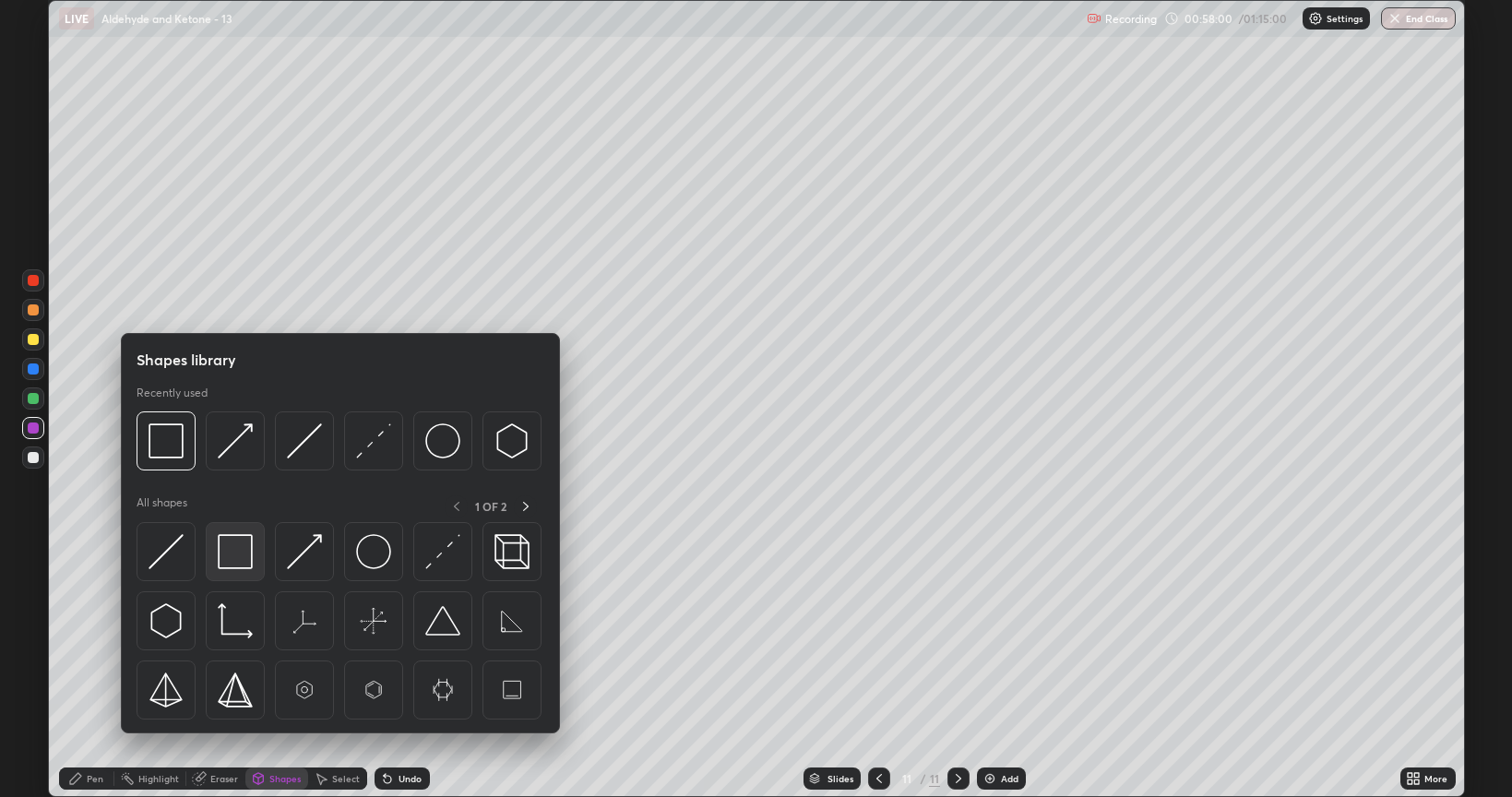
click at [234, 550] on img at bounding box center [235, 552] width 35 height 35
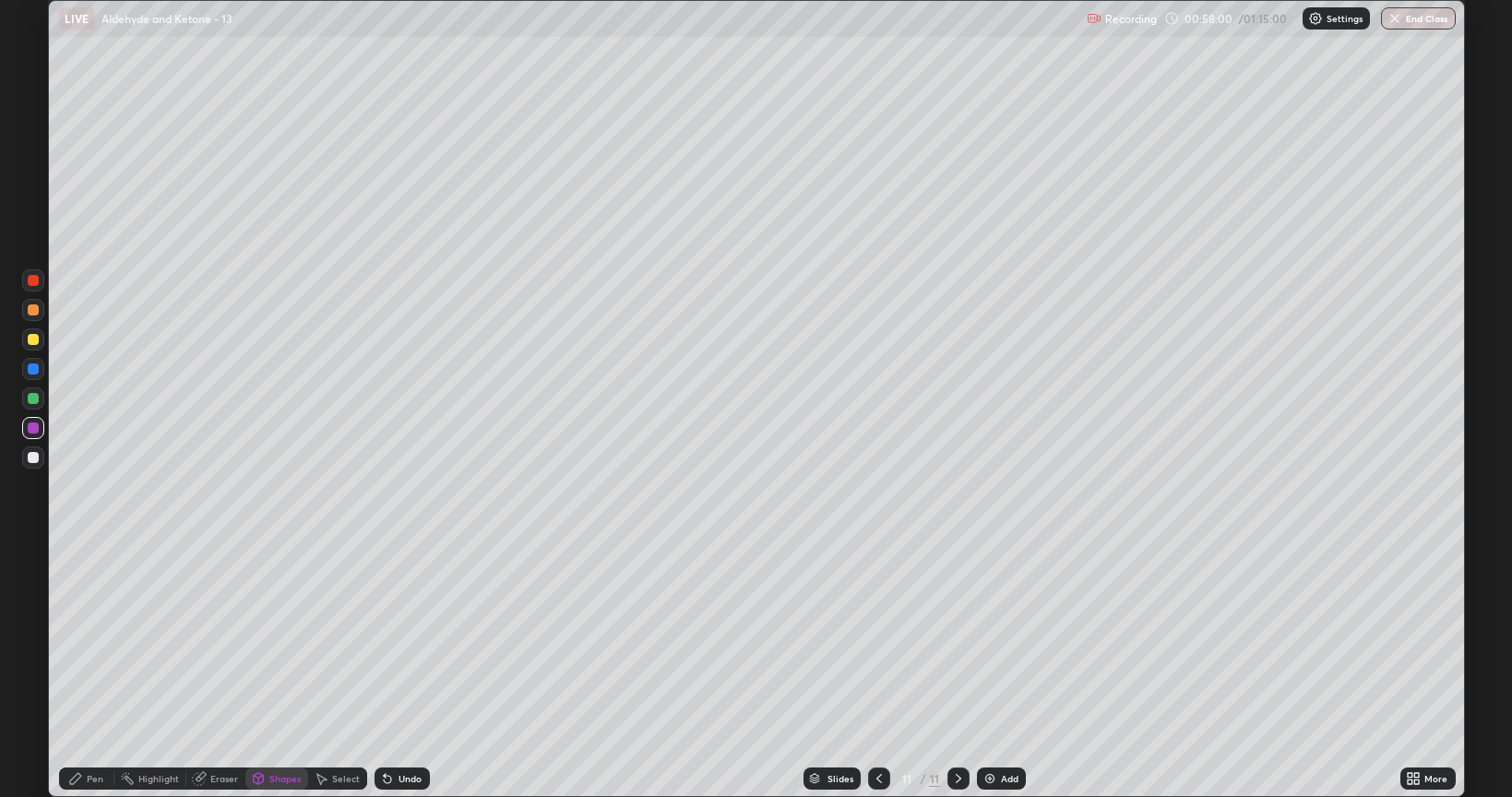
click at [30, 366] on div at bounding box center [32, 369] width 11 height 11
click at [93, 640] on div "Pen" at bounding box center [95, 778] width 17 height 9
click at [33, 392] on div at bounding box center [33, 398] width 22 height 22
click at [878, 640] on icon at bounding box center [879, 778] width 15 height 15
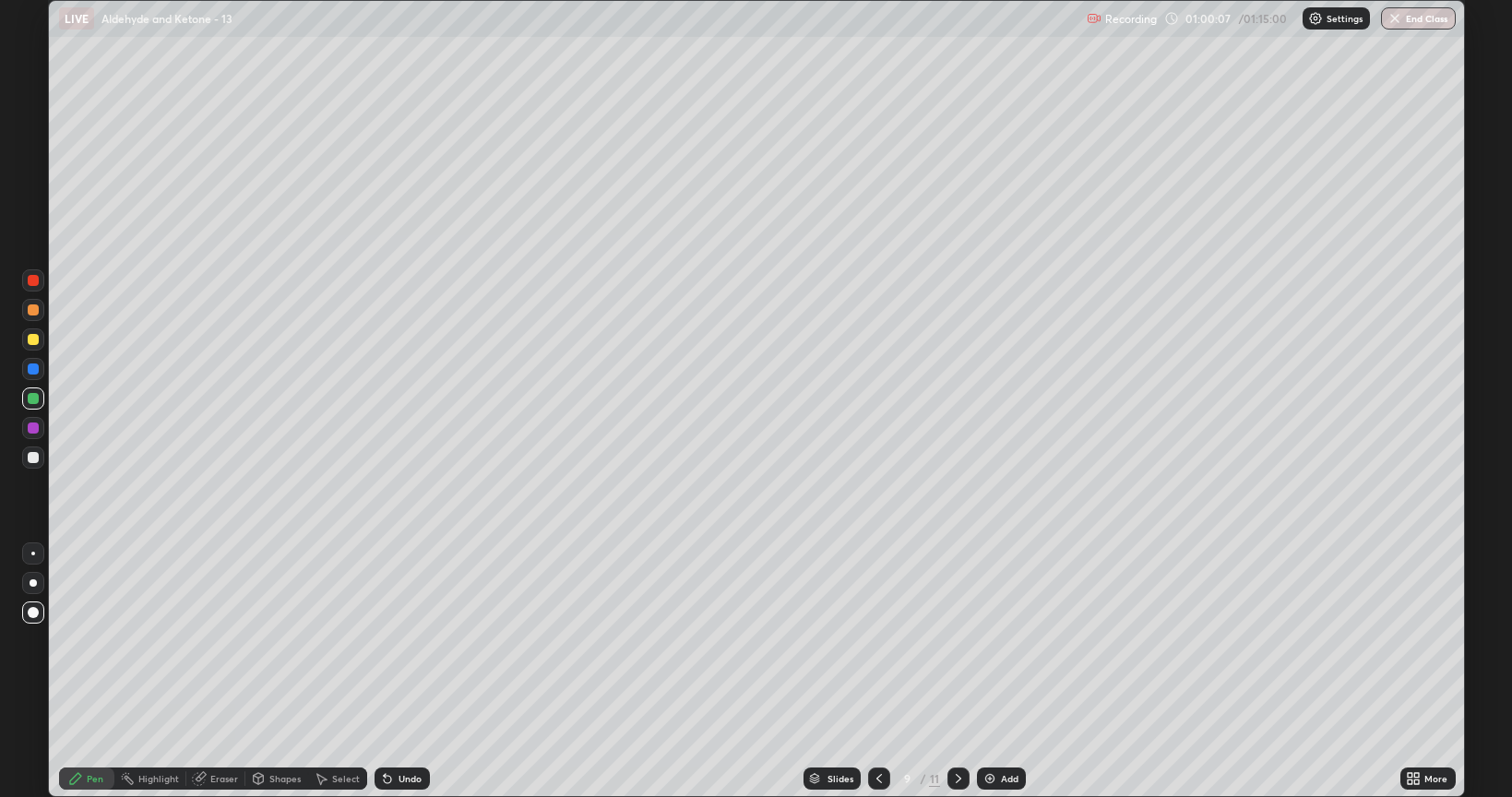
click at [957, 640] on icon at bounding box center [958, 778] width 15 height 15
click at [990, 640] on img at bounding box center [989, 778] width 15 height 15
click at [26, 459] on div at bounding box center [33, 458] width 22 height 22
click at [28, 339] on div at bounding box center [32, 339] width 11 height 11
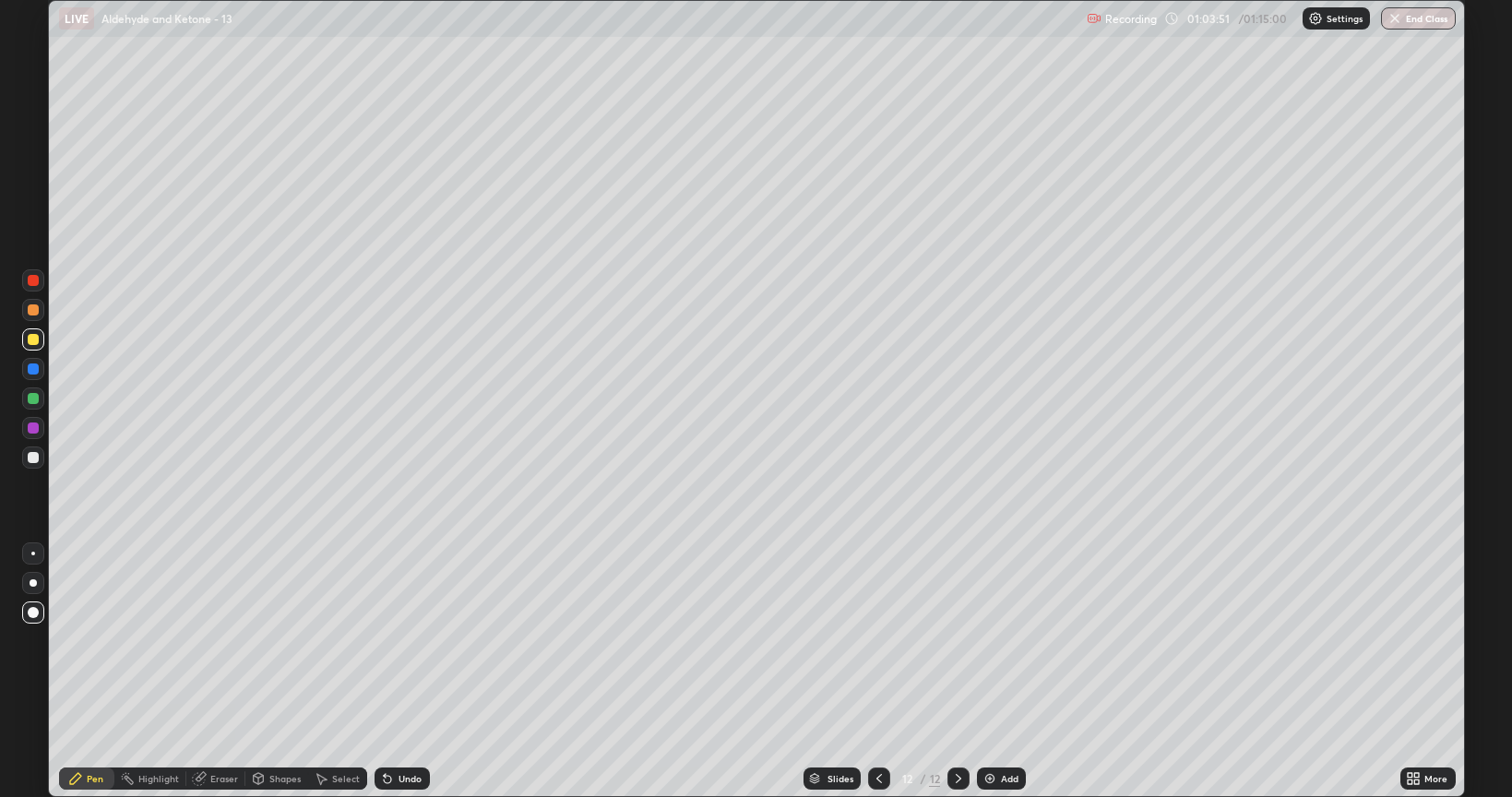
click at [35, 395] on div at bounding box center [32, 398] width 11 height 11
click at [280, 640] on div "Shapes" at bounding box center [285, 778] width 31 height 9
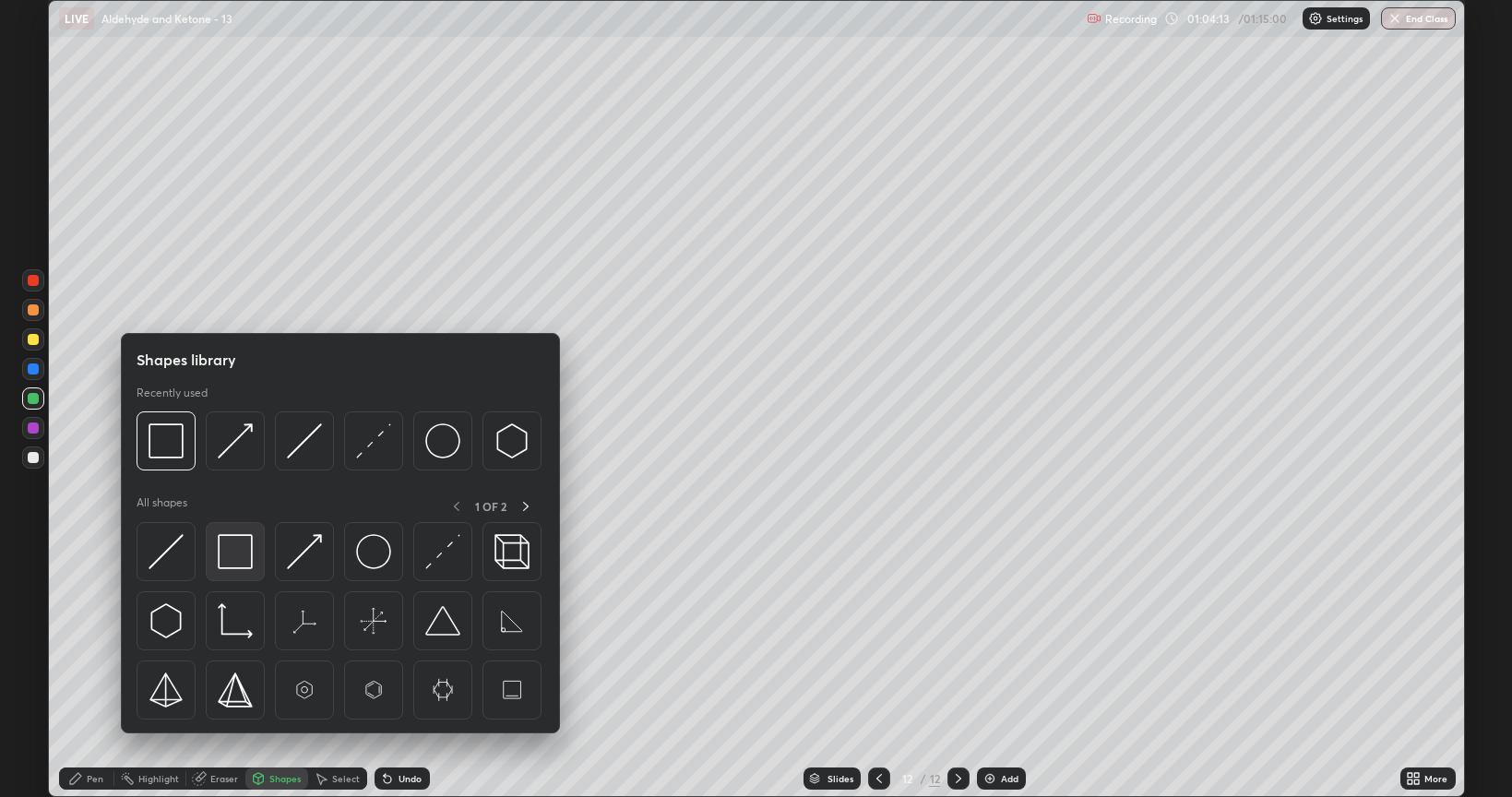
click at [234, 551] on img at bounding box center [235, 552] width 35 height 35
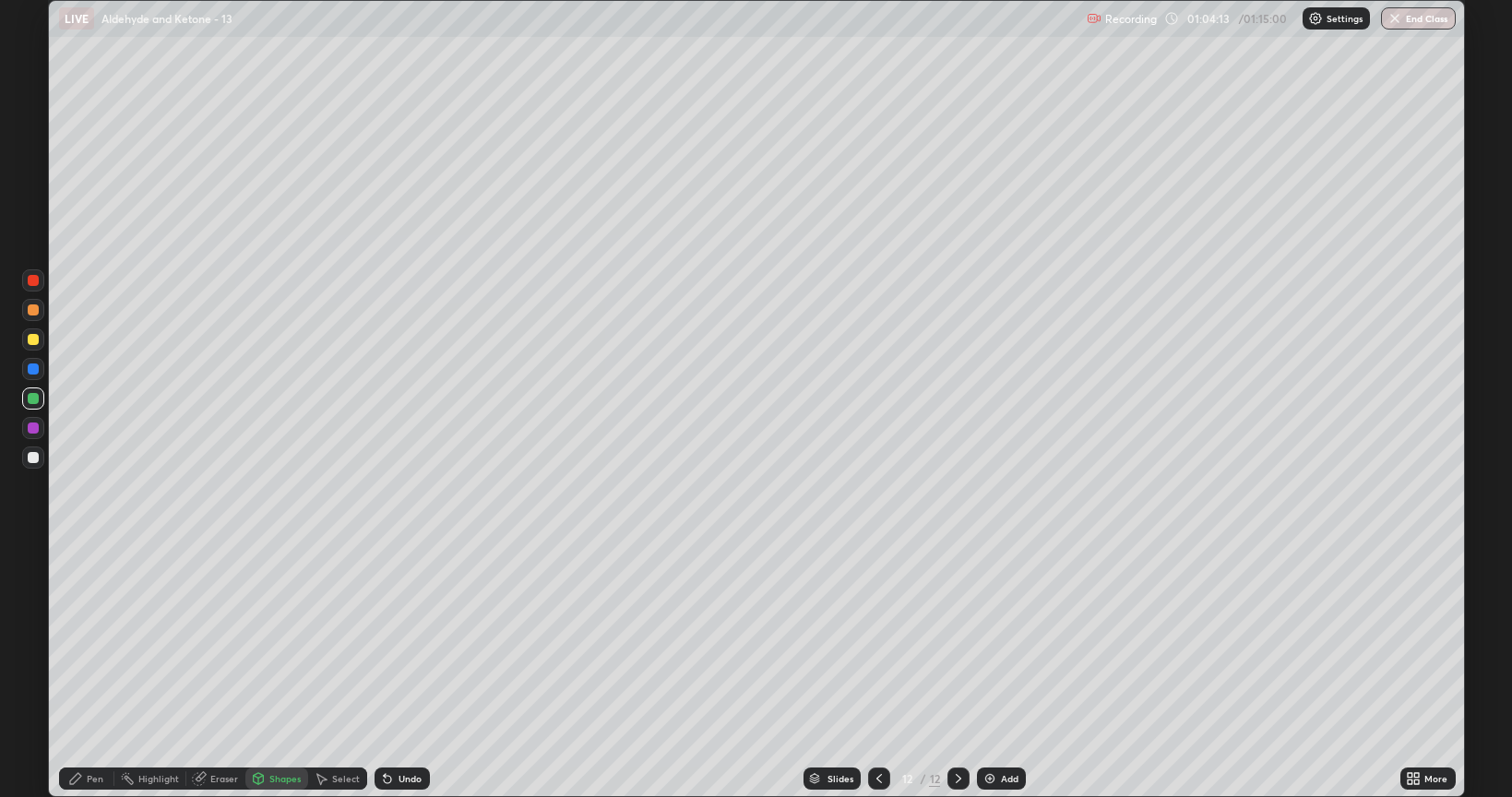
click at [32, 424] on div at bounding box center [32, 427] width 11 height 11
click at [91, 640] on div "Pen" at bounding box center [95, 778] width 17 height 9
click at [986, 640] on img at bounding box center [989, 778] width 15 height 15
click at [30, 458] on div at bounding box center [32, 458] width 11 height 11
click at [96, 640] on div "Pen" at bounding box center [95, 778] width 17 height 9
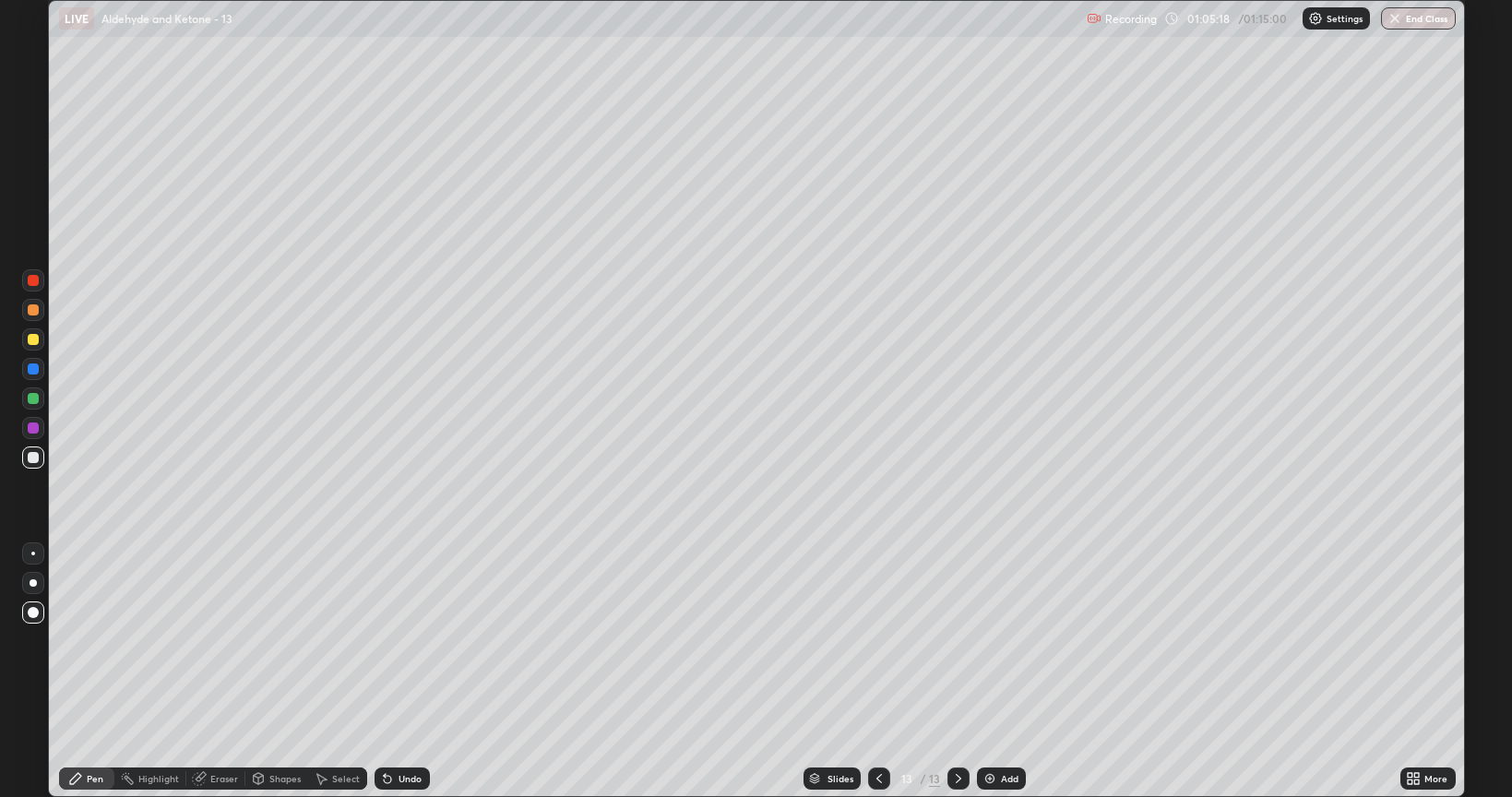
click at [26, 398] on div at bounding box center [33, 398] width 22 height 22
click at [32, 456] on div at bounding box center [32, 458] width 11 height 11
click at [34, 343] on div at bounding box center [32, 339] width 11 height 11
click at [985, 640] on img at bounding box center [989, 778] width 15 height 15
click at [33, 458] on div at bounding box center [32, 458] width 11 height 11
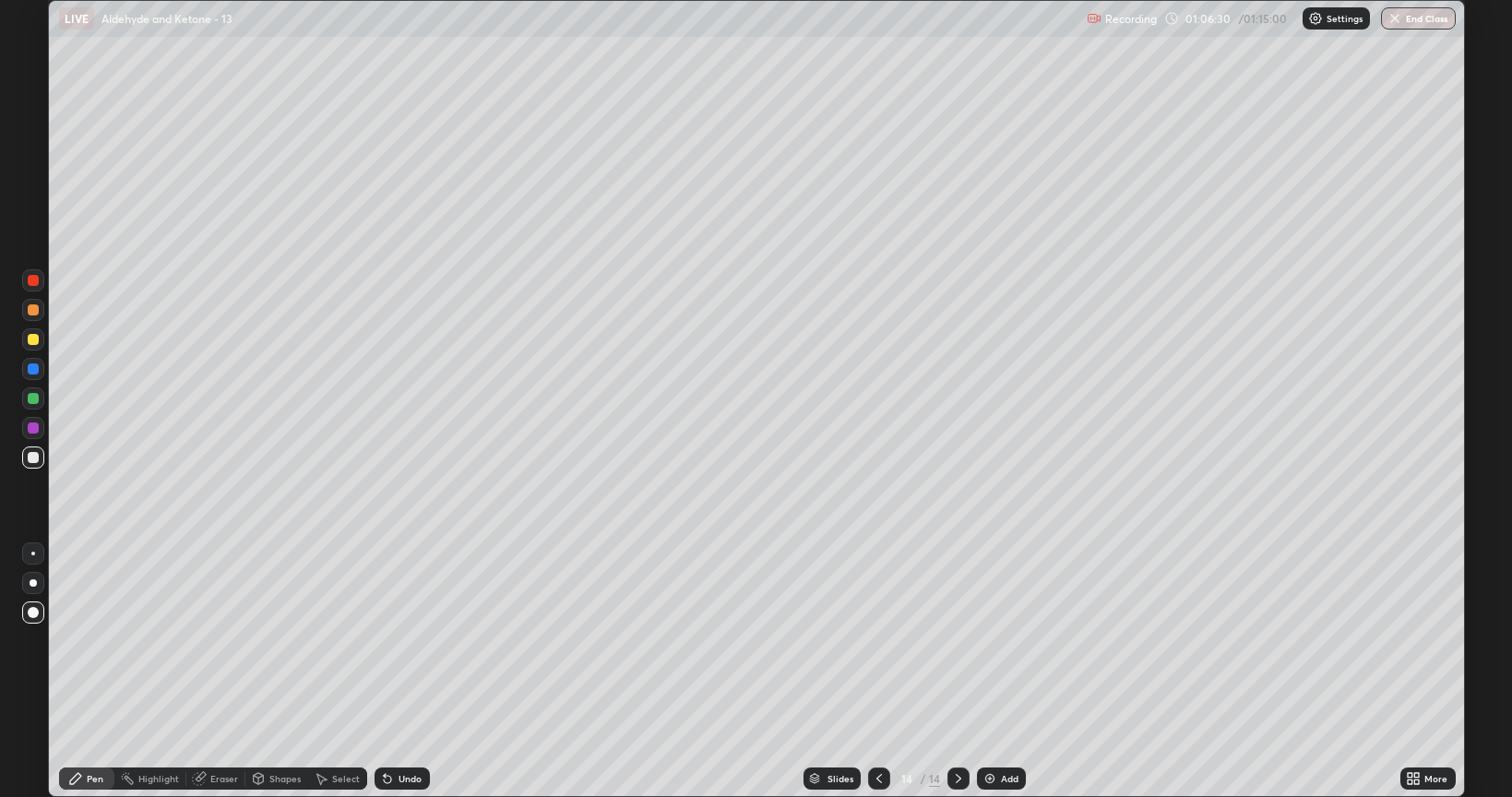
click at [338, 640] on div "Select" at bounding box center [346, 778] width 27 height 9
click at [279, 640] on div "Shapes" at bounding box center [285, 778] width 31 height 9
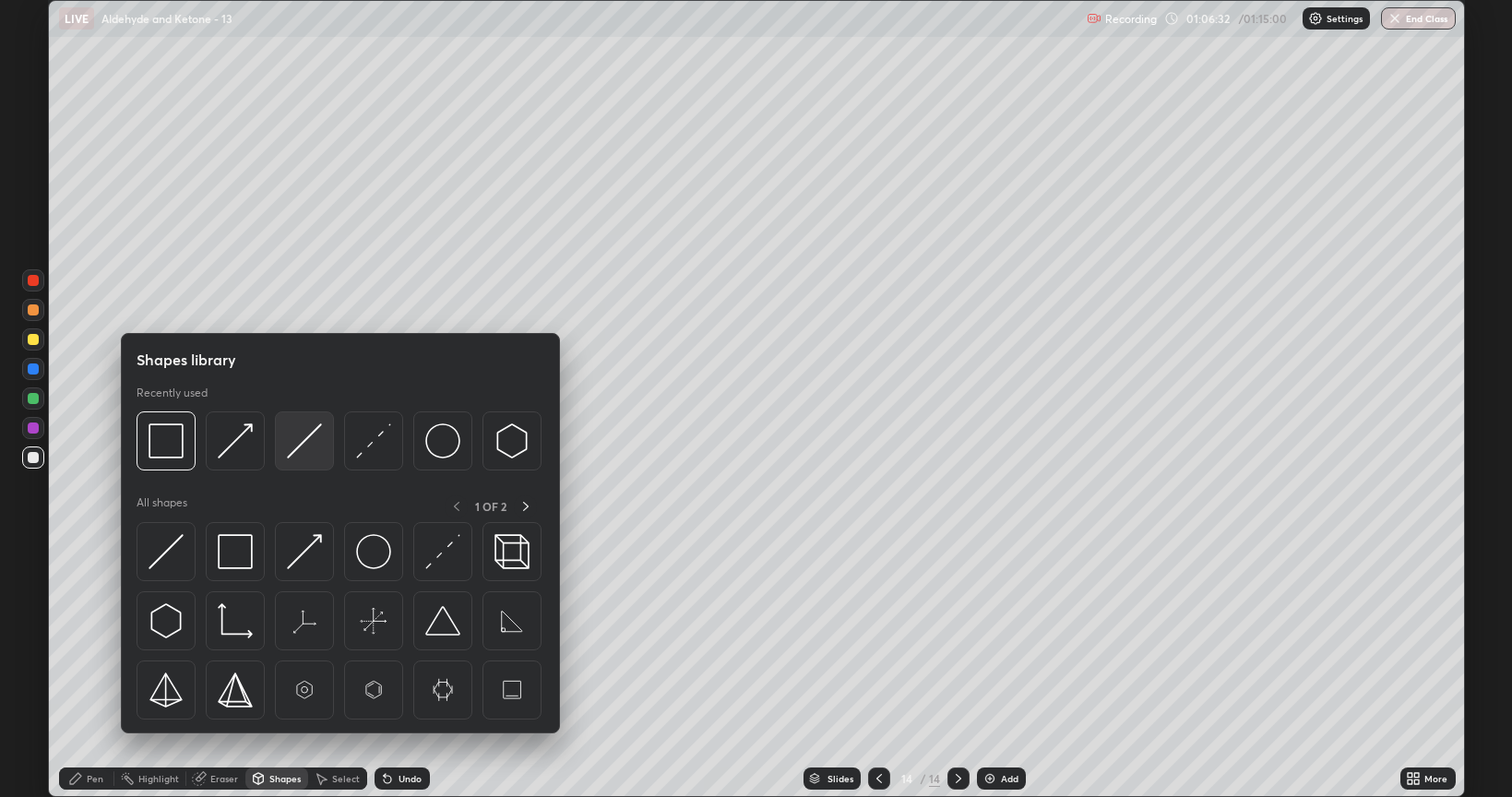
click at [309, 438] on img at bounding box center [304, 441] width 35 height 35
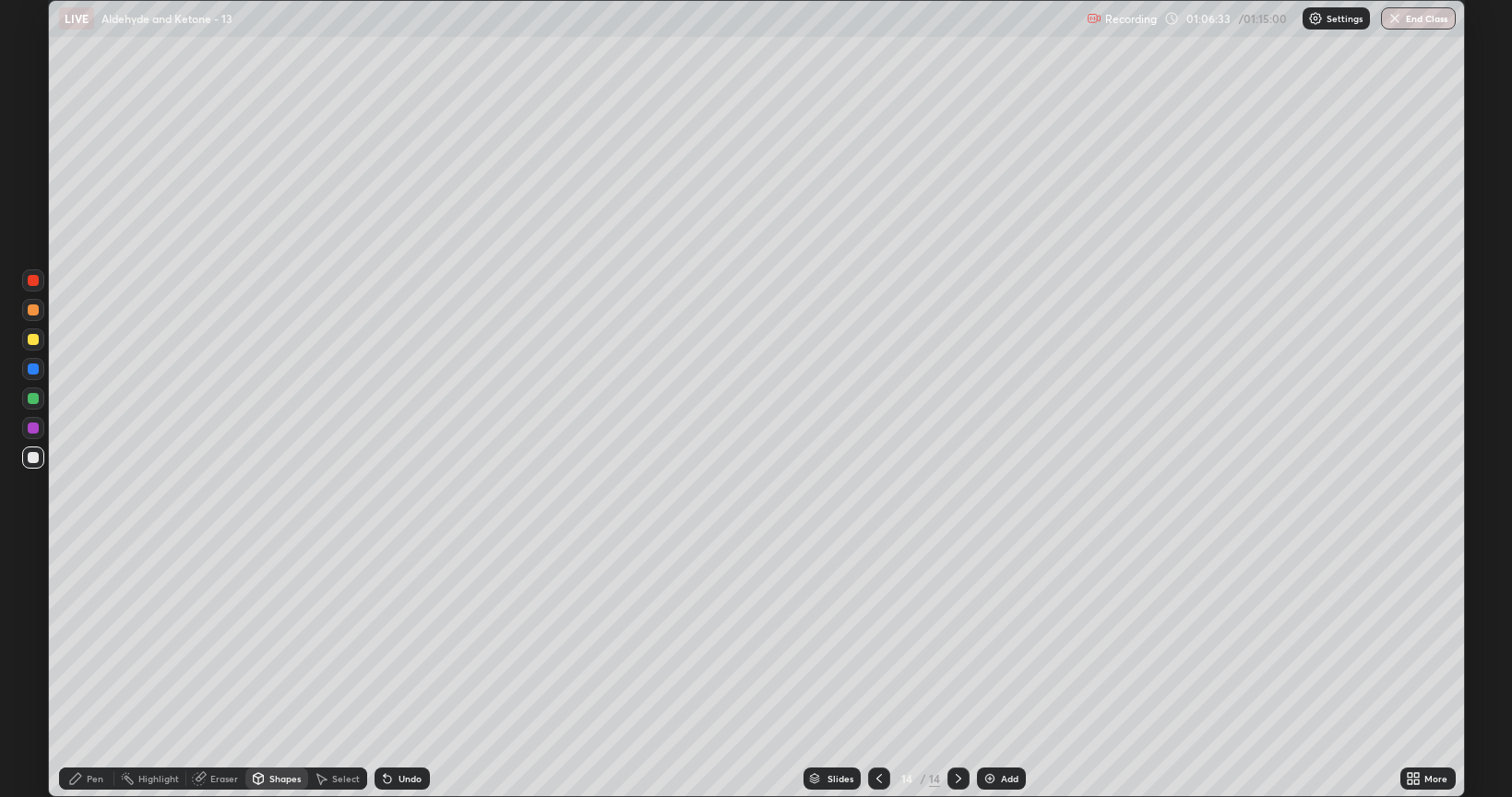
click at [32, 339] on div at bounding box center [32, 339] width 11 height 11
click at [89, 640] on div "Pen" at bounding box center [95, 778] width 17 height 9
click at [34, 307] on div at bounding box center [32, 309] width 11 height 11
click at [31, 402] on div at bounding box center [32, 398] width 11 height 11
click at [32, 453] on div at bounding box center [32, 458] width 11 height 11
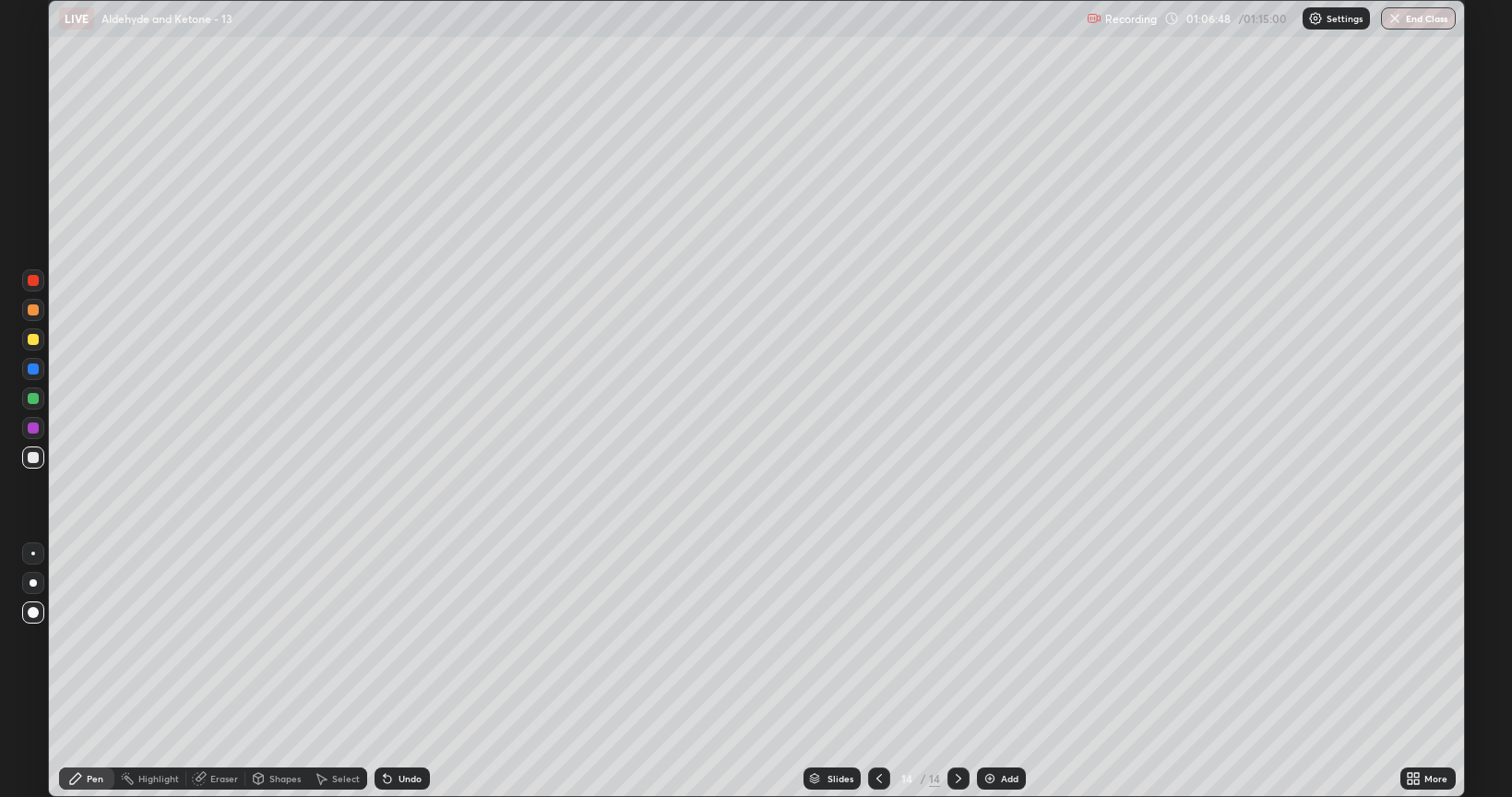
click at [33, 310] on div at bounding box center [32, 309] width 11 height 11
click at [31, 395] on div at bounding box center [32, 398] width 11 height 11
click at [32, 461] on div at bounding box center [32, 458] width 11 height 11
click at [31, 340] on div at bounding box center [32, 339] width 11 height 11
click at [27, 397] on div at bounding box center [32, 398] width 11 height 11
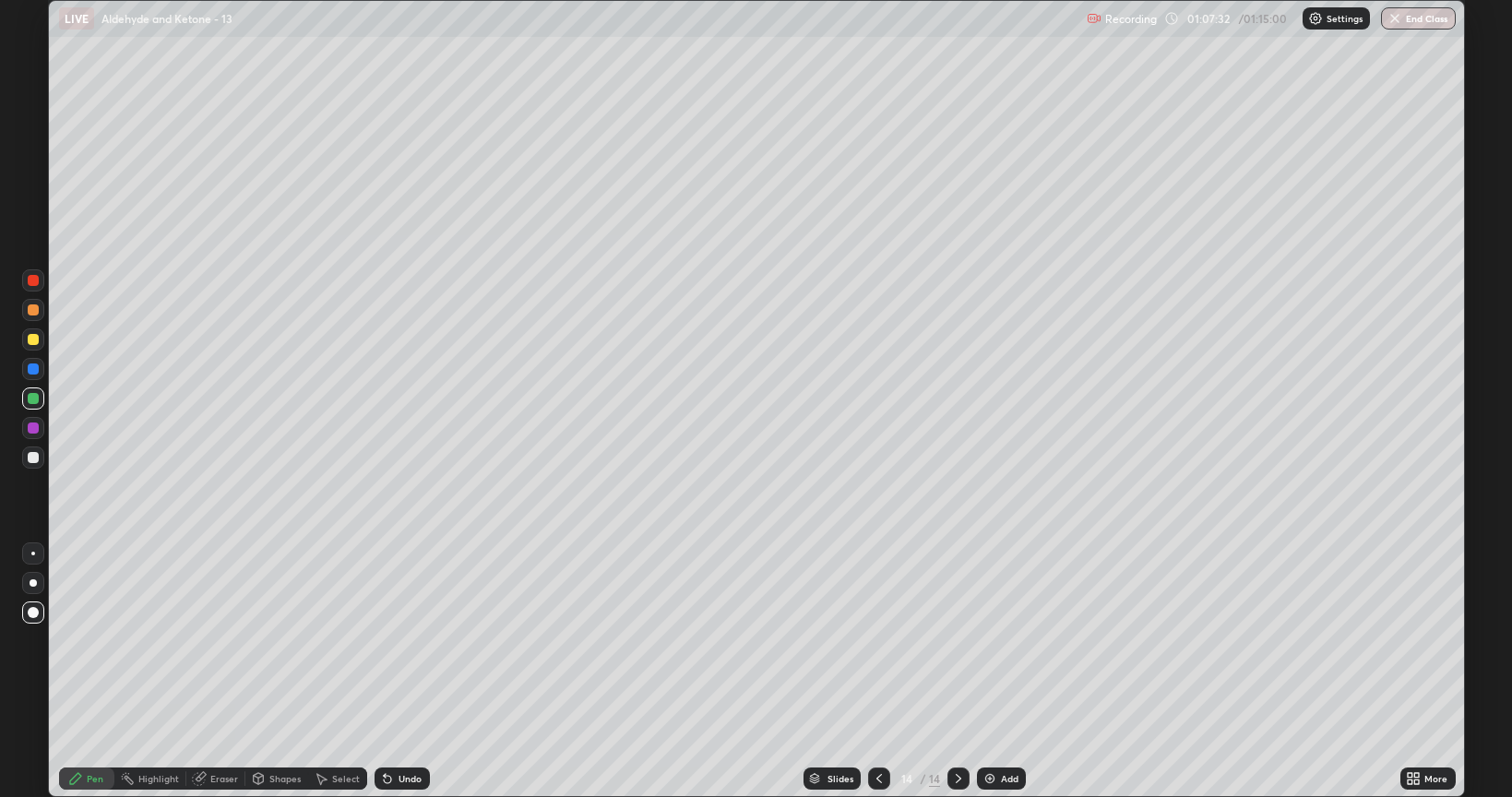
click at [34, 312] on div at bounding box center [32, 309] width 11 height 11
click at [987, 640] on img at bounding box center [989, 778] width 15 height 15
click at [35, 458] on div at bounding box center [32, 458] width 11 height 11
click at [33, 339] on div at bounding box center [32, 339] width 11 height 11
click at [31, 458] on div at bounding box center [32, 458] width 11 height 11
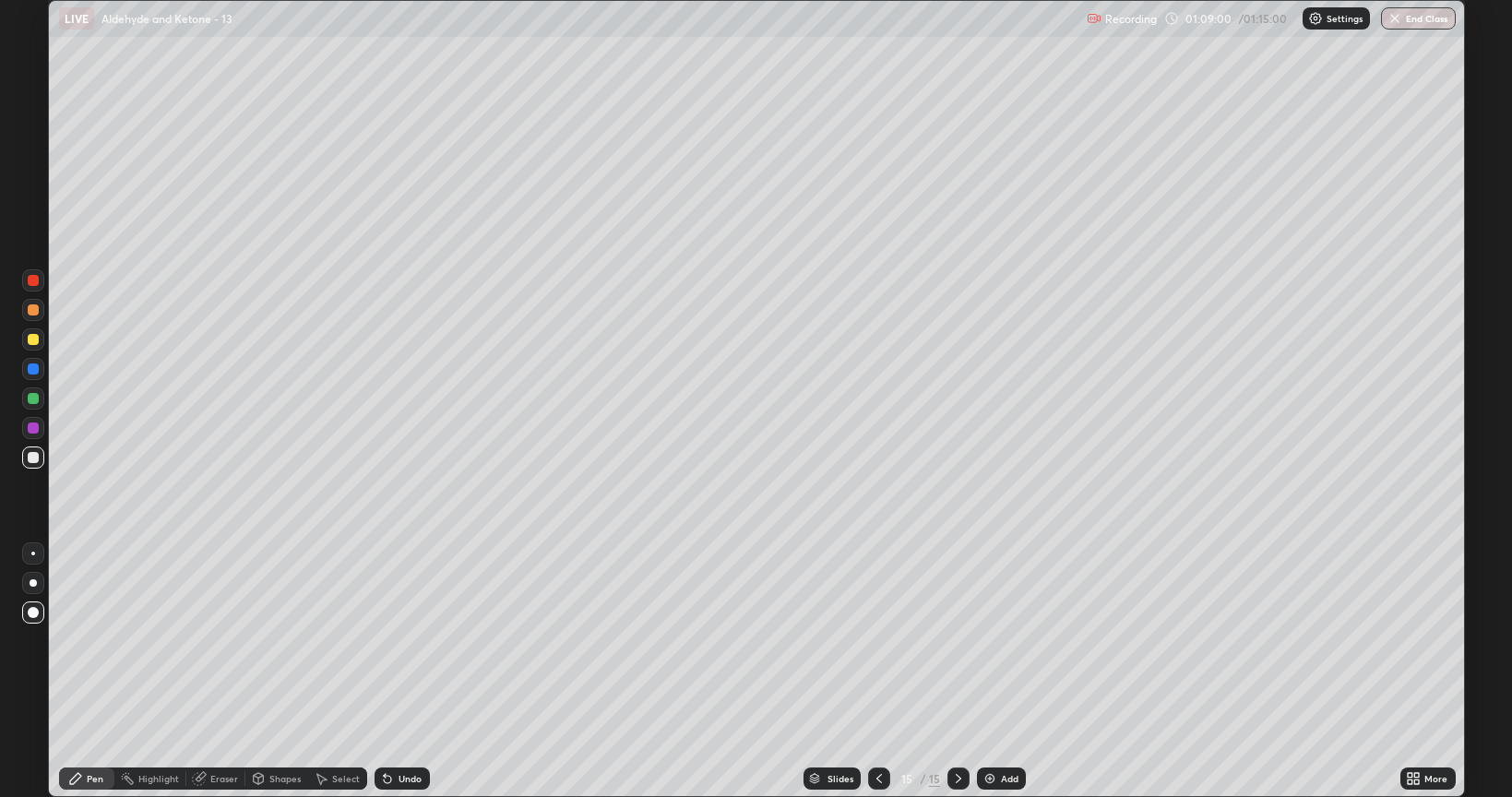
click at [32, 399] on div at bounding box center [32, 398] width 11 height 11
click at [29, 459] on div at bounding box center [32, 458] width 11 height 11
click at [997, 640] on div "Add" at bounding box center [1002, 778] width 49 height 22
click at [32, 345] on div at bounding box center [33, 339] width 22 height 22
click at [33, 458] on div at bounding box center [32, 458] width 11 height 11
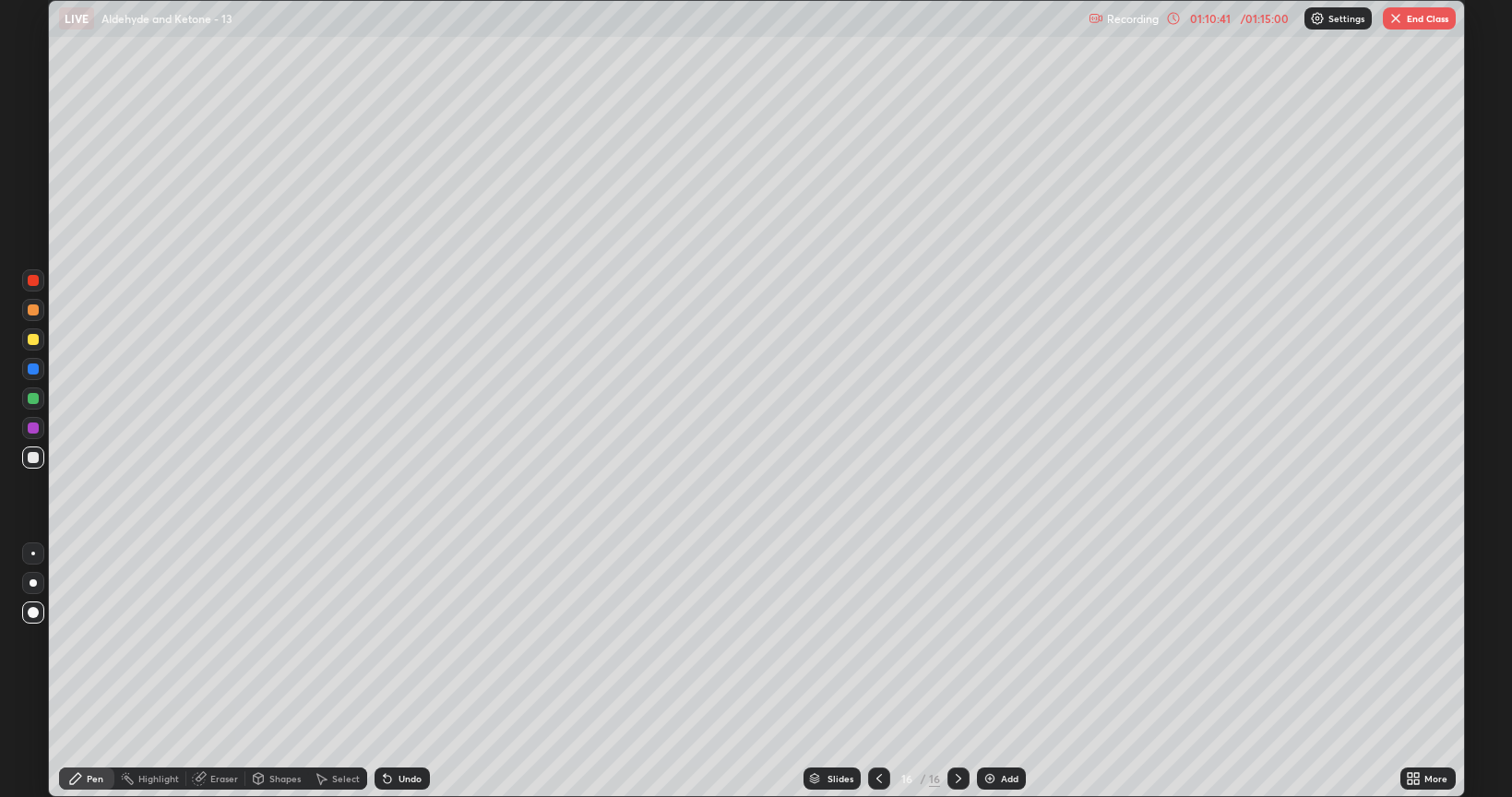
click at [29, 399] on div at bounding box center [32, 398] width 11 height 11
click at [983, 640] on img at bounding box center [989, 778] width 15 height 15
click at [34, 456] on div at bounding box center [32, 458] width 11 height 11
click at [35, 344] on div at bounding box center [32, 339] width 11 height 11
click at [36, 374] on div at bounding box center [32, 369] width 11 height 11
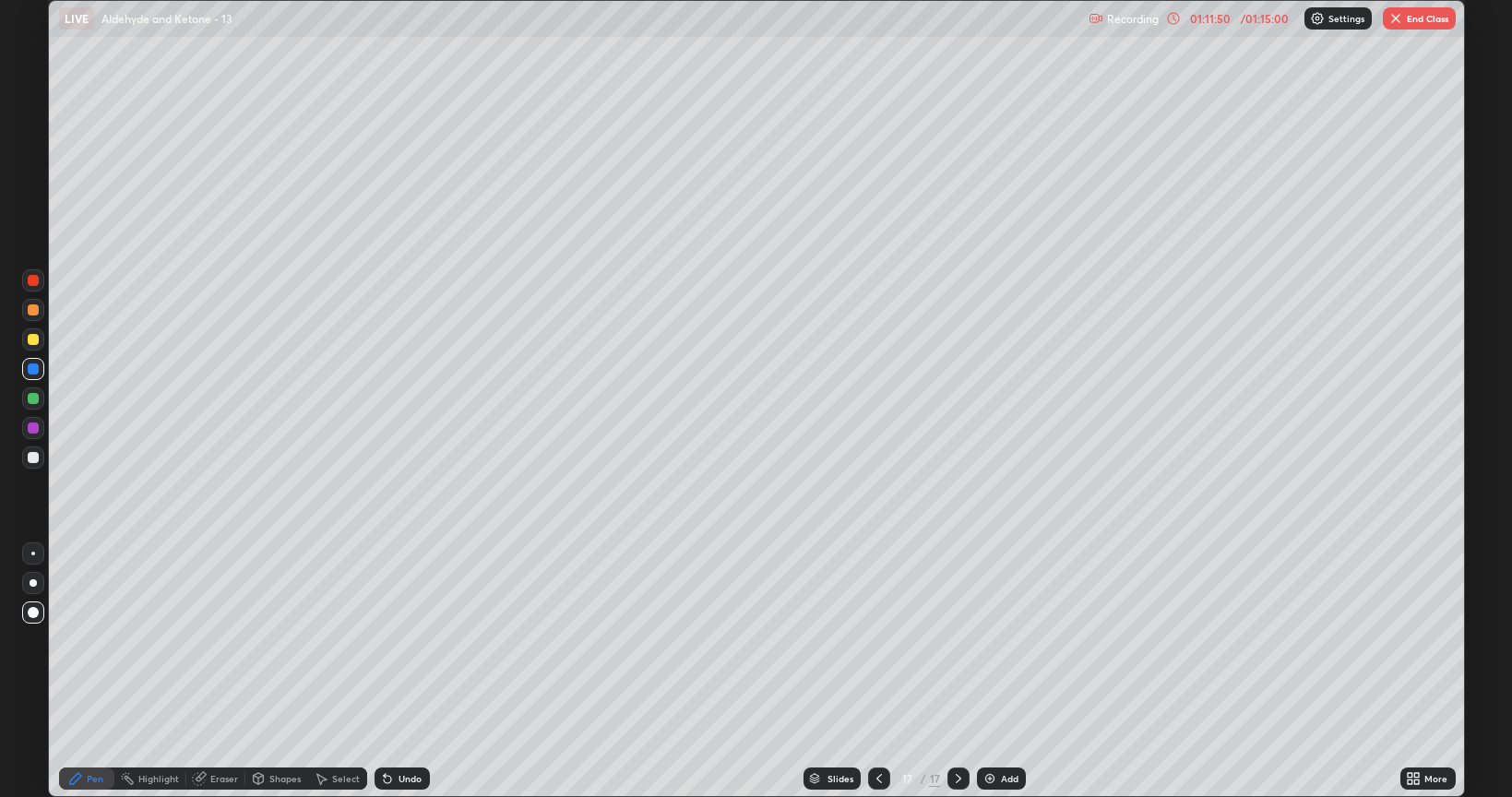
click at [33, 458] on div at bounding box center [32, 458] width 11 height 11
click at [878, 640] on icon at bounding box center [879, 778] width 15 height 15
click at [877, 640] on icon at bounding box center [880, 778] width 6 height 9
click at [878, 640] on icon at bounding box center [879, 778] width 15 height 15
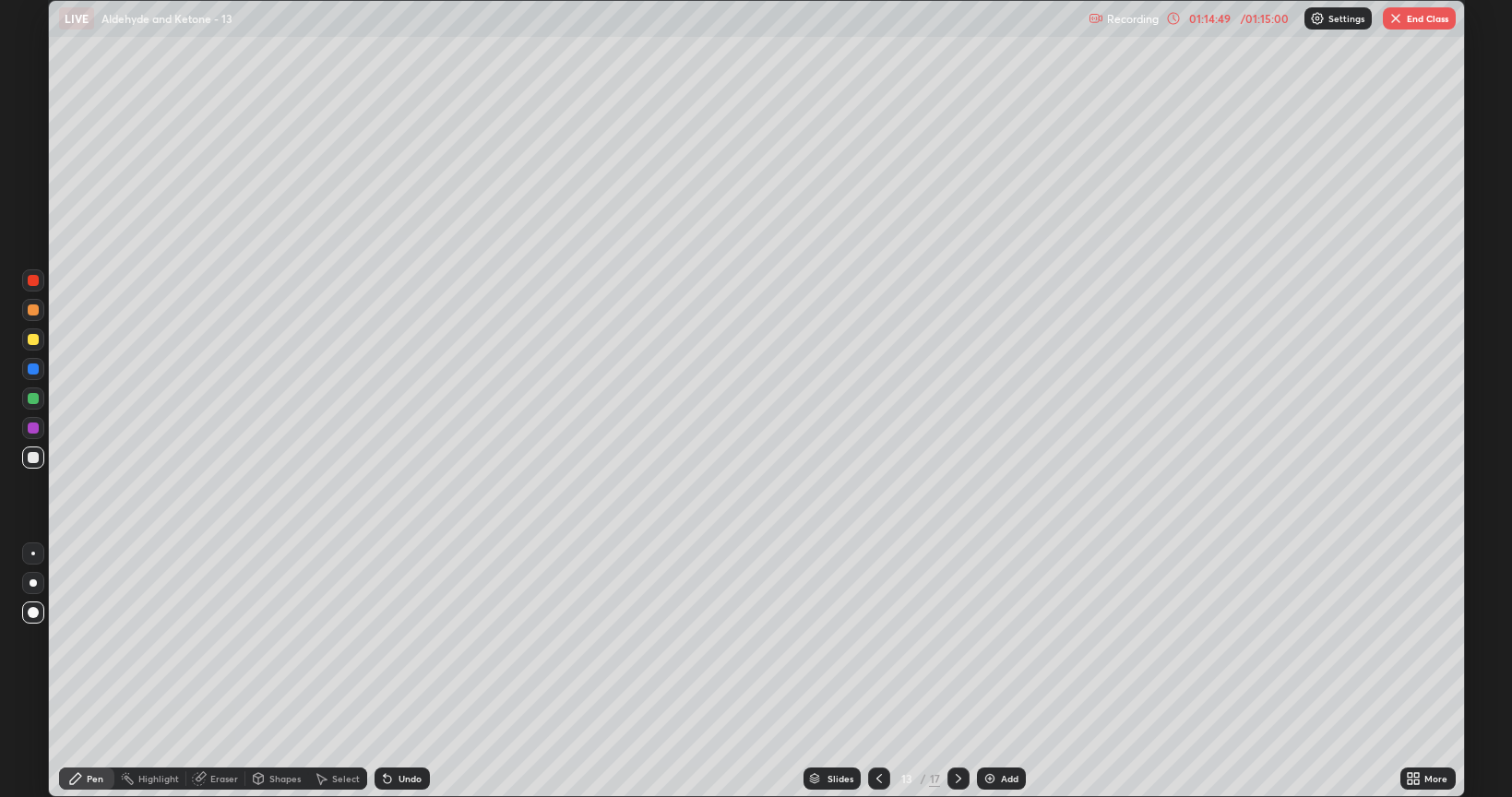
click at [960, 640] on div at bounding box center [958, 778] width 22 height 37
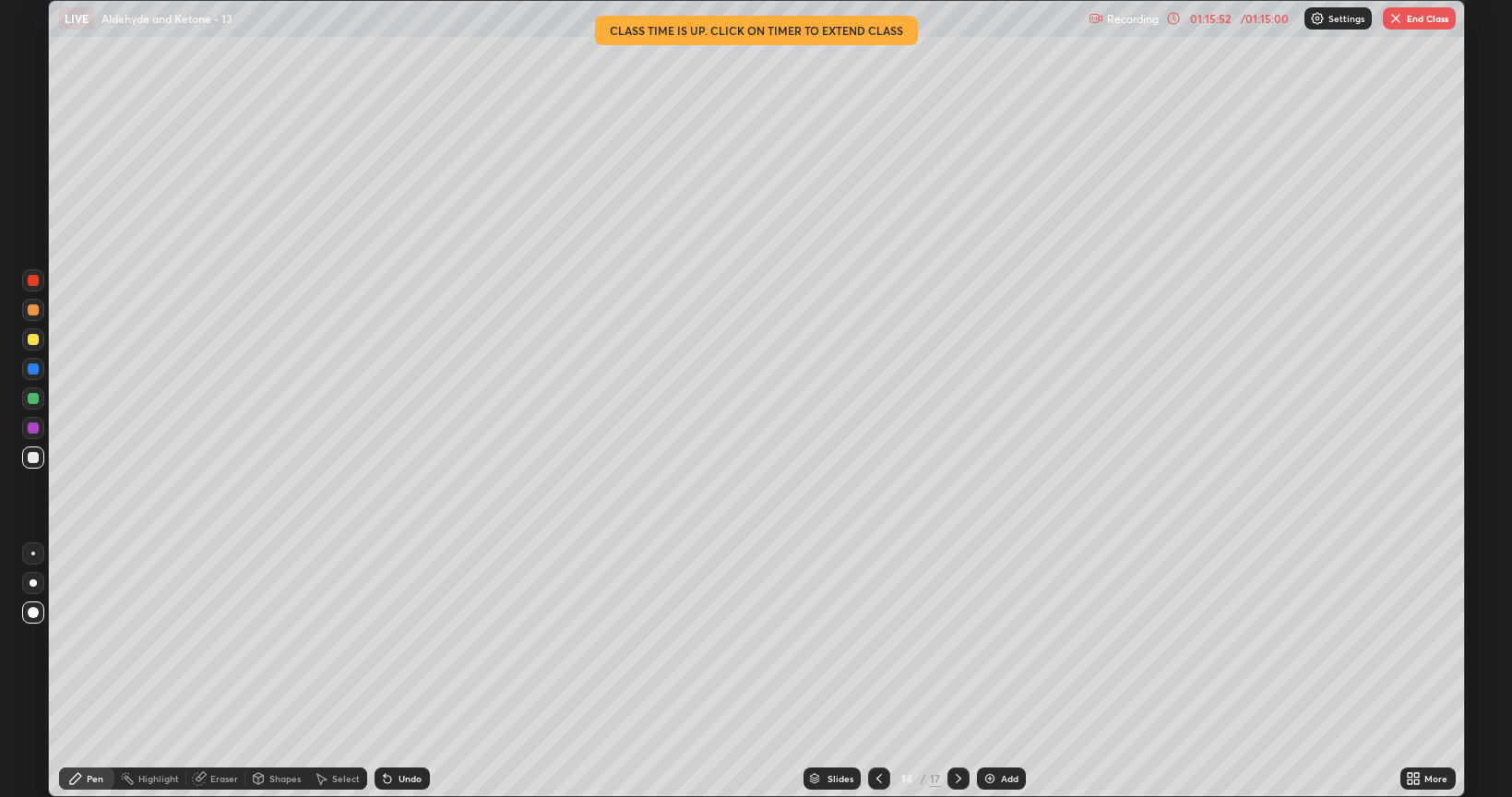
click at [957, 640] on icon at bounding box center [959, 778] width 6 height 9
click at [960, 640] on icon at bounding box center [958, 778] width 15 height 15
click at [965, 640] on div at bounding box center [958, 778] width 22 height 37
click at [870, 640] on div at bounding box center [879, 778] width 22 height 22
click at [957, 640] on icon at bounding box center [958, 778] width 15 height 15
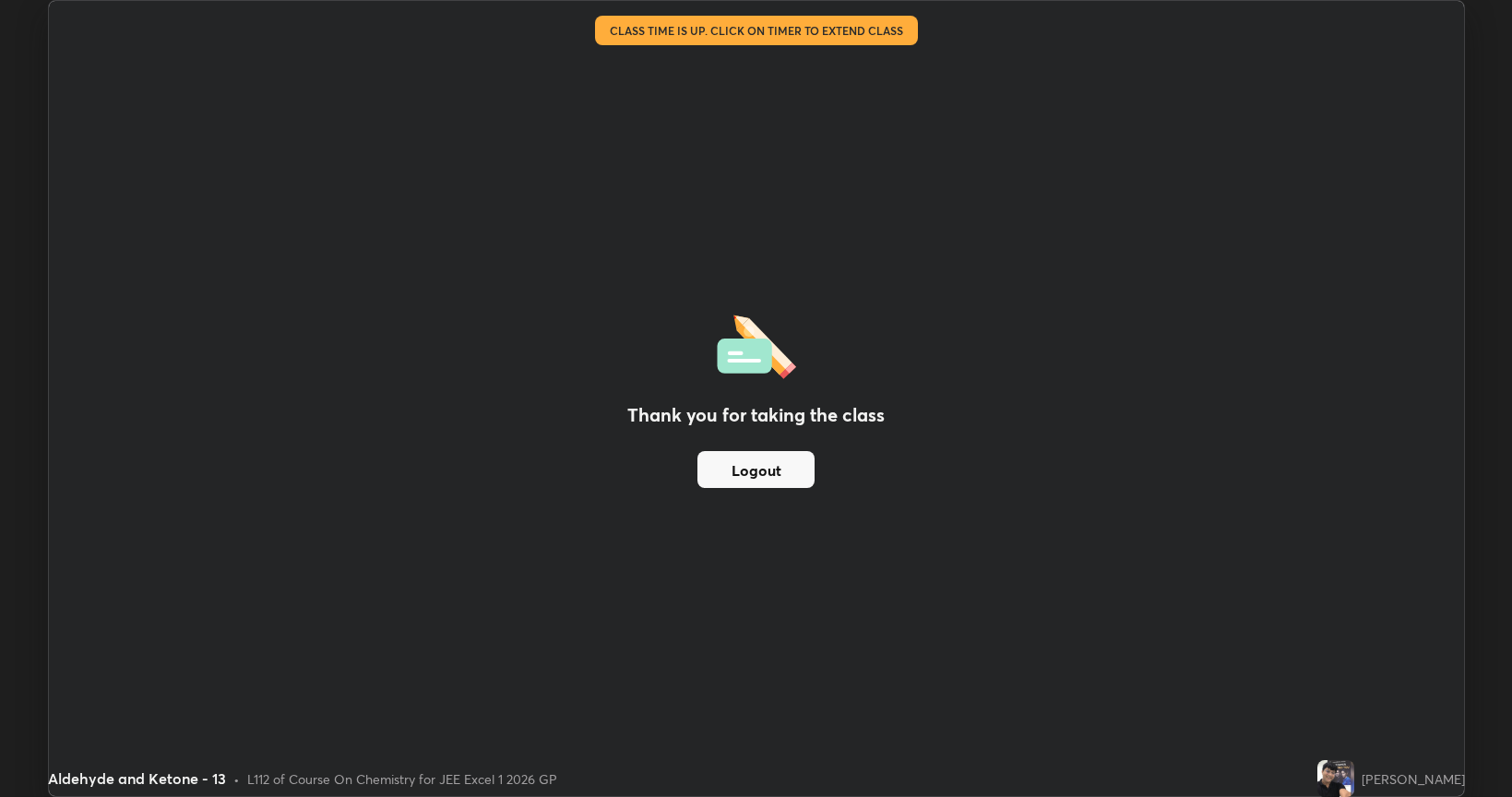
click at [1214, 408] on div "Thank you for taking the class Logout" at bounding box center [756, 398] width 1415 height 795
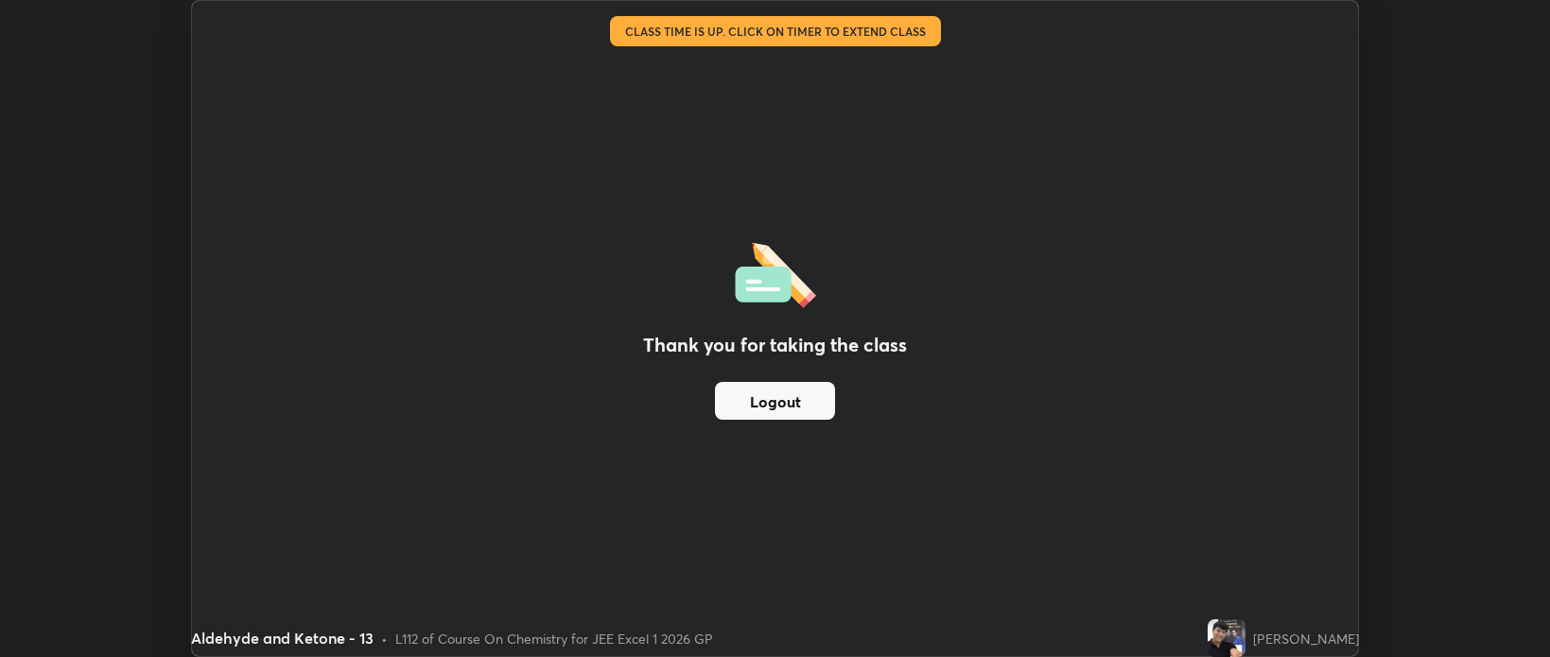
scroll to position [93934, 93041]
click at [978, 290] on div "Thank you for taking the class Logout" at bounding box center [775, 329] width 1167 height 656
click at [1208, 631] on img at bounding box center [1227, 639] width 38 height 38
click at [1218, 153] on div "Thank you for taking the class Logout" at bounding box center [775, 329] width 1167 height 656
